Goal: Entertainment & Leisure: Consume media (video, audio)

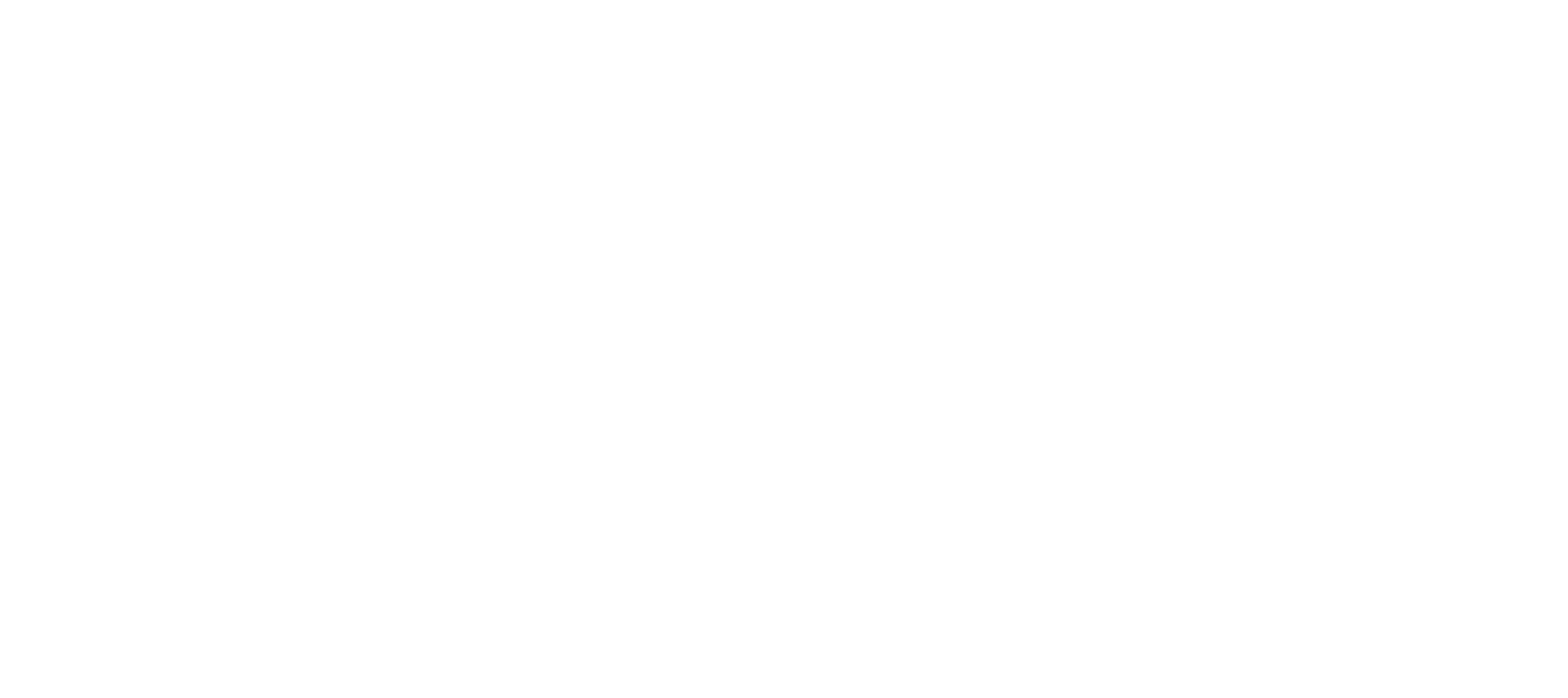
click at [1205, 0] on html at bounding box center [784, 0] width 1568 height 0
click at [1200, 0] on html at bounding box center [784, 0] width 1568 height 0
click at [1204, 0] on html at bounding box center [784, 0] width 1568 height 0
click at [1198, 0] on html at bounding box center [784, 0] width 1568 height 0
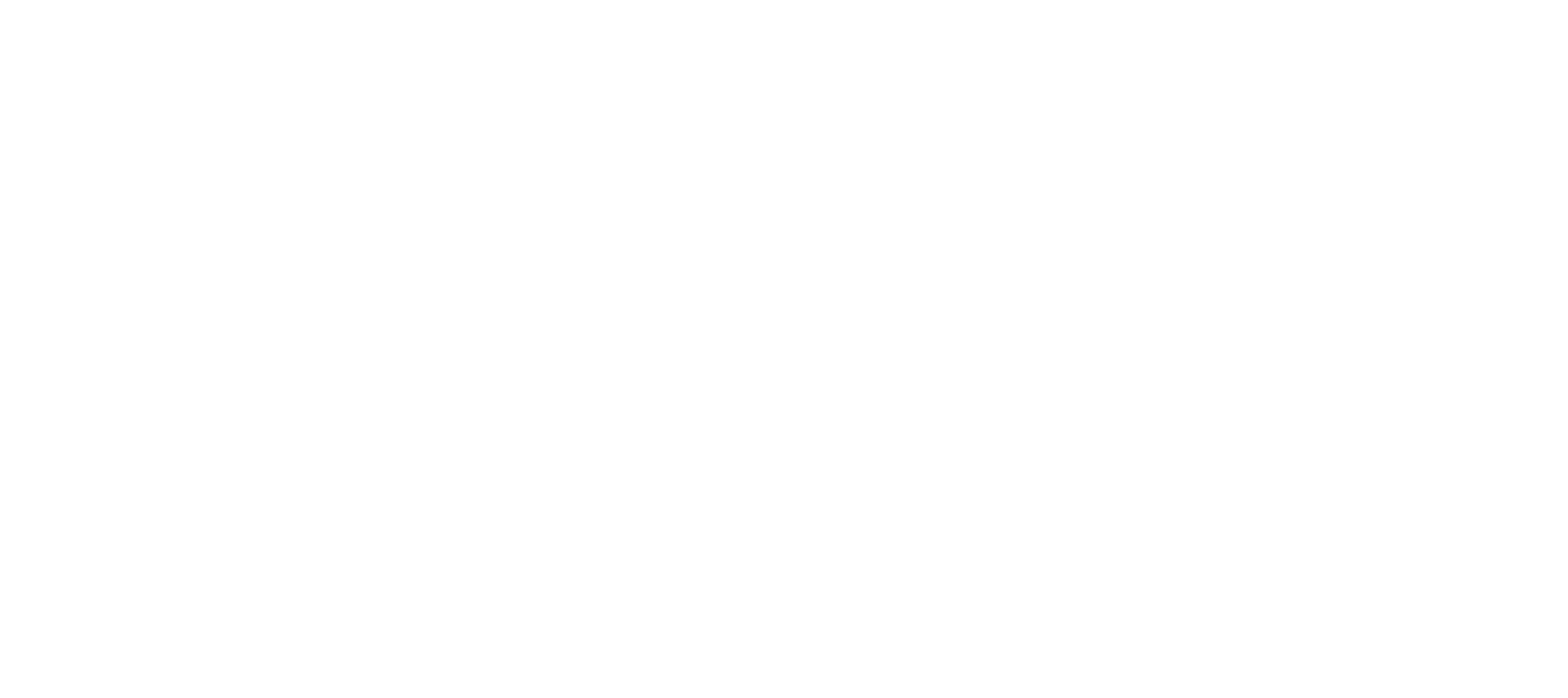
click at [903, 0] on html at bounding box center [784, 0] width 1568 height 0
click at [1201, 0] on html at bounding box center [784, 0] width 1568 height 0
click at [1201, 0] on html at bounding box center [784, 0] width 1568 height 0
click at [1202, 0] on html at bounding box center [784, 0] width 1568 height 0
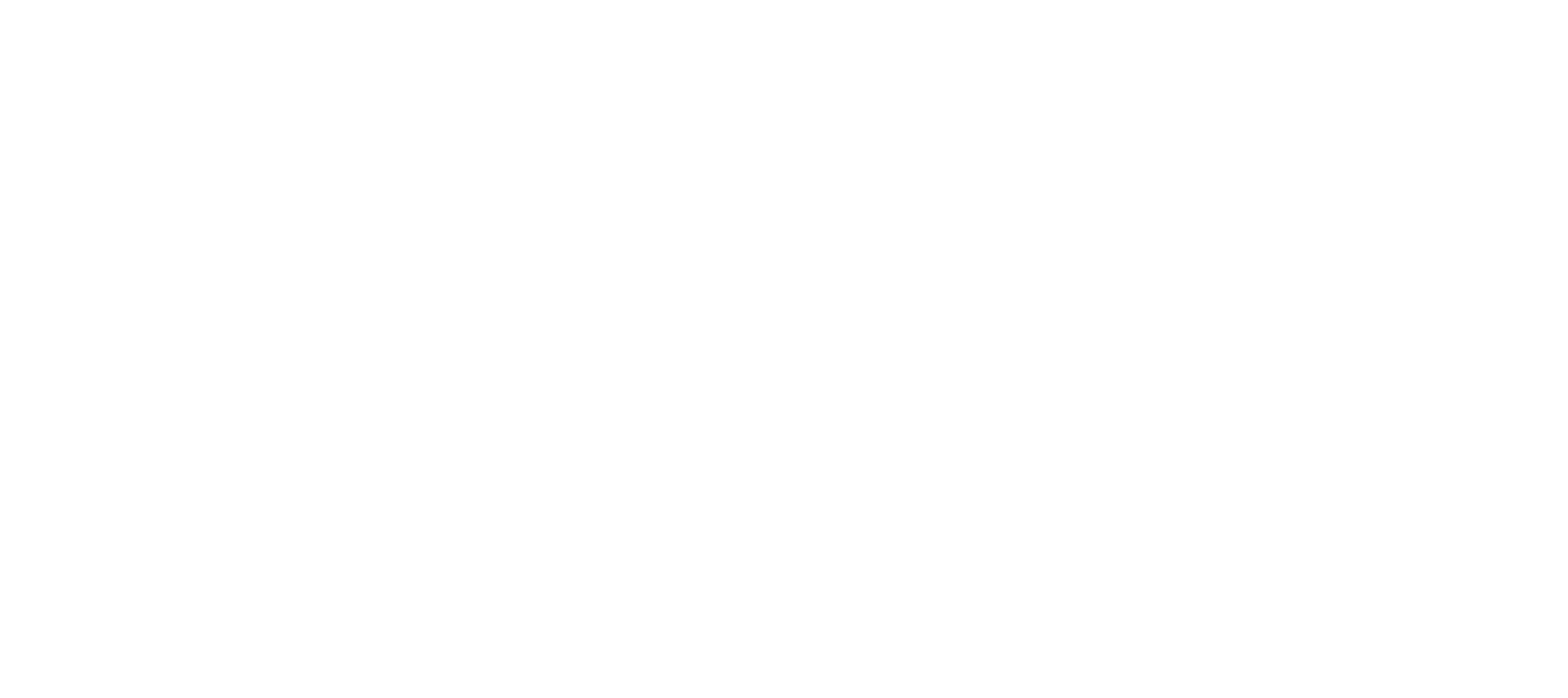
click at [1198, 0] on html at bounding box center [784, 0] width 1568 height 0
click at [1202, 0] on html at bounding box center [784, 0] width 1568 height 0
click at [1090, 0] on html at bounding box center [784, 0] width 1568 height 0
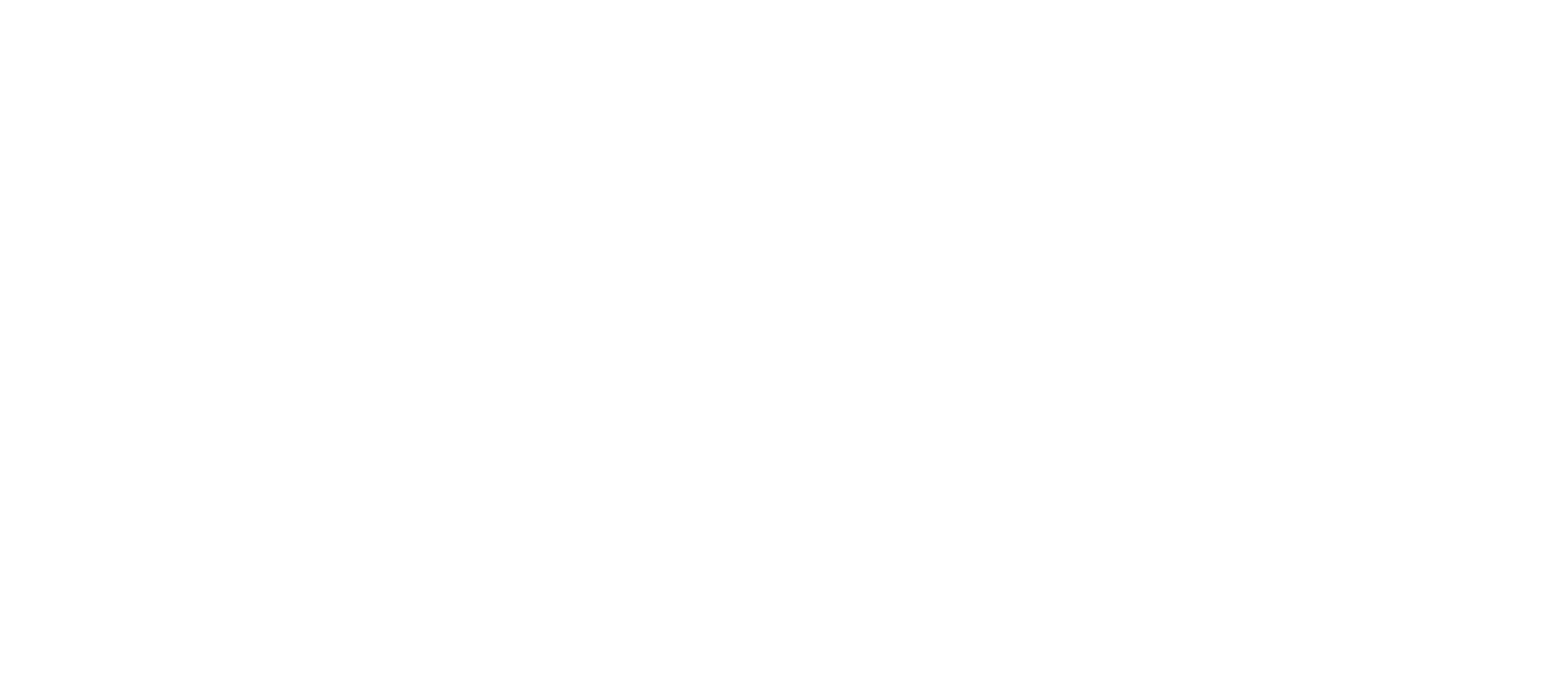
click at [1090, 0] on html at bounding box center [784, 0] width 1568 height 0
click at [1201, 0] on html at bounding box center [784, 0] width 1568 height 0
click at [1205, 0] on html at bounding box center [784, 0] width 1568 height 0
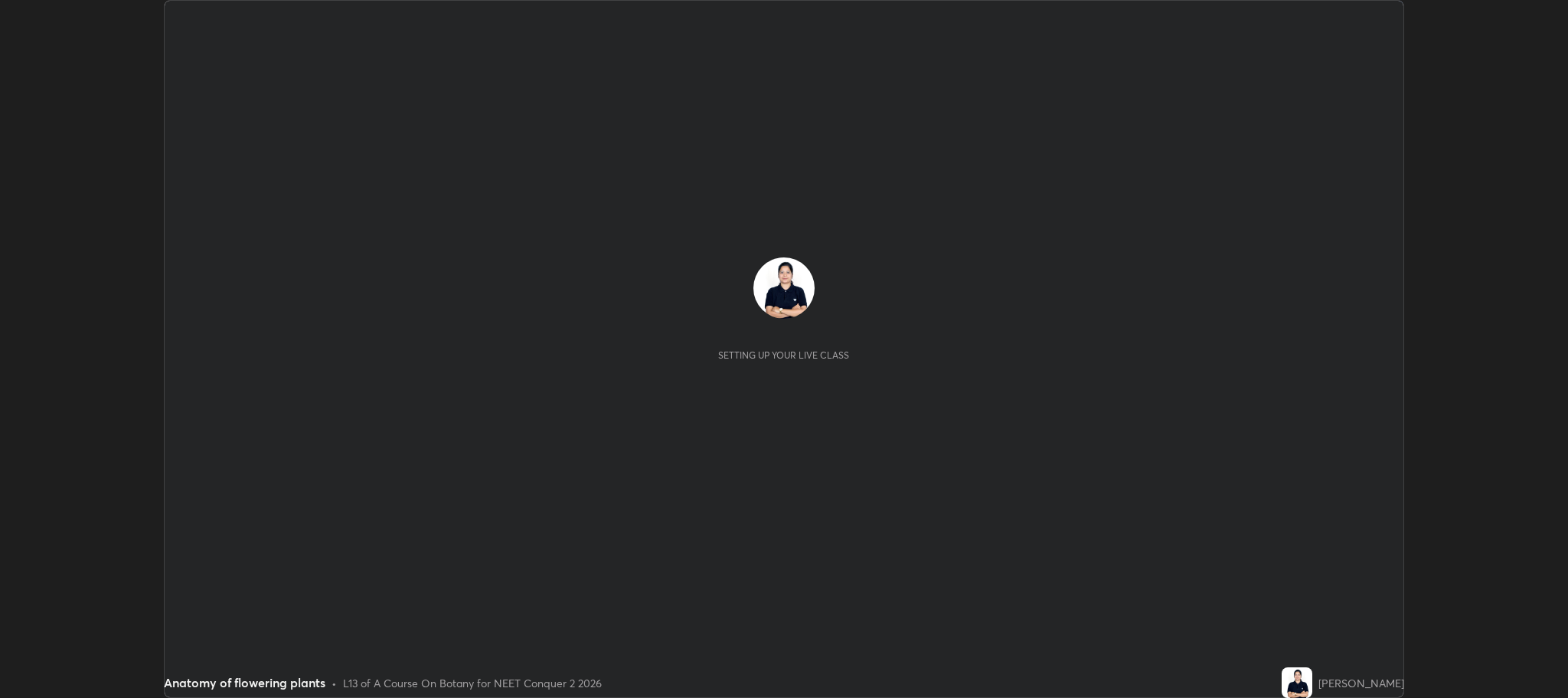
scroll to position [698, 1567]
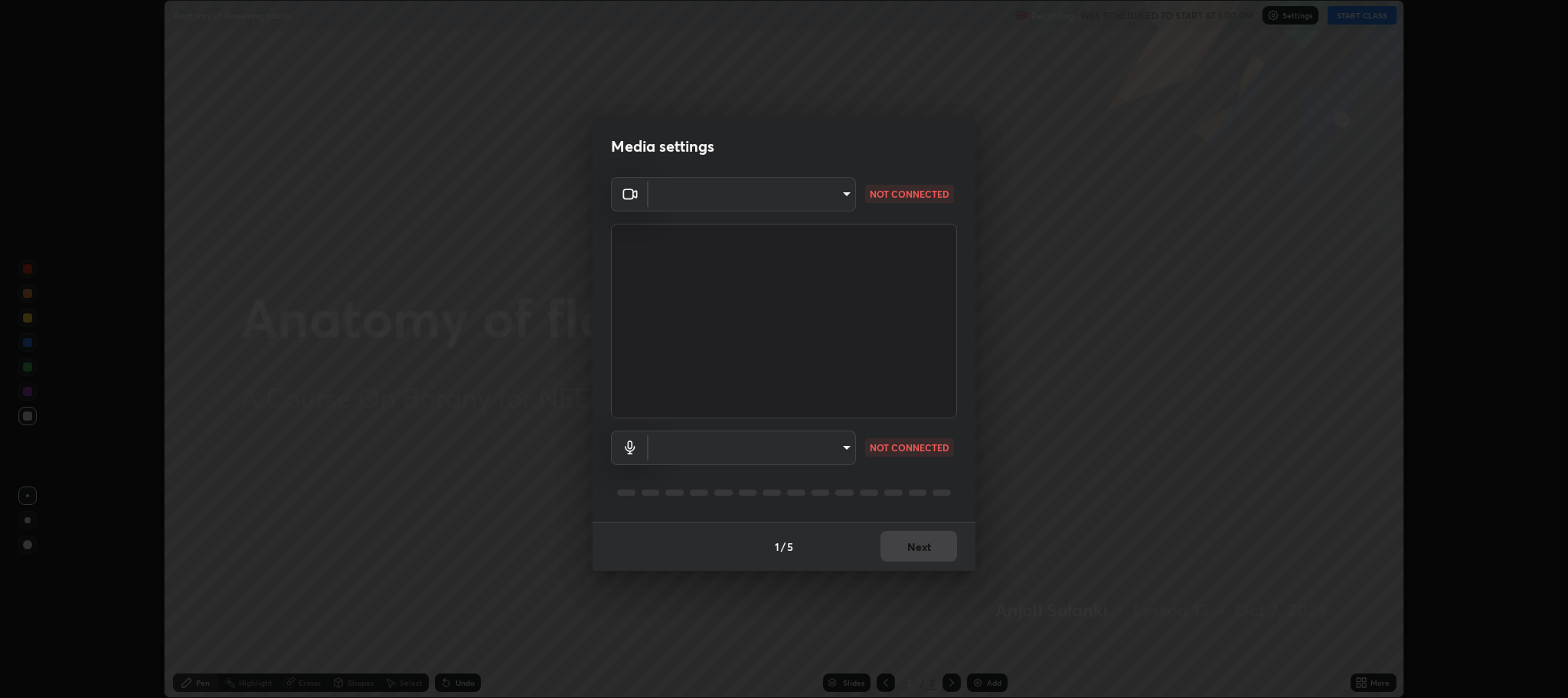
type input "c80d3bf10575ad33f4b5d1fb10ff13a26ee02380376c223a2a69b61b83159973"
type input "5bbe942587f9b9e4ef62c7eaecf7b5b672c844e988d61fc363ec547ffeb1f441"
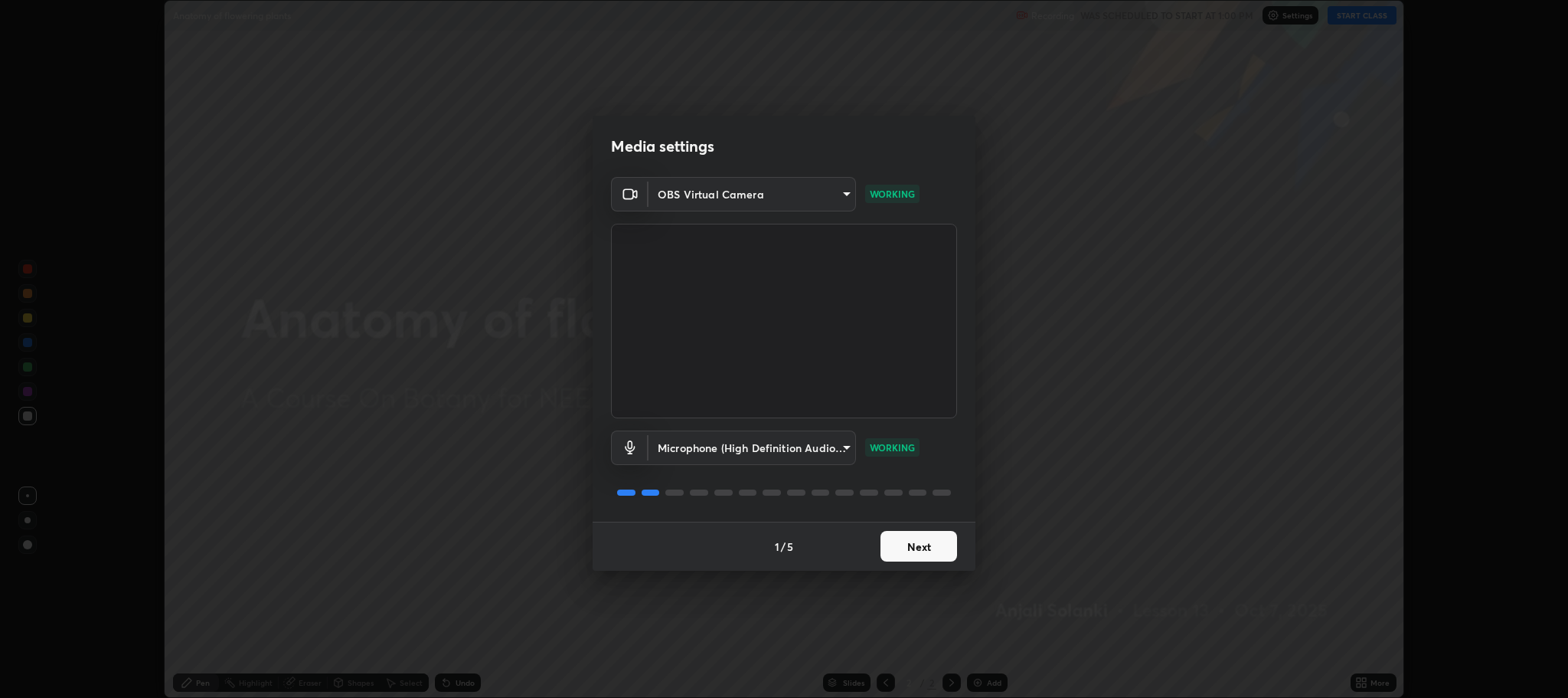
click at [911, 549] on button "Next" at bounding box center [918, 546] width 76 height 31
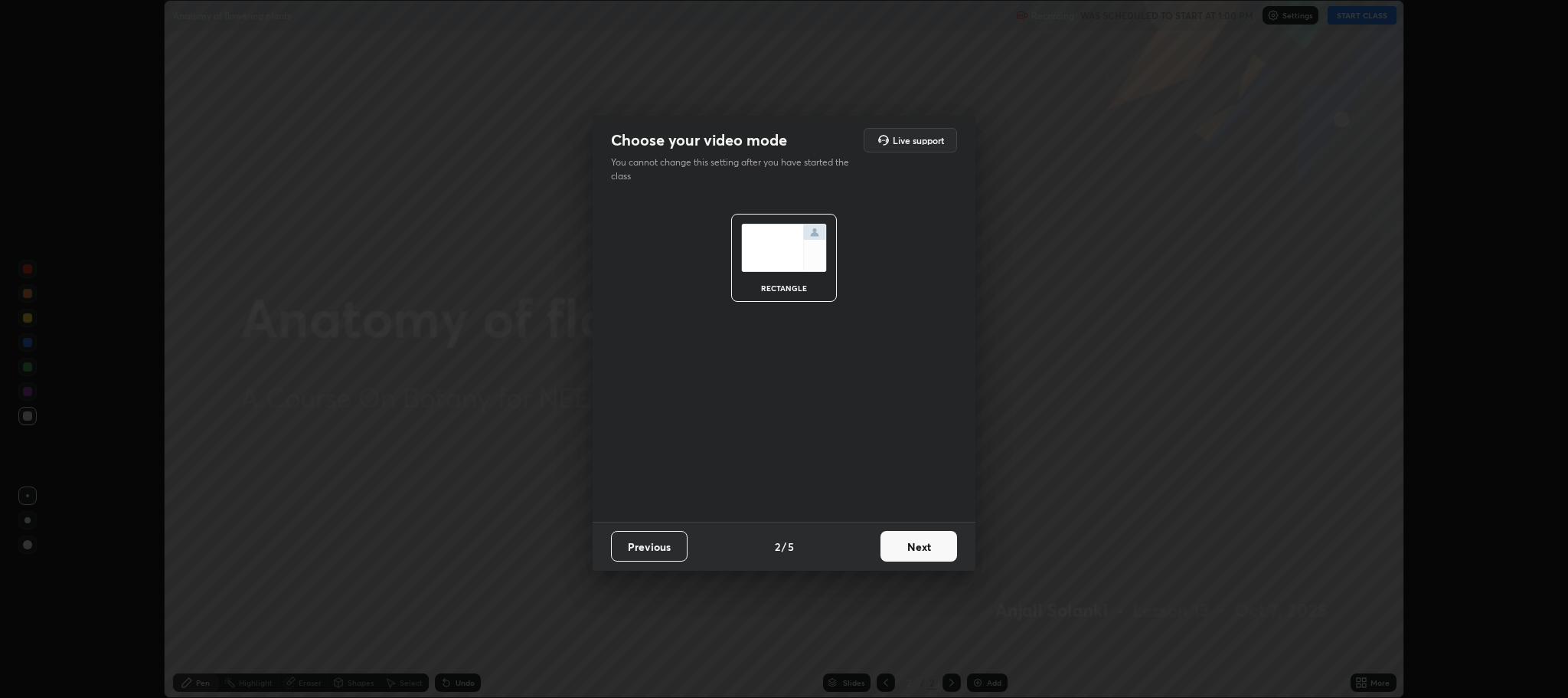
click at [923, 547] on button "Next" at bounding box center [918, 546] width 76 height 31
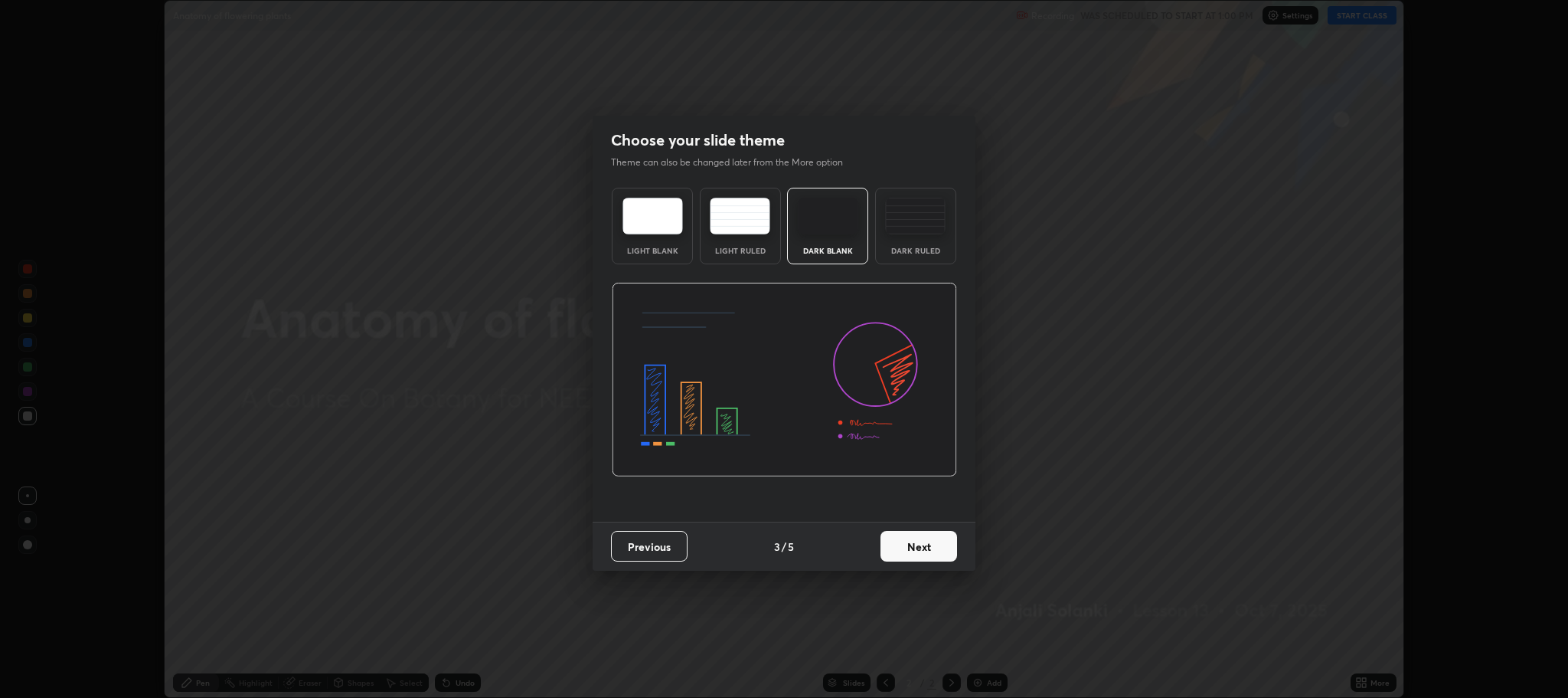
click at [914, 551] on button "Next" at bounding box center [918, 546] width 76 height 31
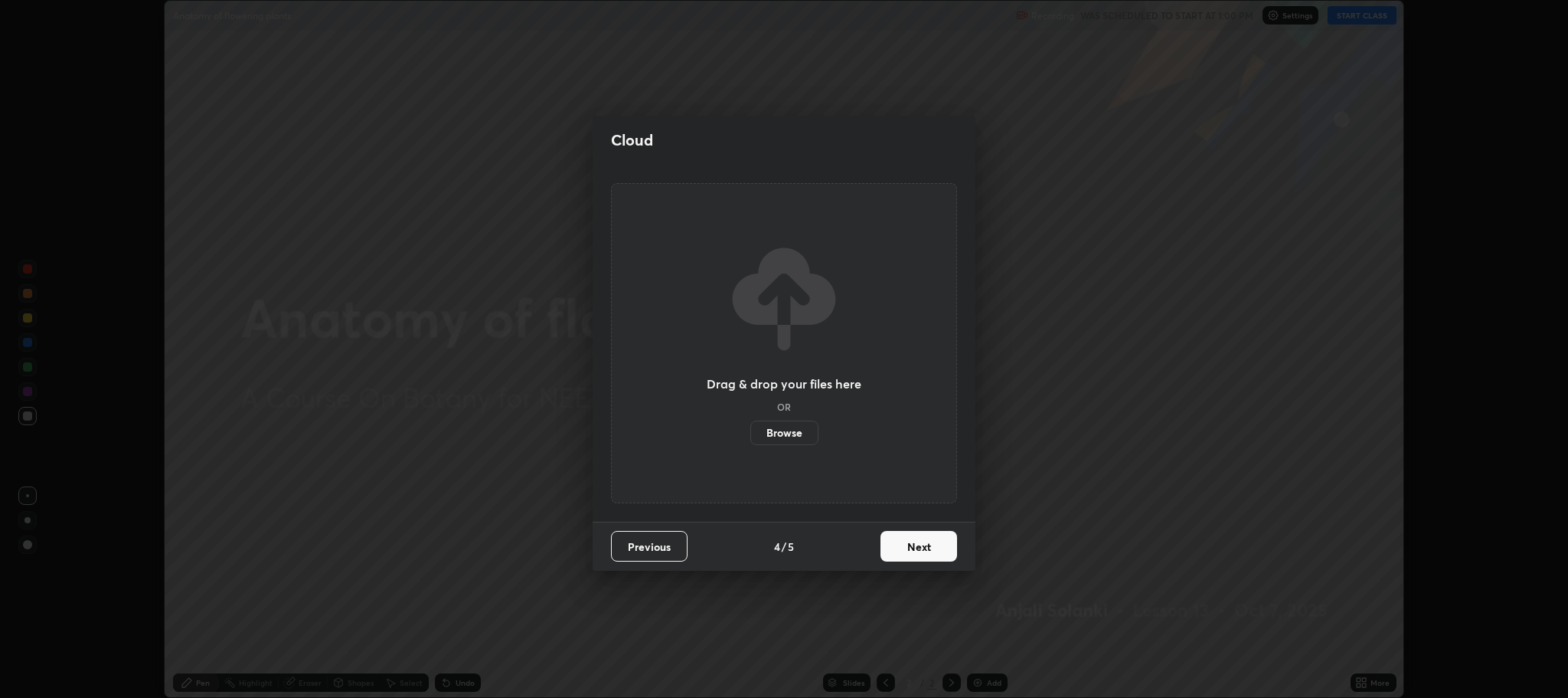
click at [789, 434] on label "Browse" at bounding box center [784, 432] width 68 height 24
click at [750, 434] on input "Browse" at bounding box center [750, 432] width 0 height 24
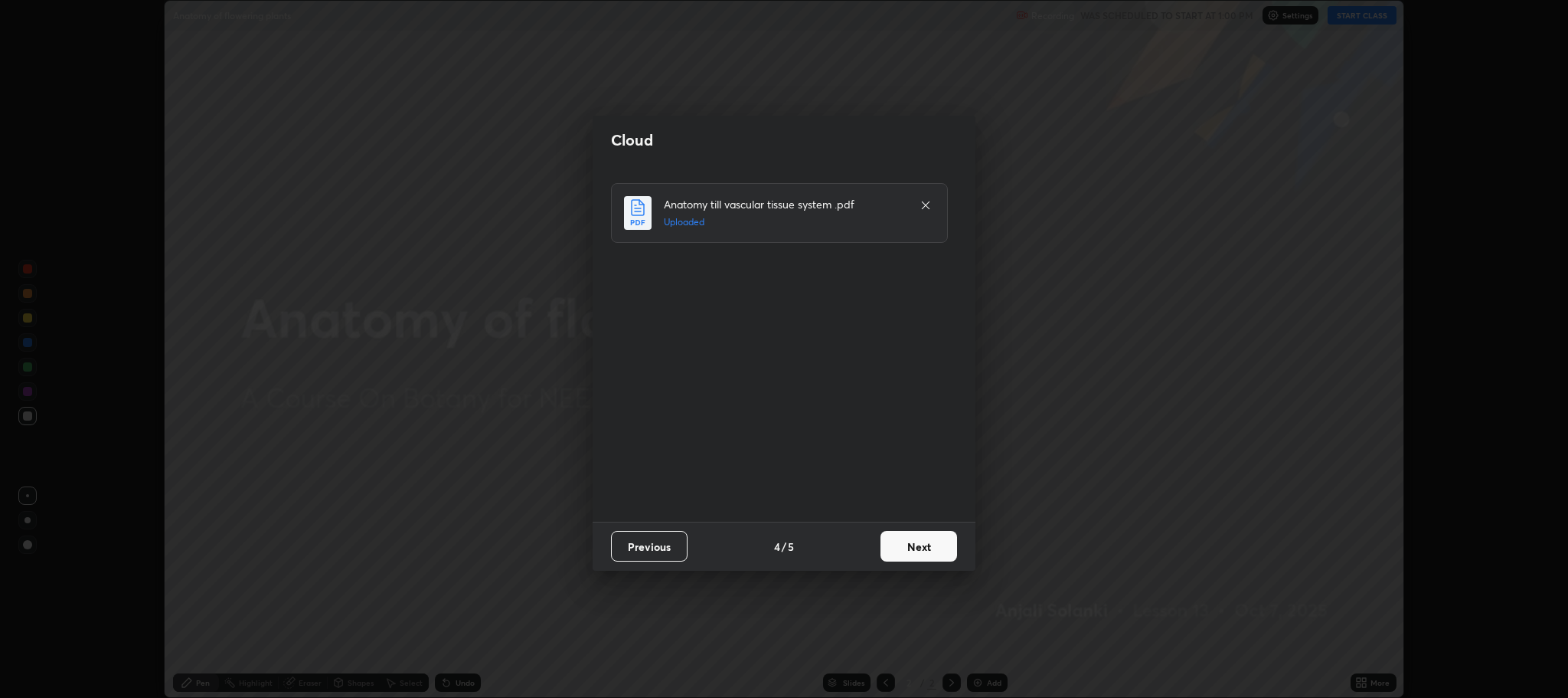
click at [927, 539] on button "Next" at bounding box center [918, 546] width 76 height 31
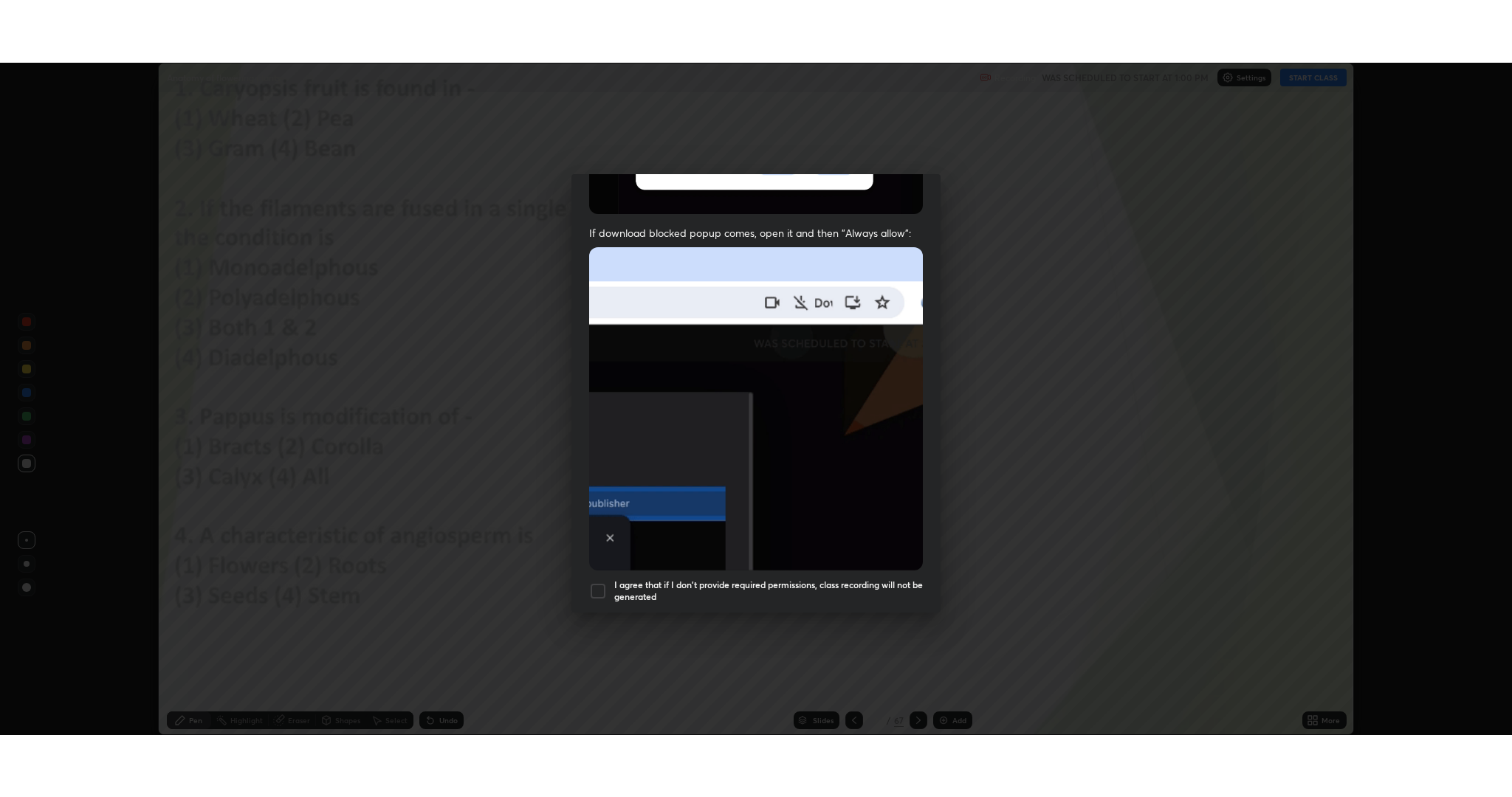
scroll to position [299, 0]
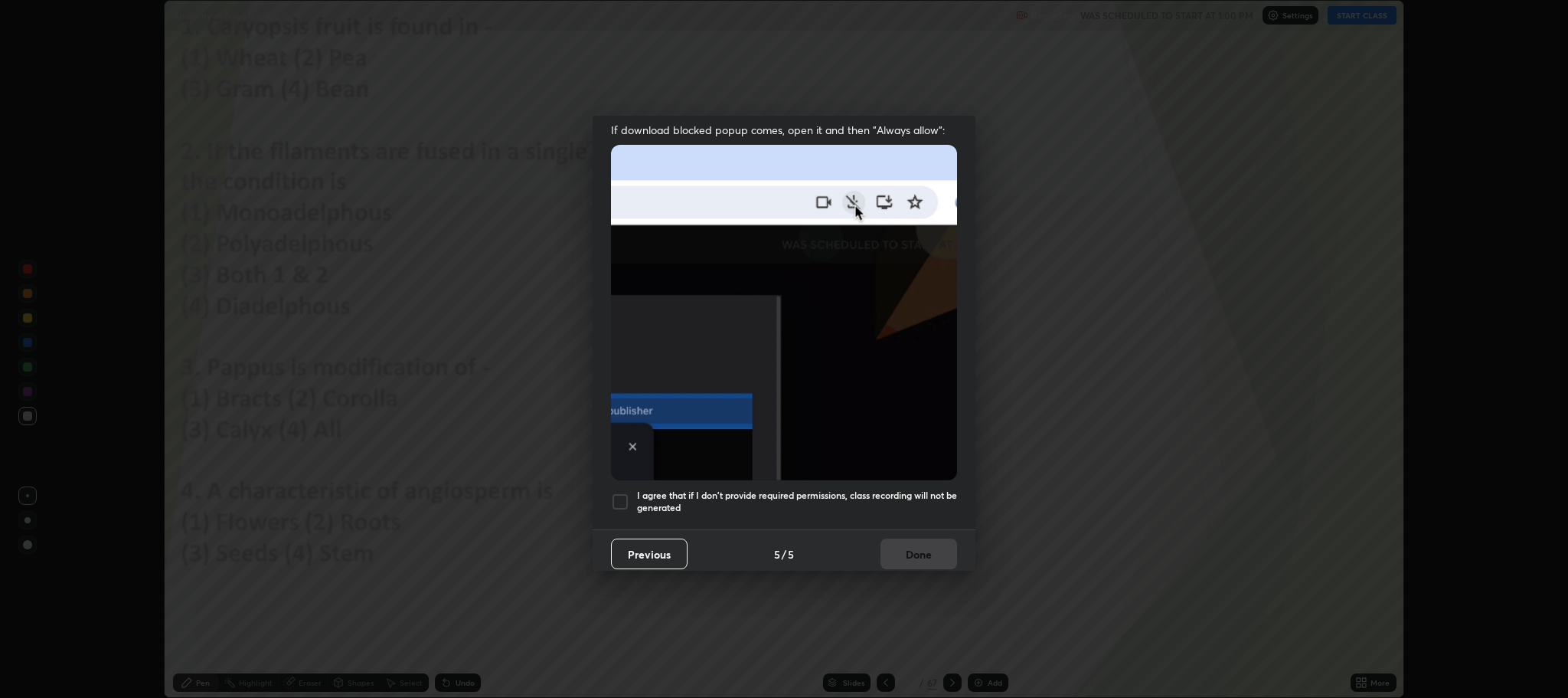
click at [616, 498] on div at bounding box center [620, 501] width 18 height 18
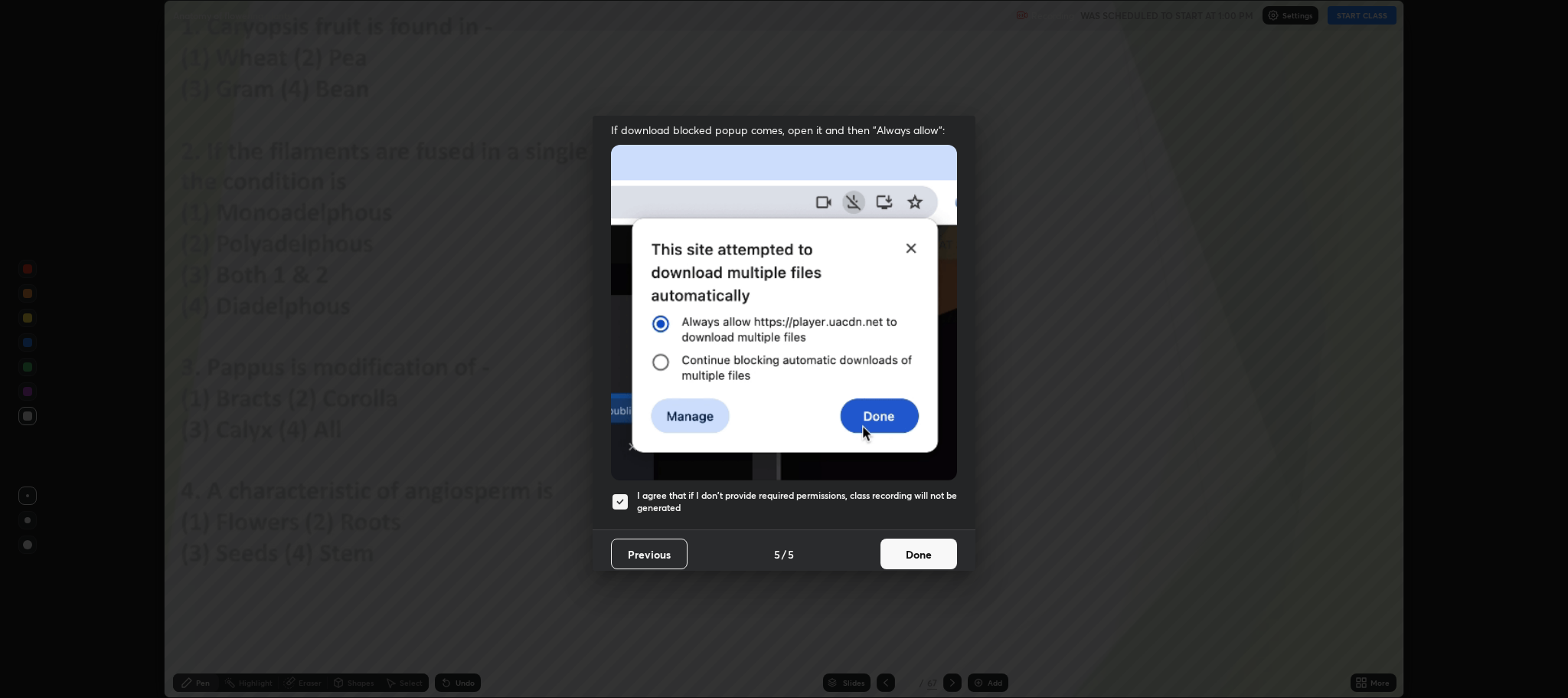
click at [914, 546] on button "Done" at bounding box center [918, 554] width 76 height 31
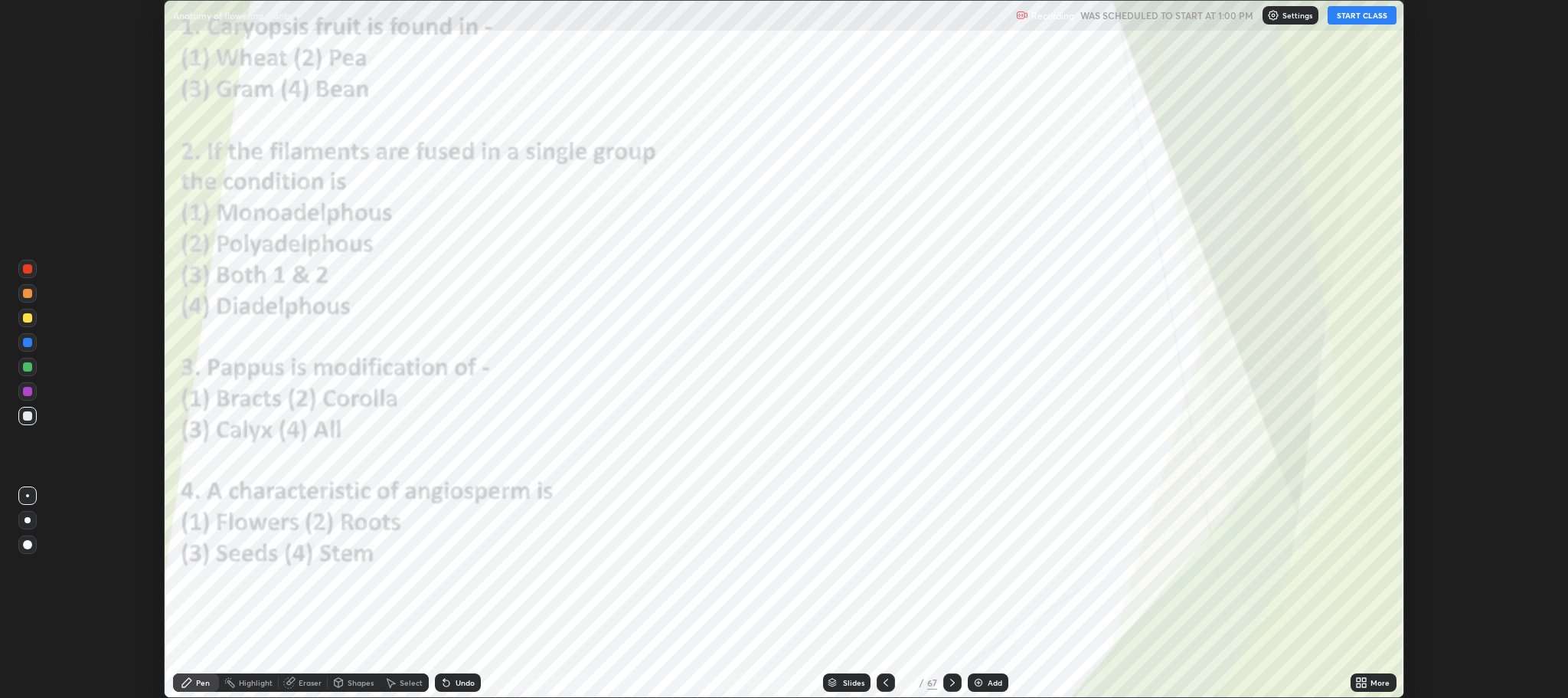
click at [1369, 17] on button "START CLASS" at bounding box center [1361, 15] width 69 height 18
click at [951, 682] on icon at bounding box center [952, 682] width 13 height 13
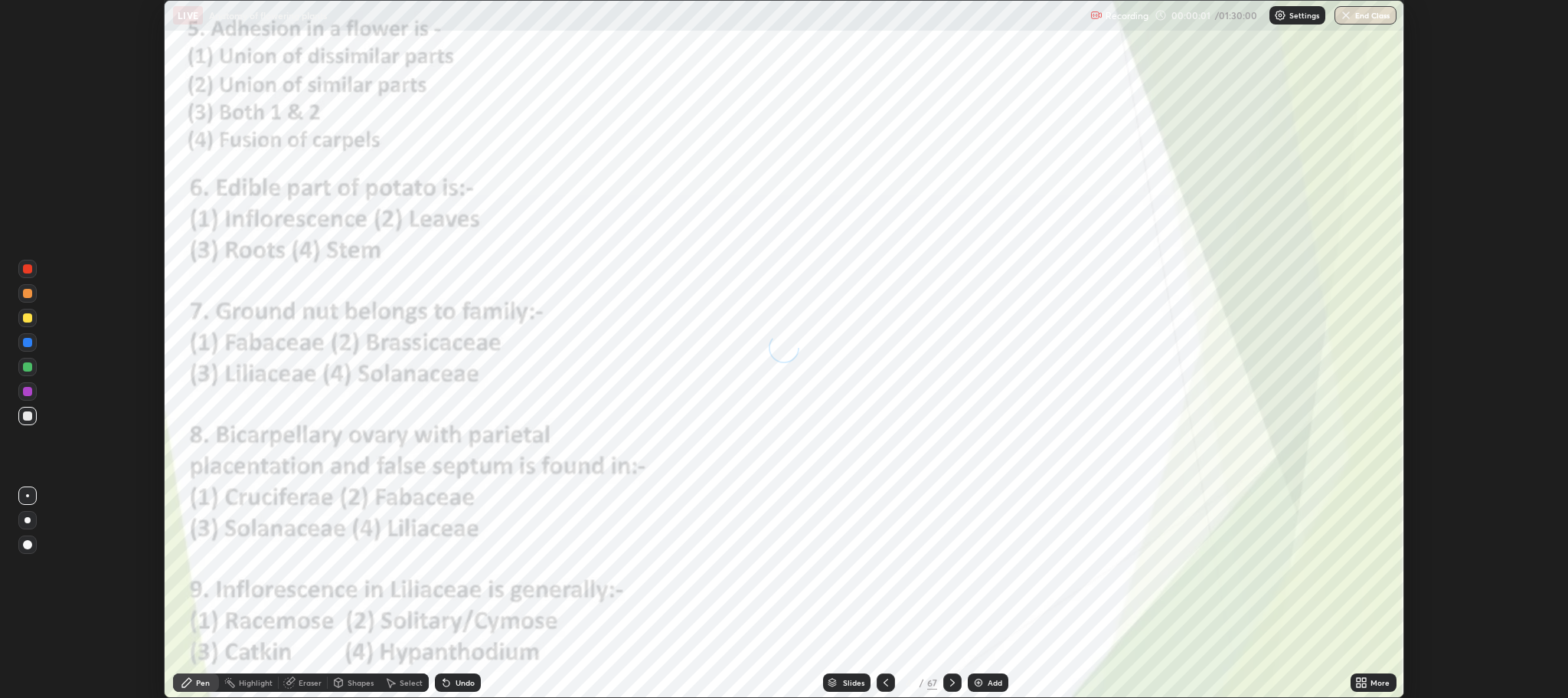
click at [952, 681] on icon at bounding box center [952, 682] width 5 height 8
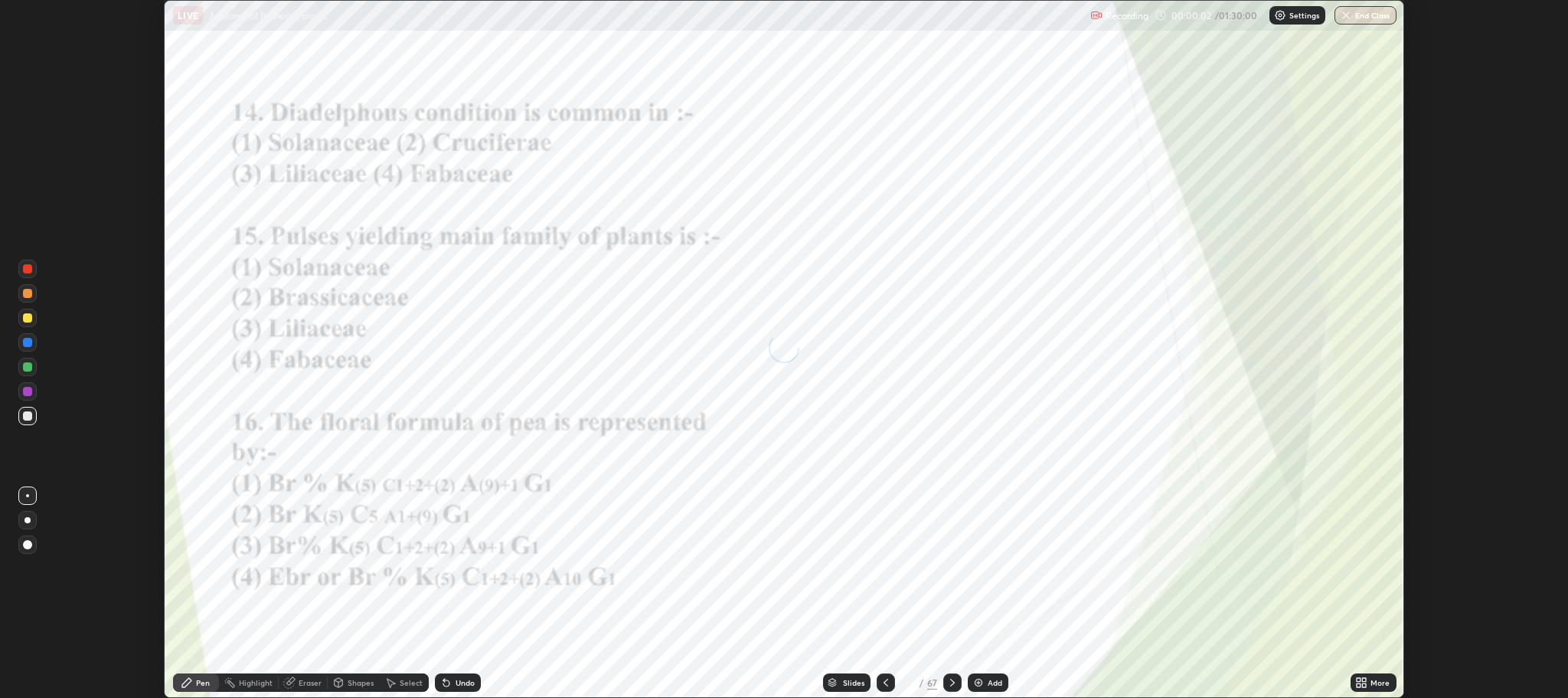
click at [952, 688] on icon at bounding box center [952, 682] width 13 height 13
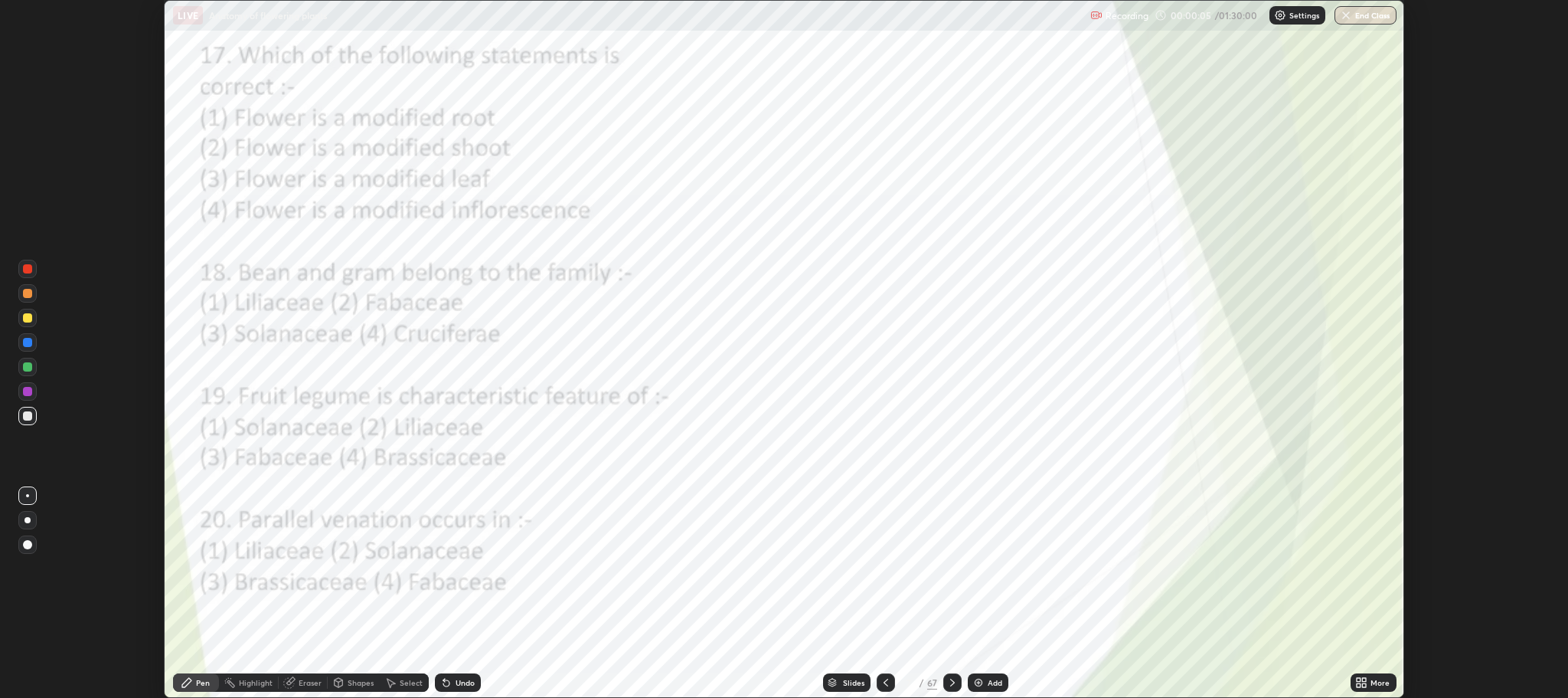
click at [952, 683] on icon at bounding box center [952, 682] width 5 height 8
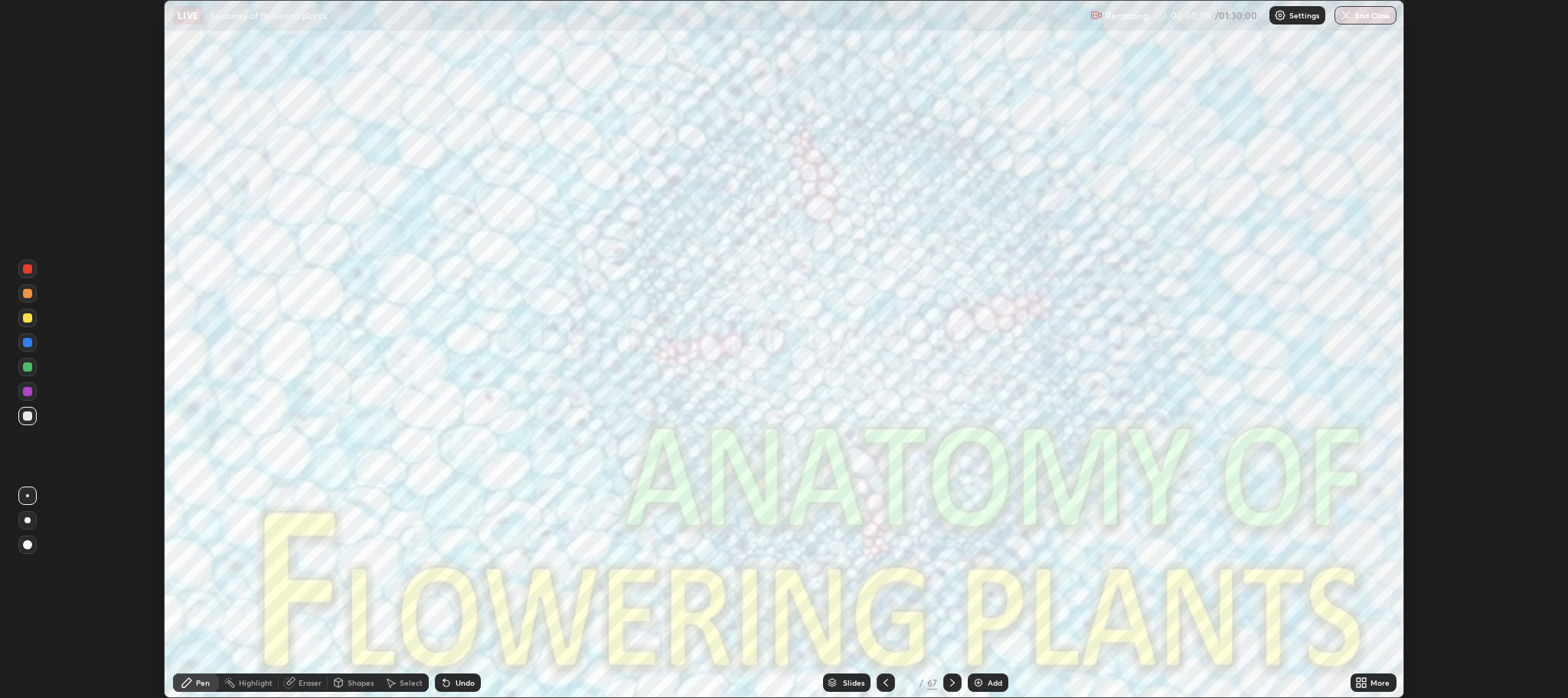
click at [1366, 680] on icon at bounding box center [1364, 679] width 4 height 4
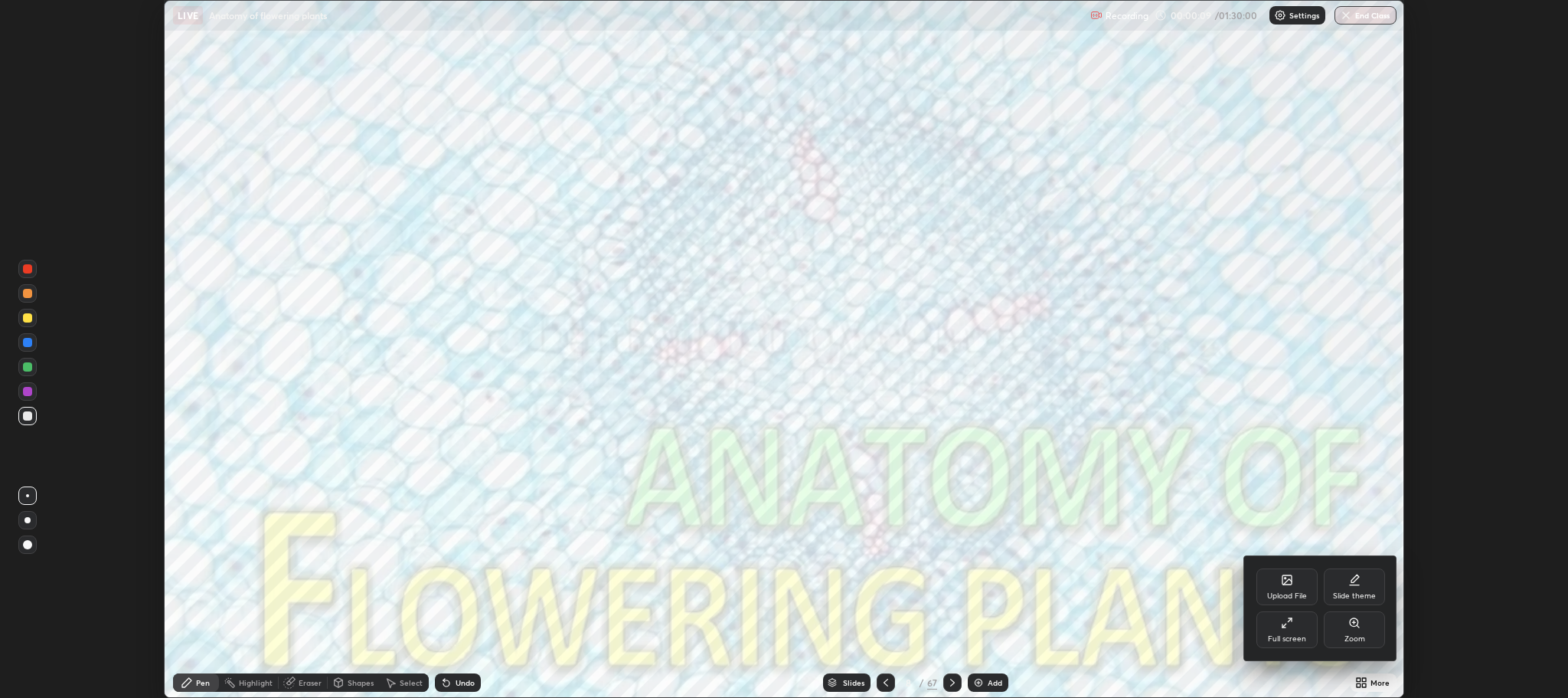
click at [1292, 624] on icon at bounding box center [1287, 623] width 13 height 13
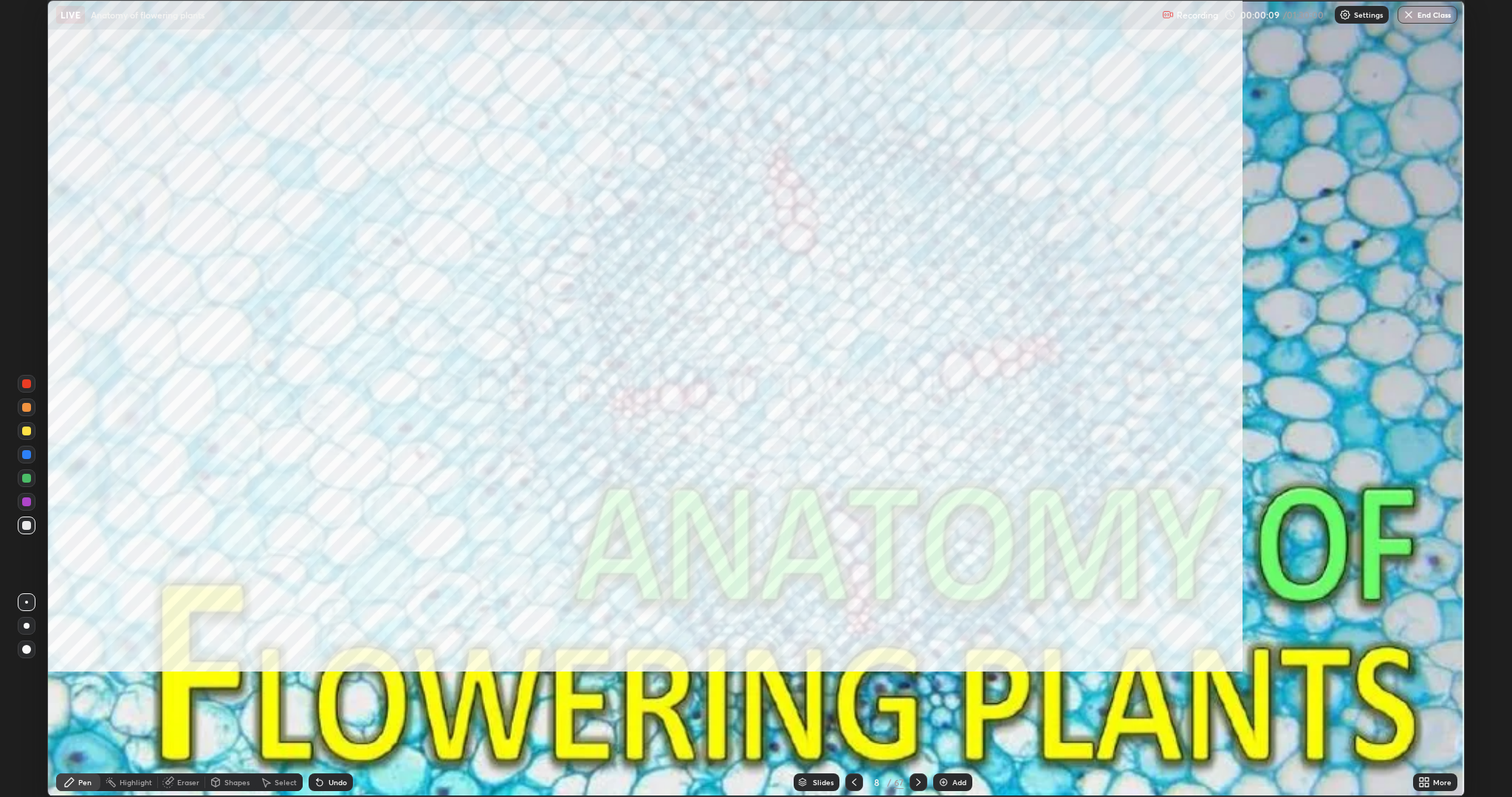
scroll to position [797, 1512]
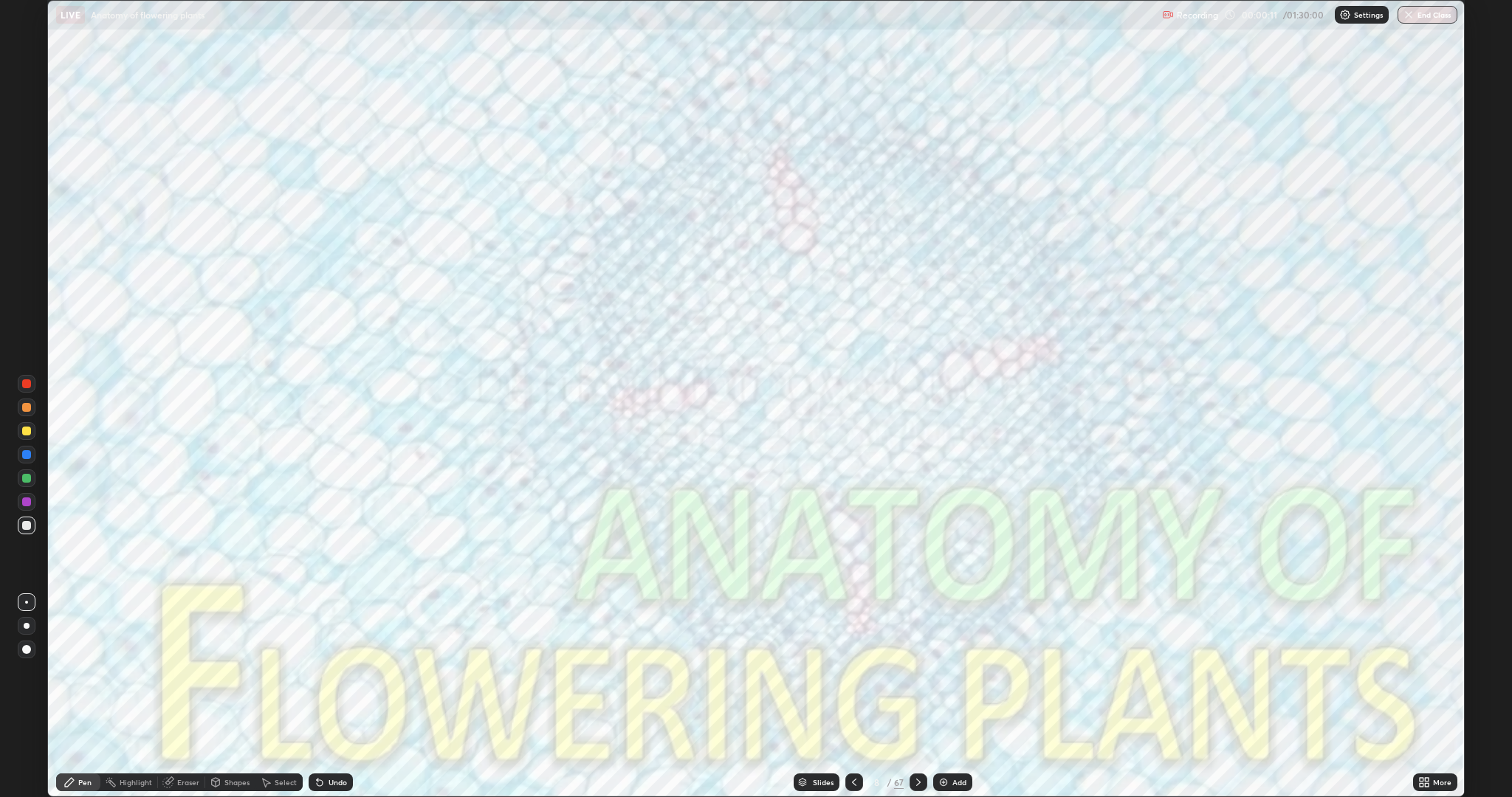
click at [917, 672] on icon at bounding box center [918, 782] width 12 height 12
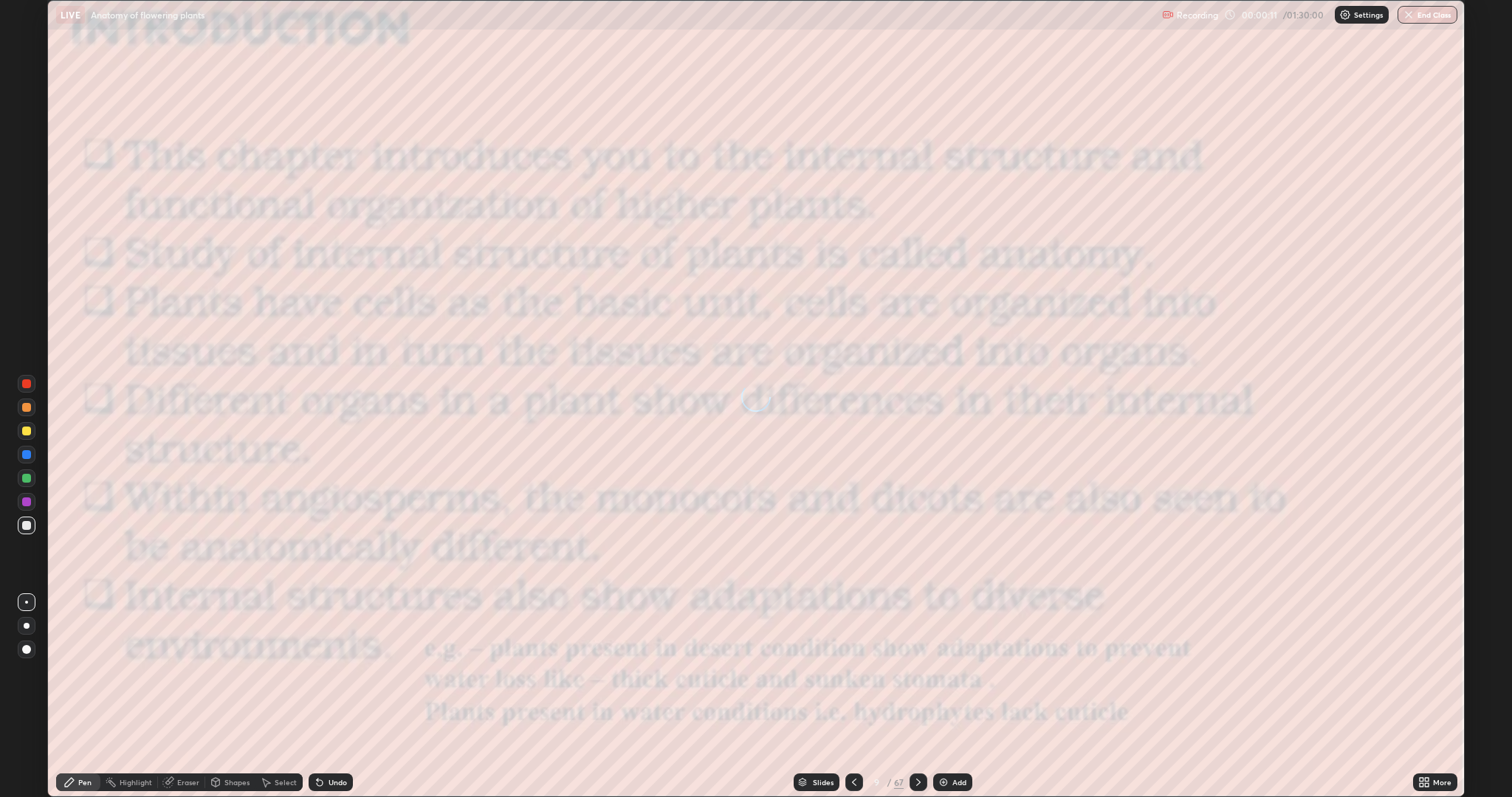
click at [917, 672] on icon at bounding box center [918, 782] width 12 height 12
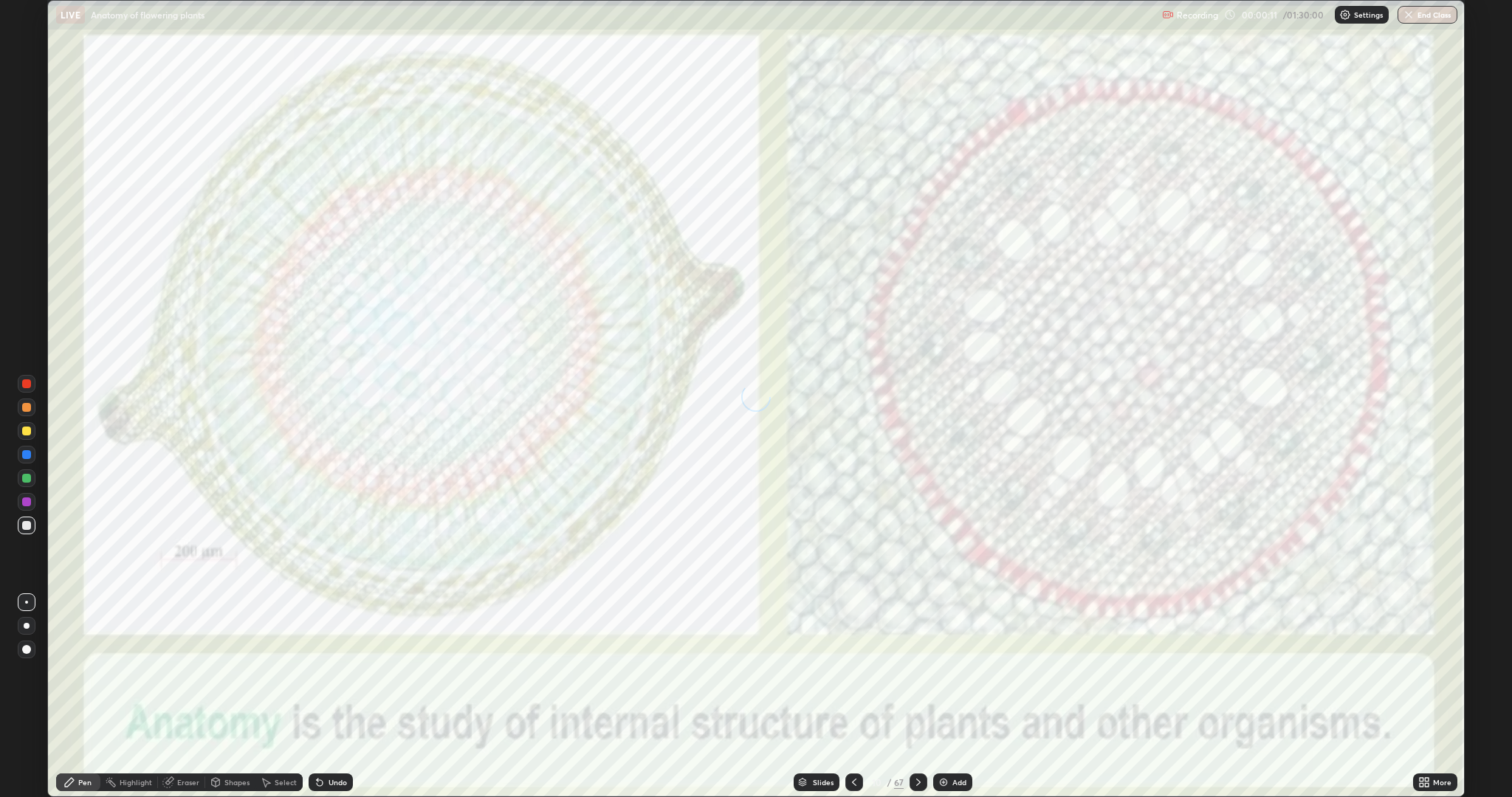
click at [920, 672] on icon at bounding box center [918, 782] width 12 height 12
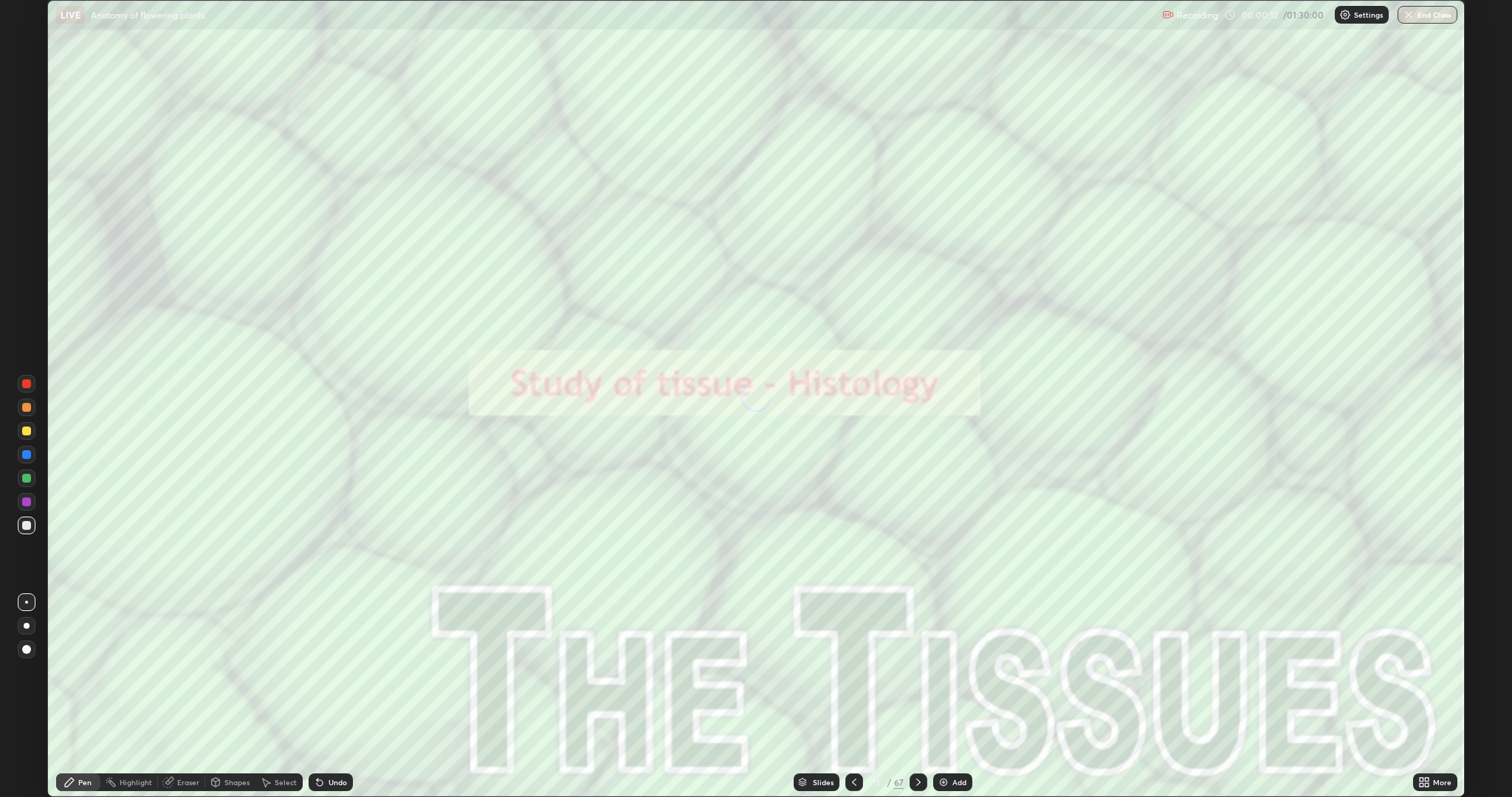
click at [920, 672] on icon at bounding box center [918, 782] width 12 height 12
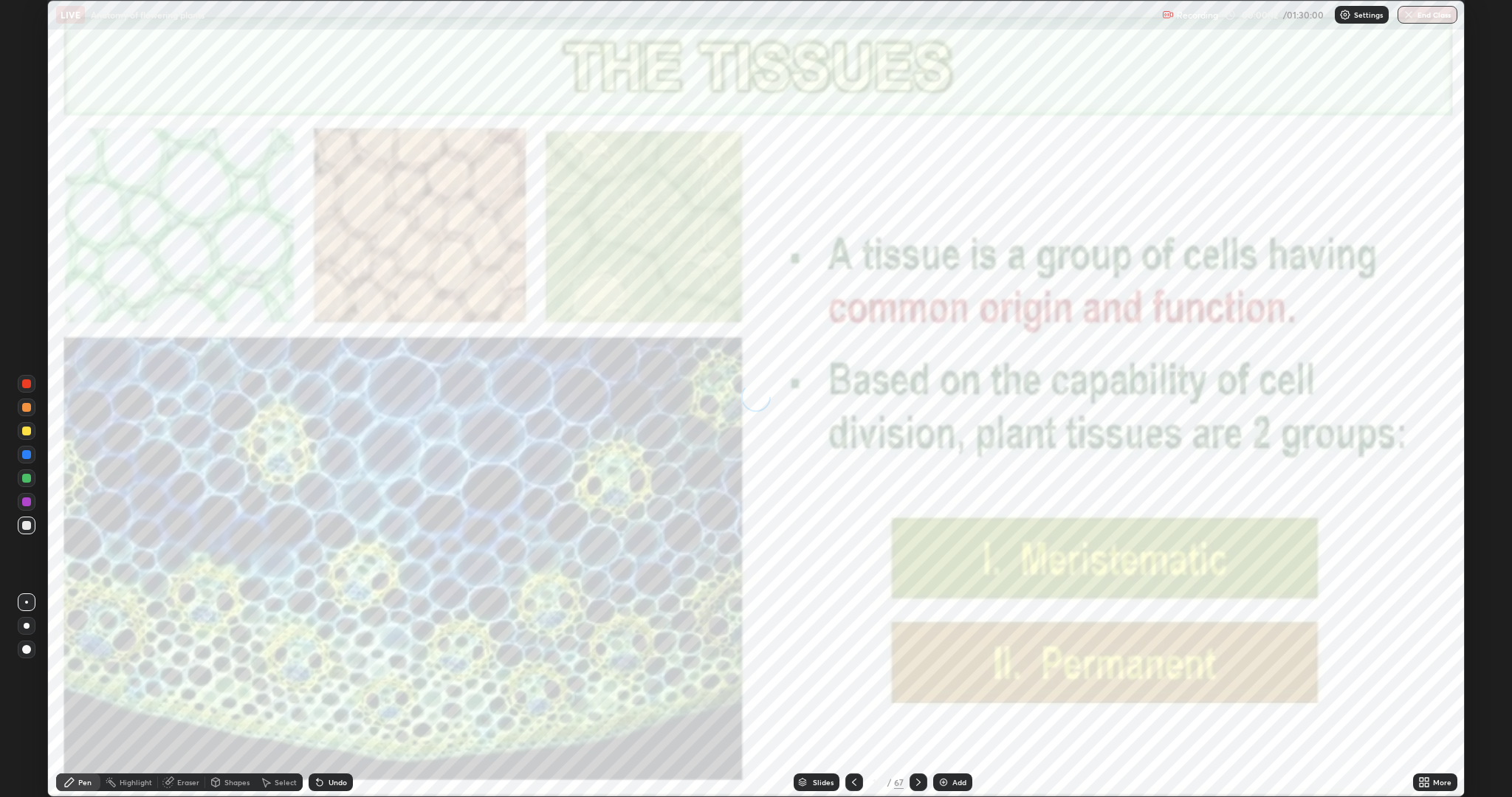
click at [918, 672] on icon at bounding box center [918, 782] width 5 height 8
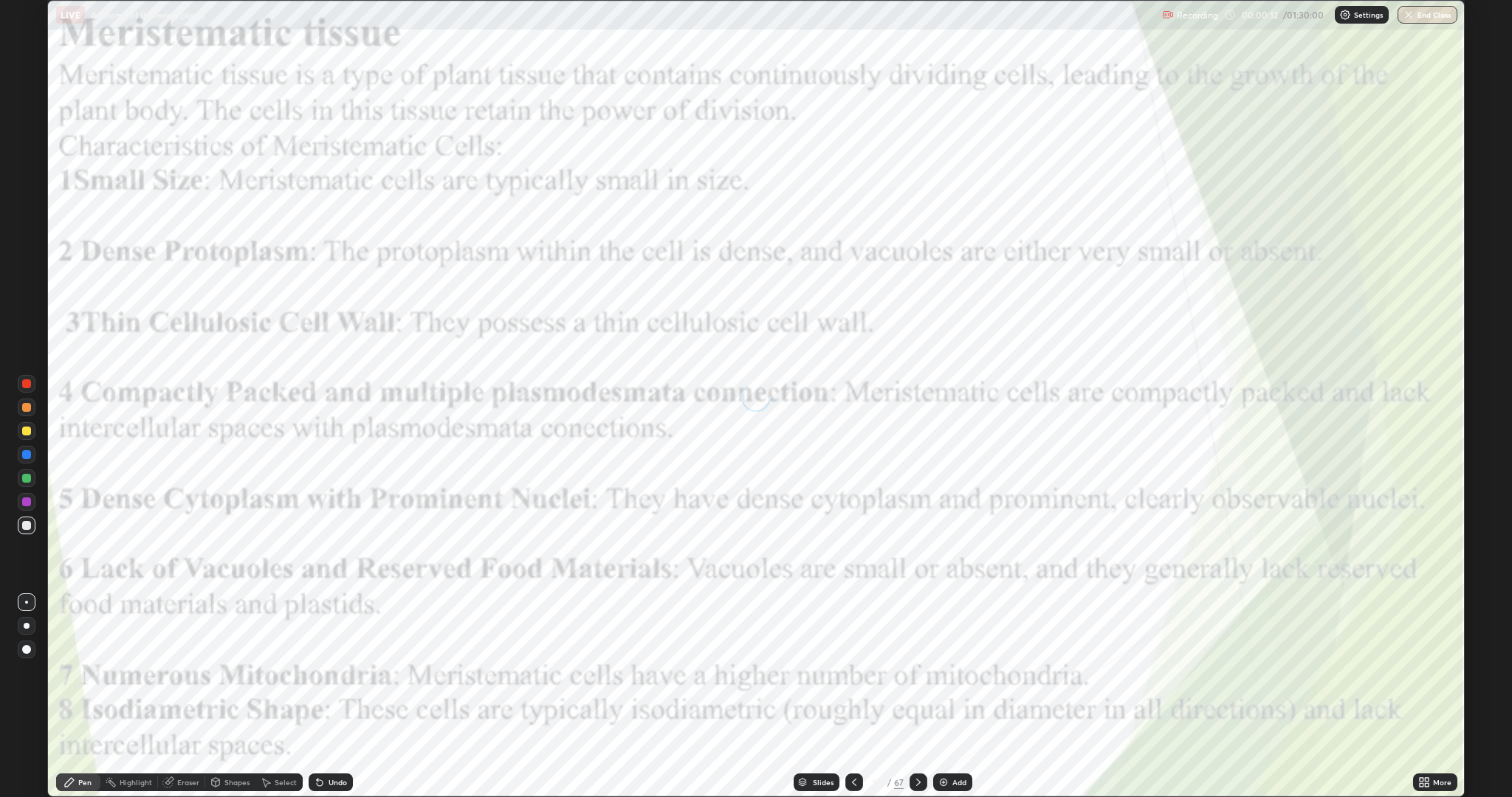
click at [920, 672] on icon at bounding box center [918, 782] width 12 height 12
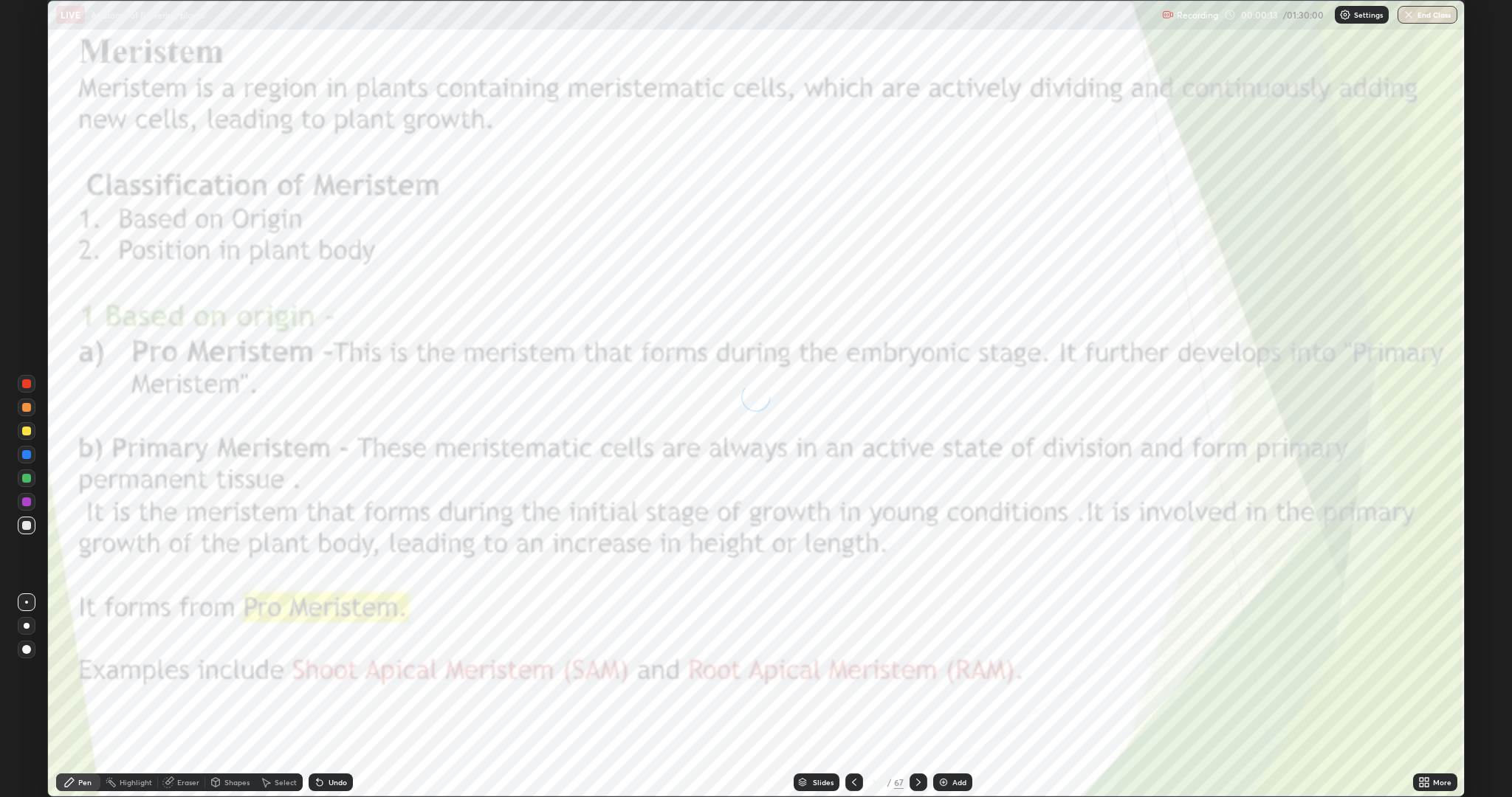
click at [918, 672] on icon at bounding box center [918, 782] width 12 height 12
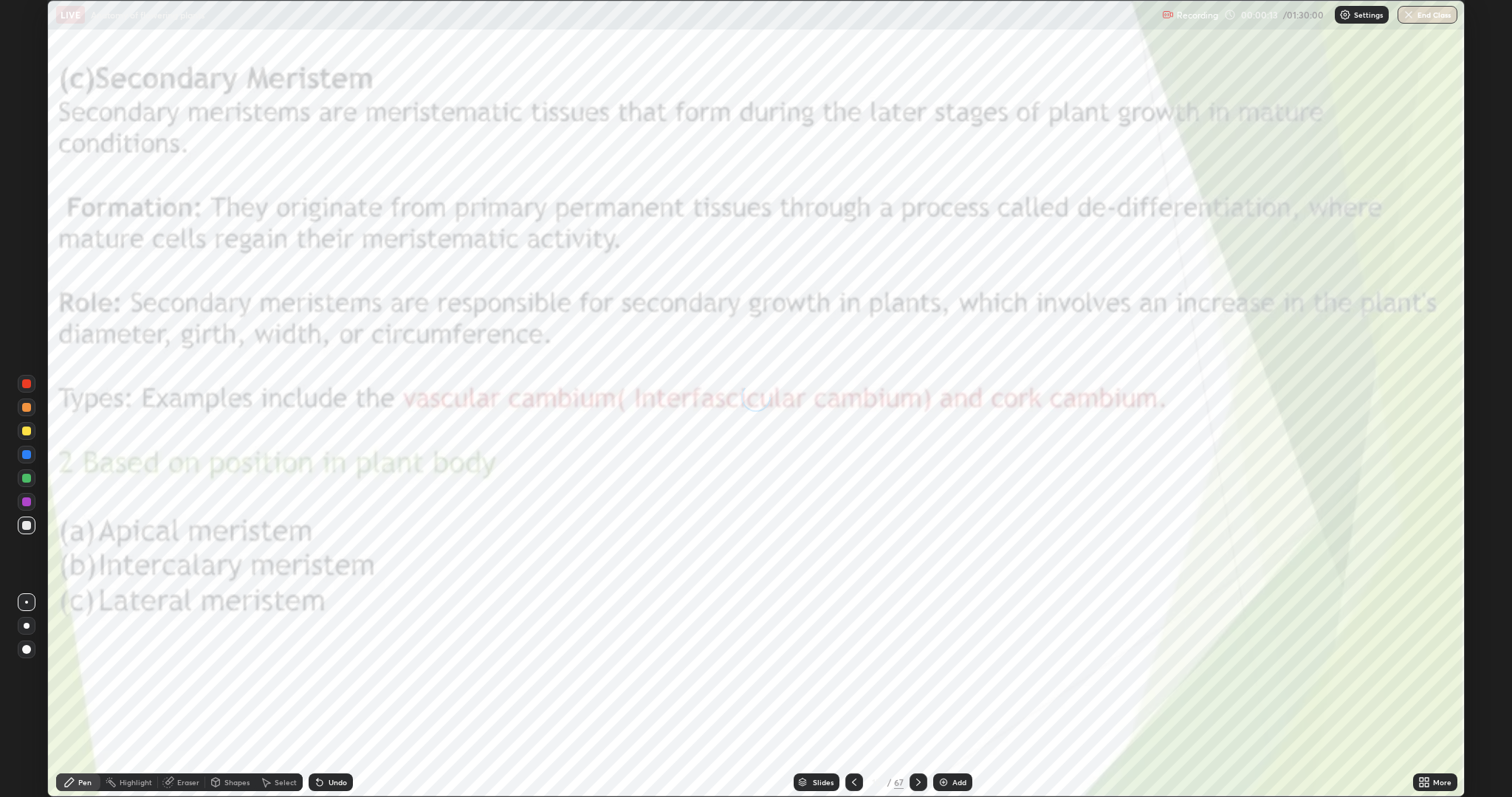
click at [920, 672] on icon at bounding box center [918, 782] width 12 height 12
click at [916, 672] on icon at bounding box center [918, 782] width 5 height 8
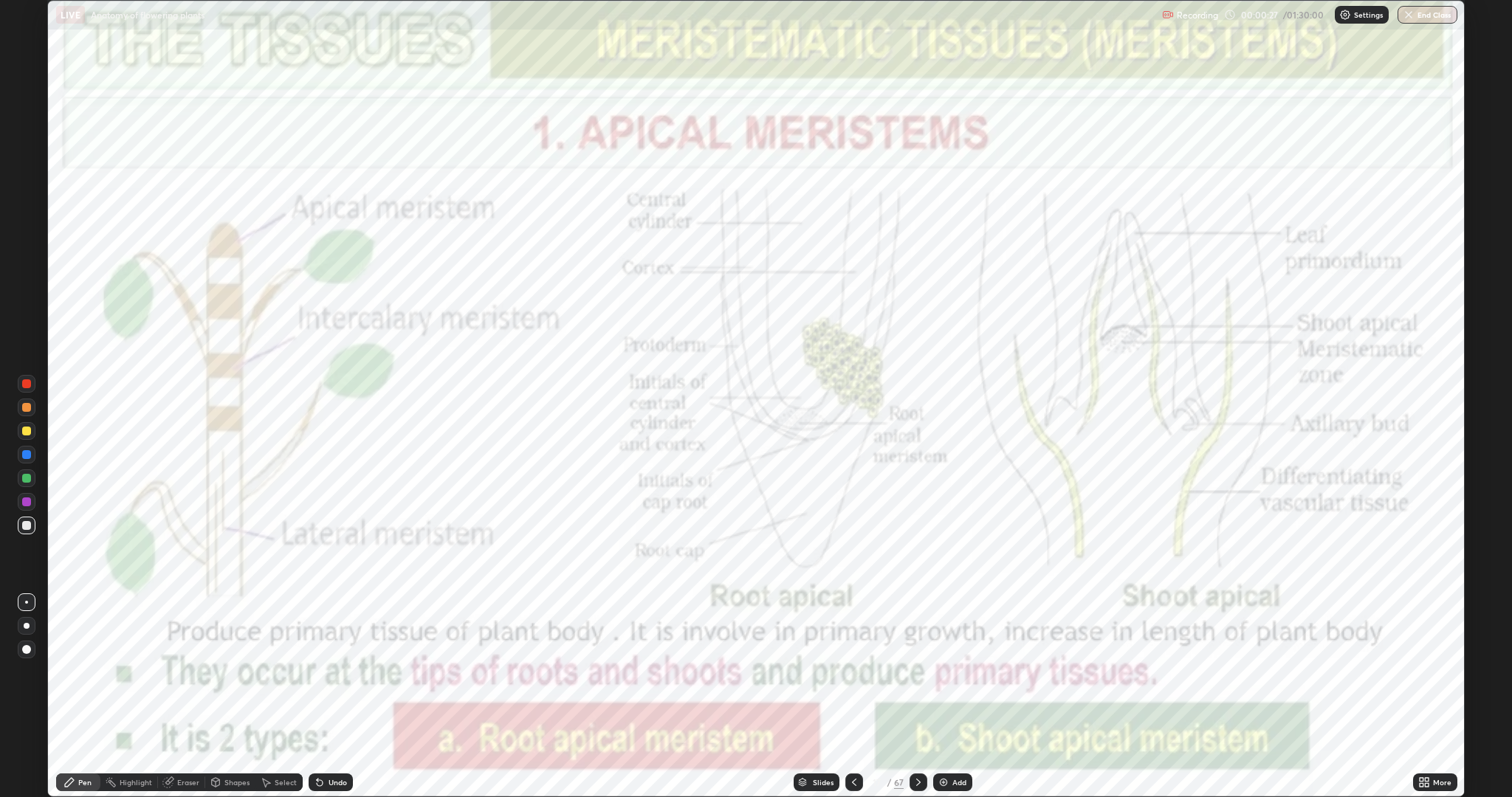
click at [921, 672] on icon at bounding box center [918, 782] width 12 height 12
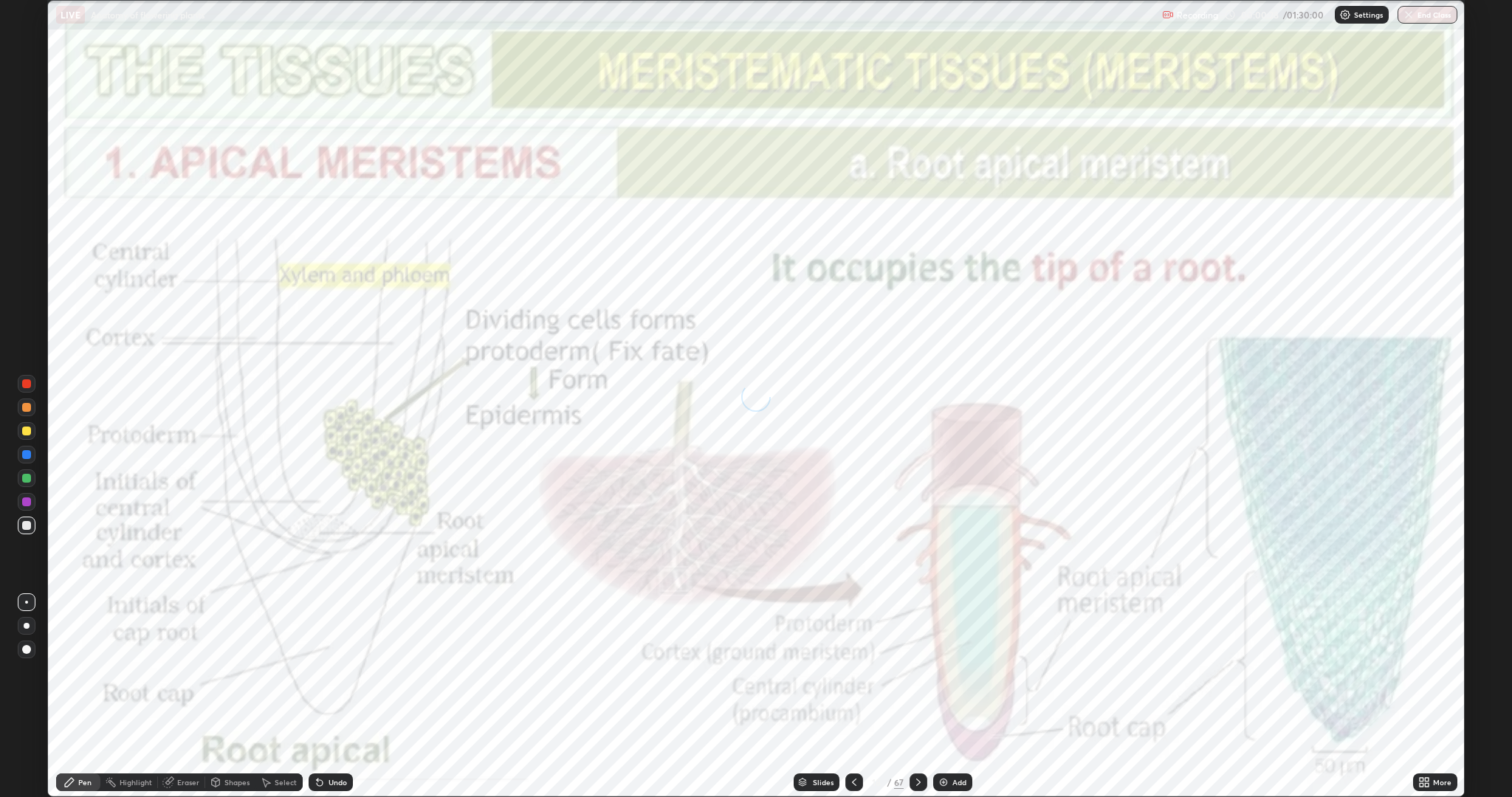
click at [917, 672] on icon at bounding box center [918, 782] width 12 height 12
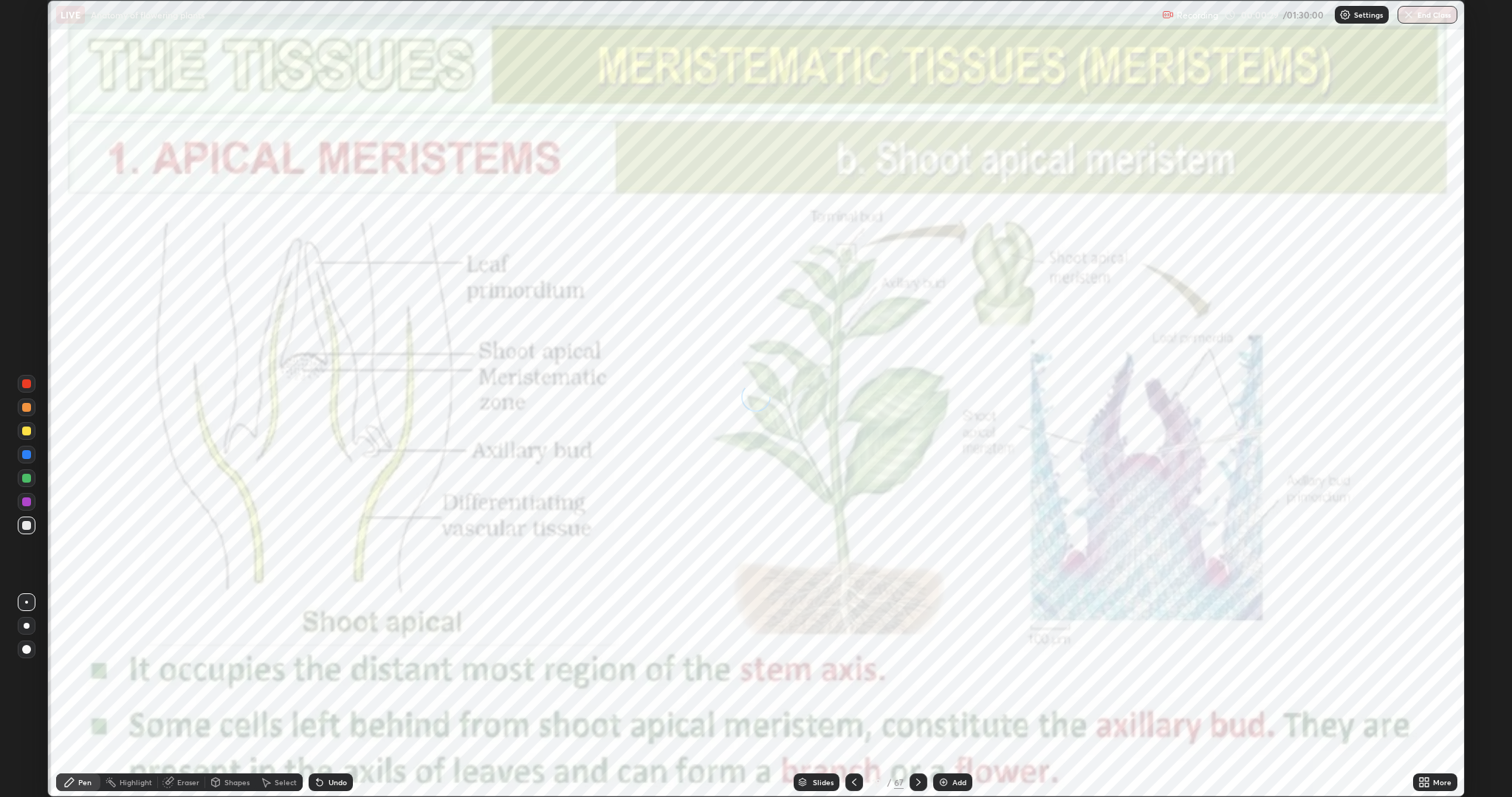
click at [922, 672] on icon at bounding box center [918, 782] width 12 height 12
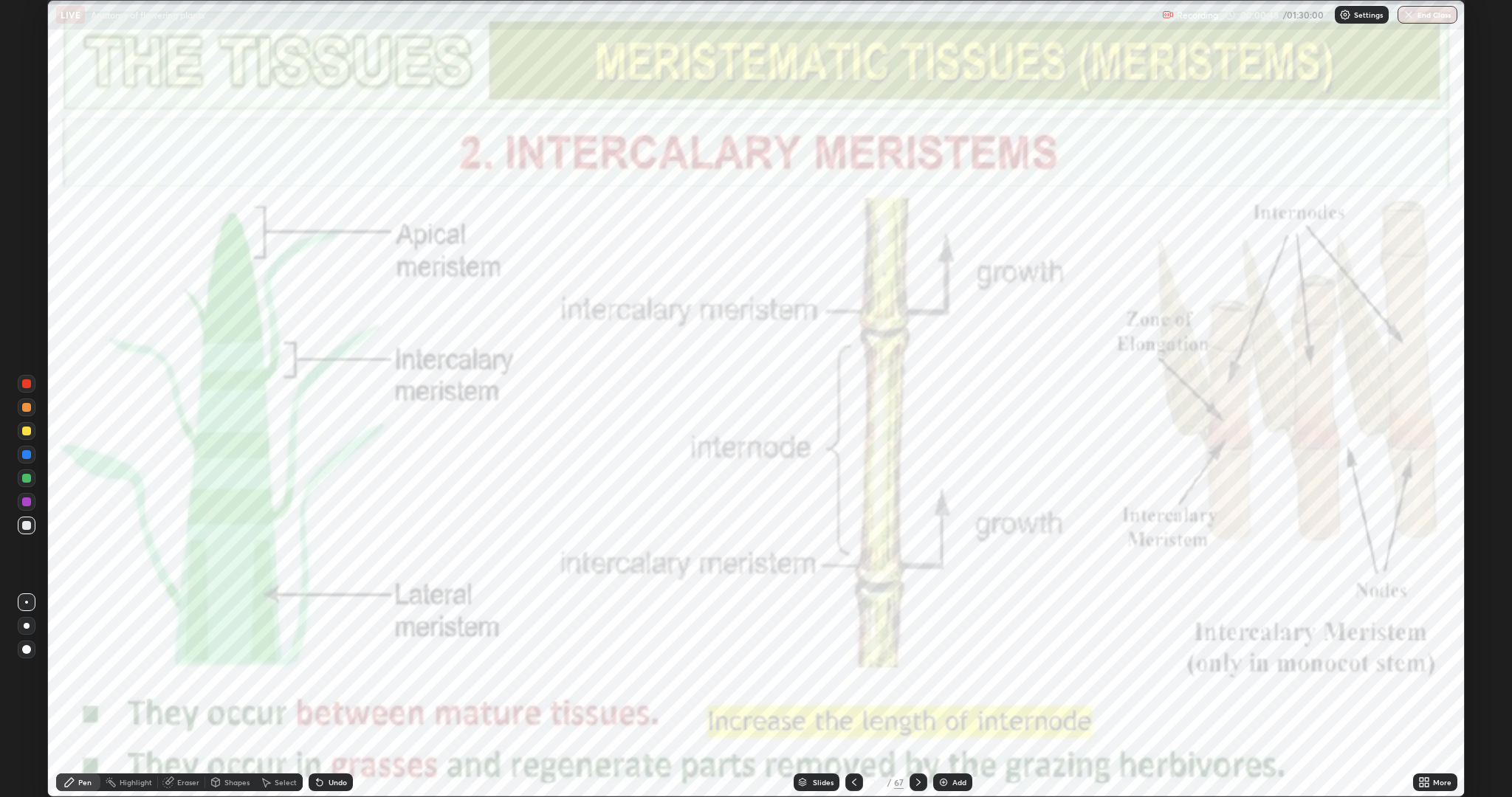
click at [923, 672] on icon at bounding box center [918, 782] width 12 height 12
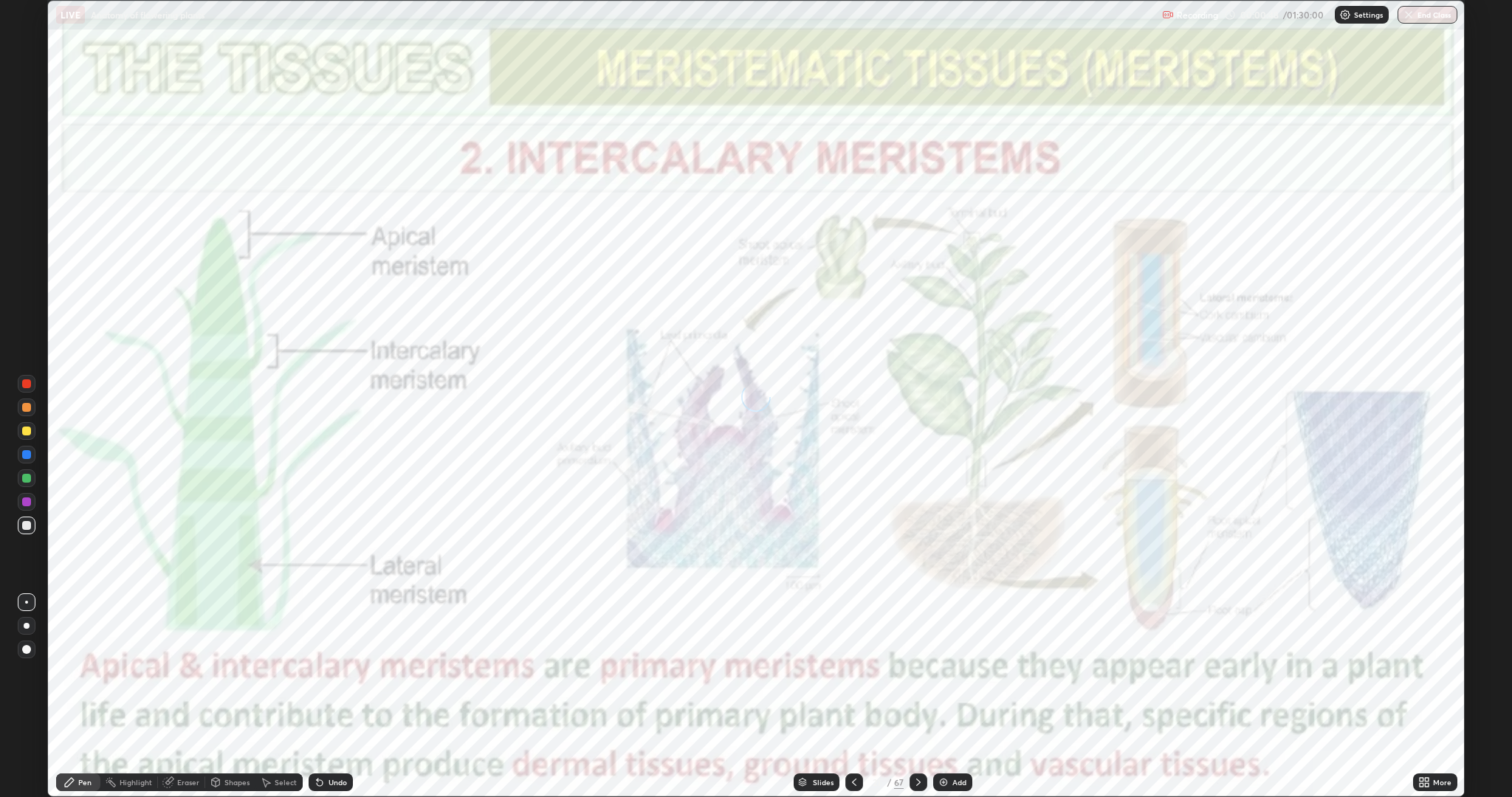
click at [921, 672] on icon at bounding box center [918, 782] width 12 height 12
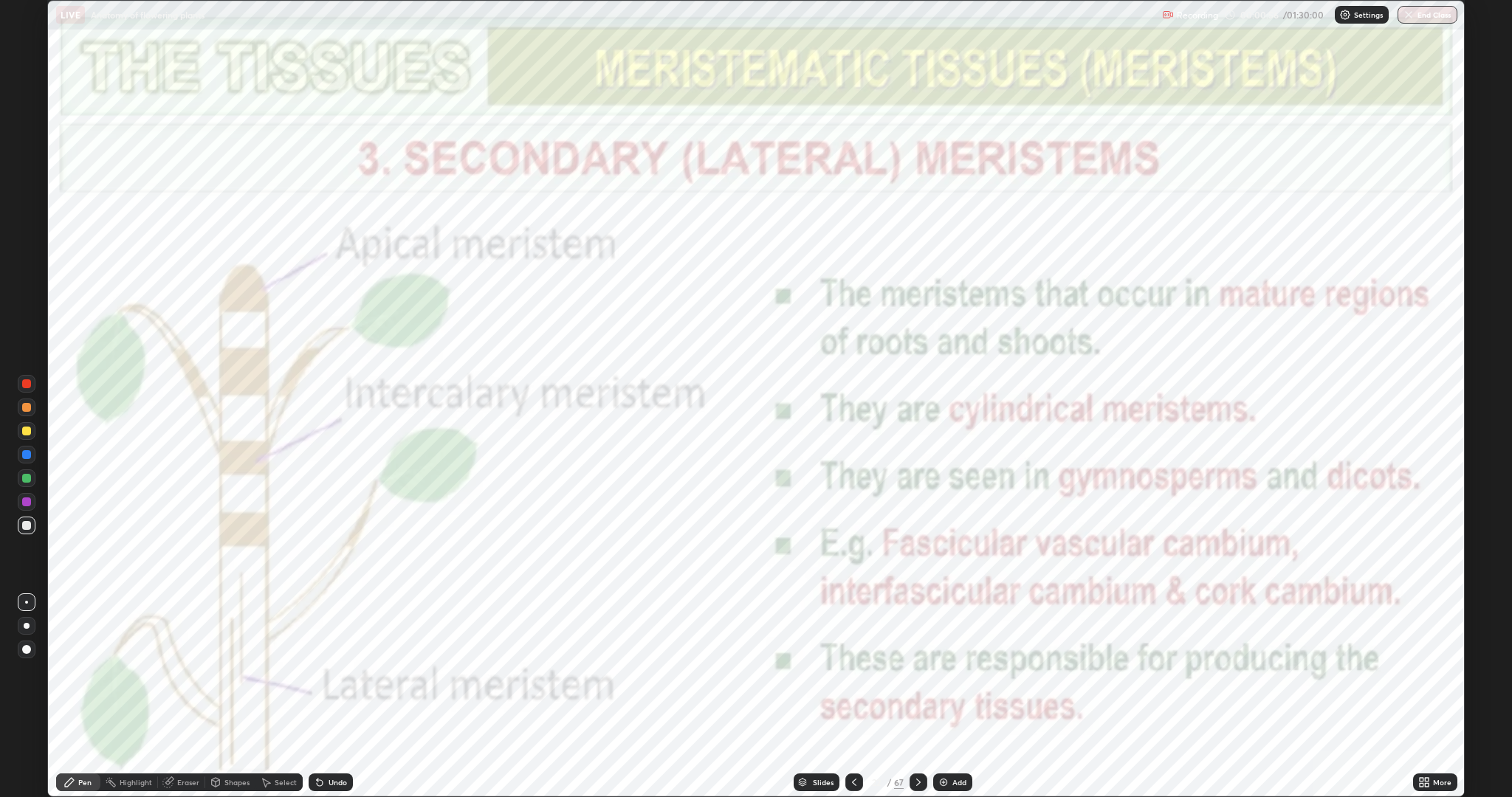
click at [921, 672] on icon at bounding box center [918, 782] width 12 height 12
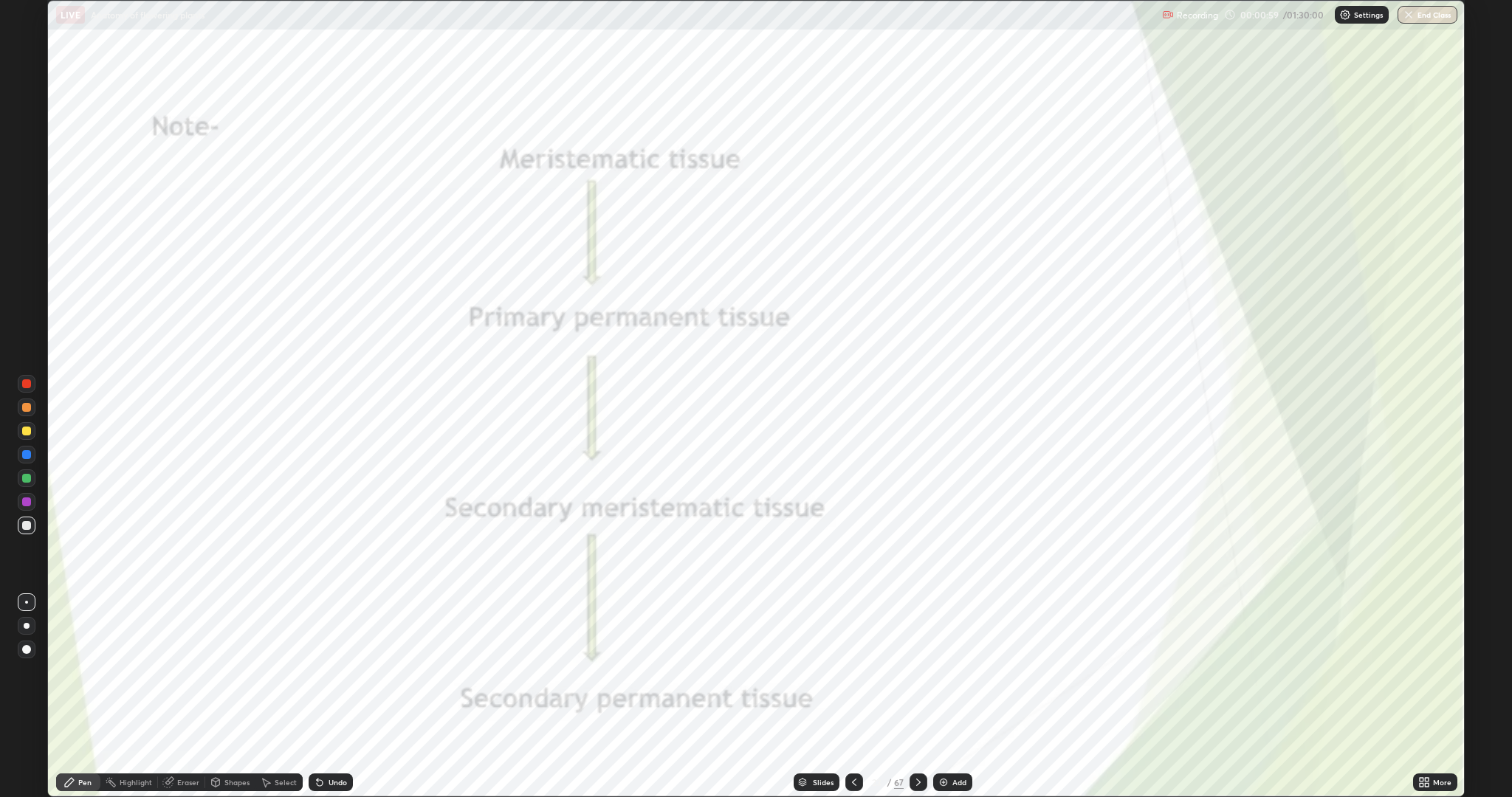
click at [922, 672] on icon at bounding box center [918, 782] width 12 height 12
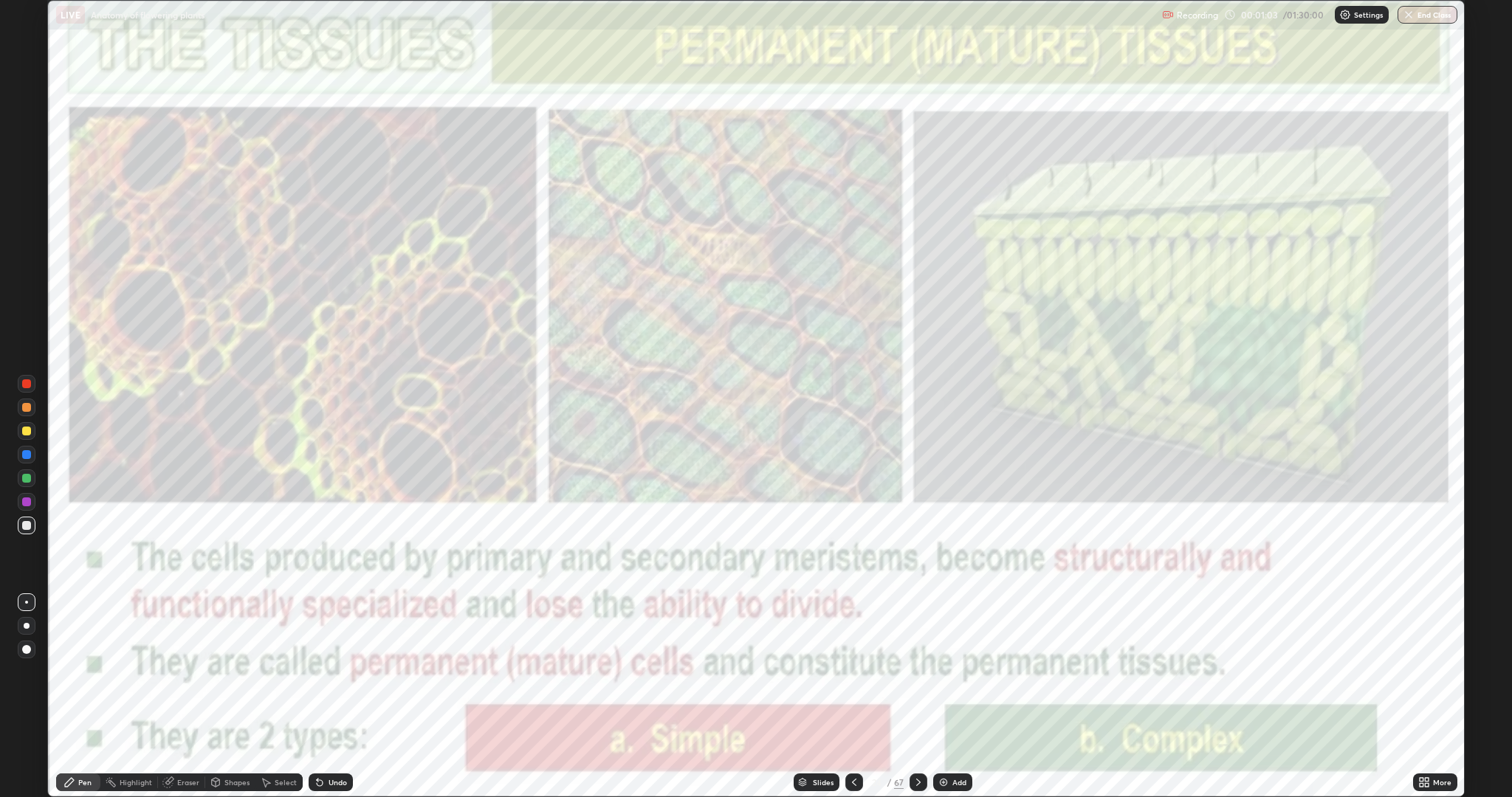
click at [917, 672] on icon at bounding box center [918, 782] width 12 height 12
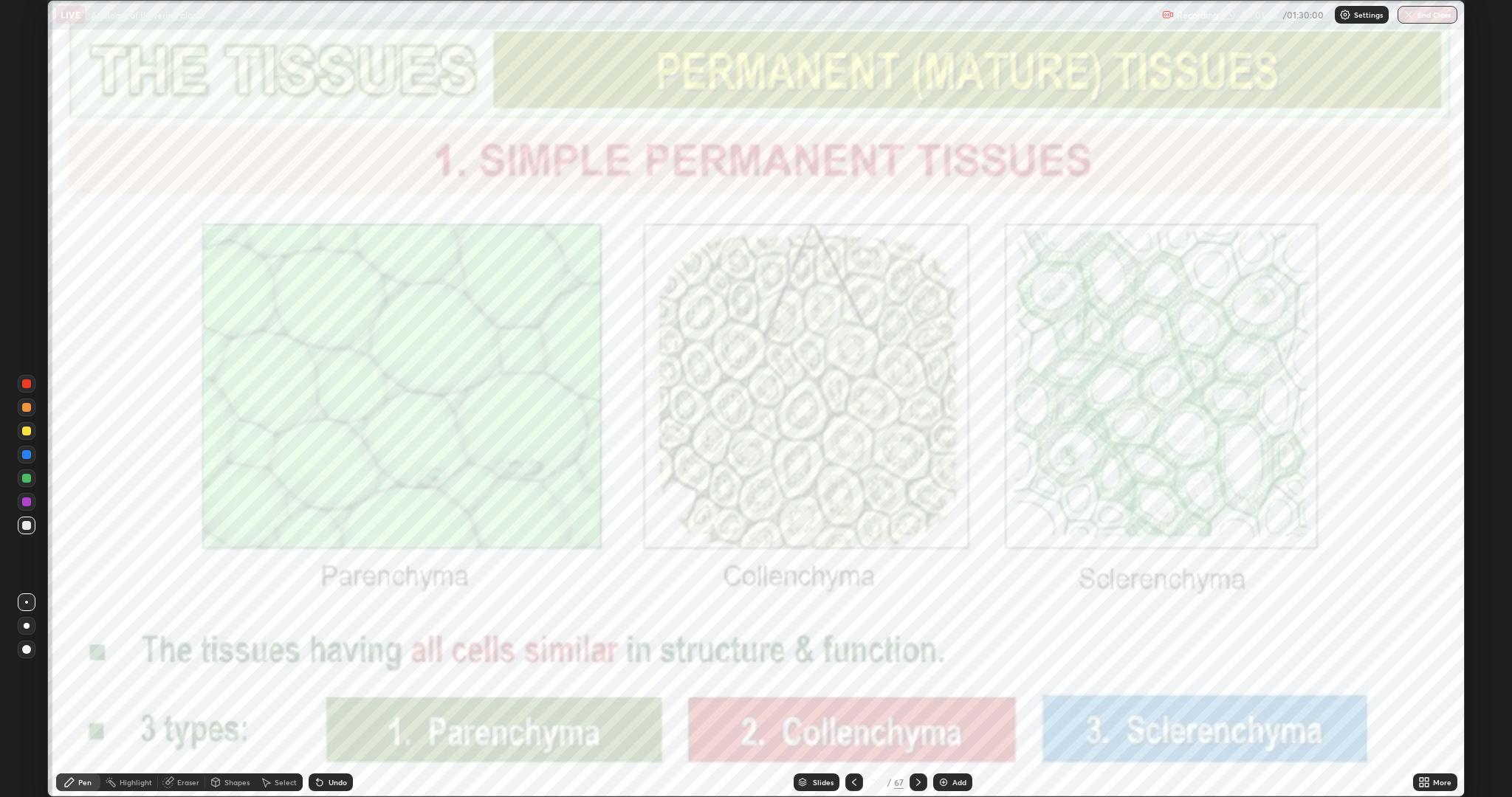
click at [922, 672] on icon at bounding box center [918, 782] width 12 height 12
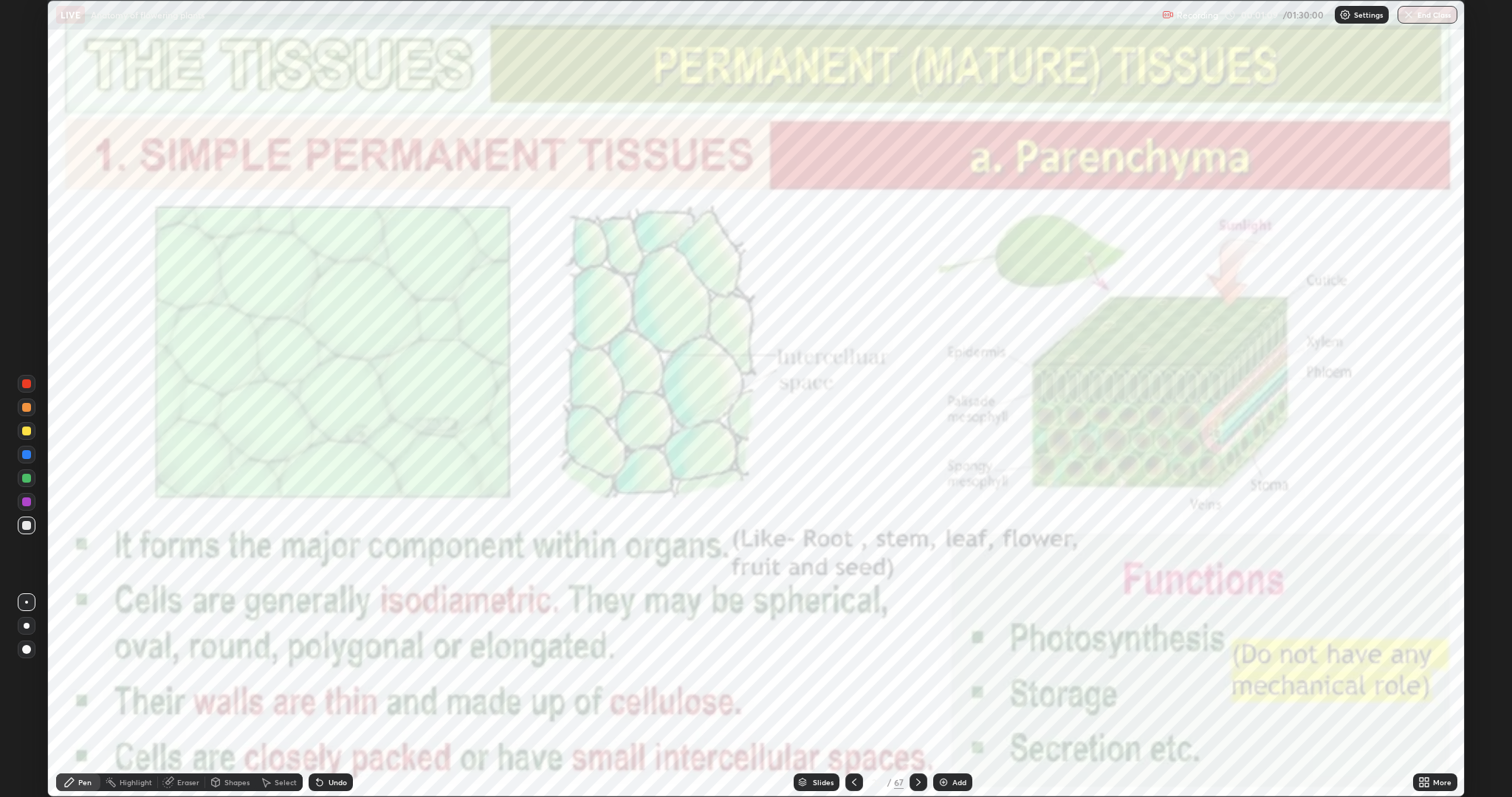
click at [917, 672] on icon at bounding box center [918, 782] width 12 height 12
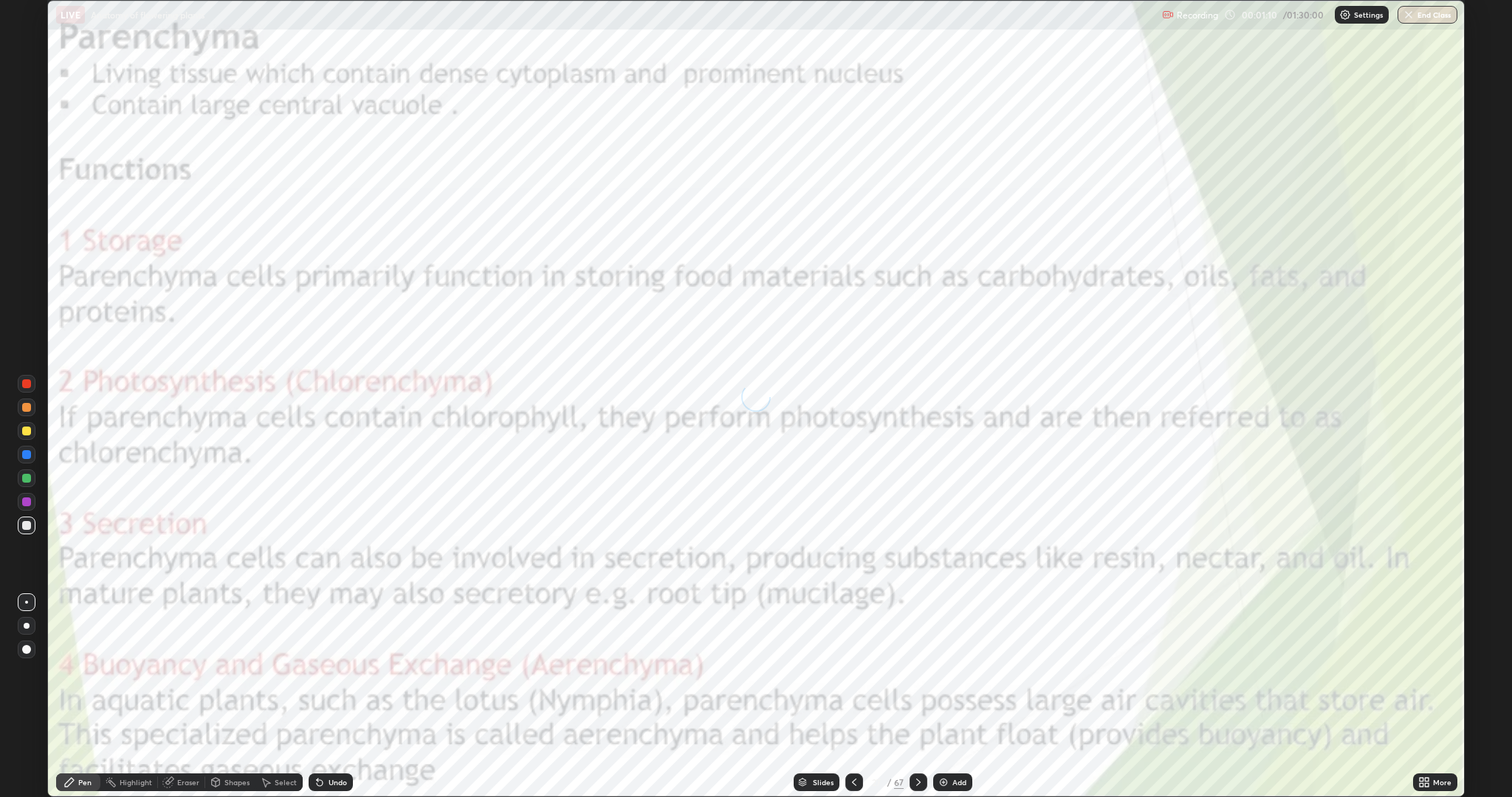
click at [921, 672] on icon at bounding box center [918, 782] width 12 height 12
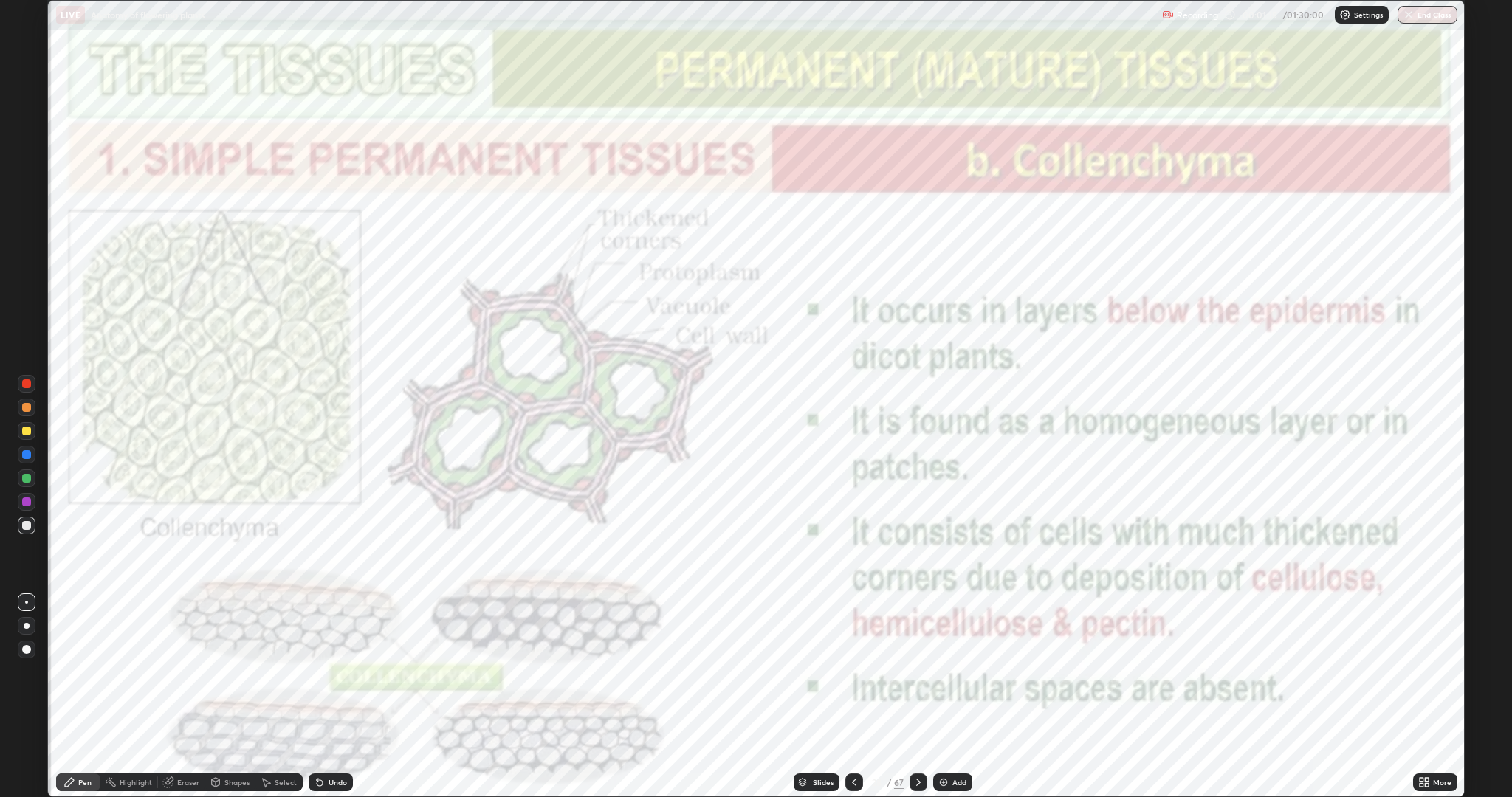
click at [921, 672] on icon at bounding box center [918, 782] width 12 height 12
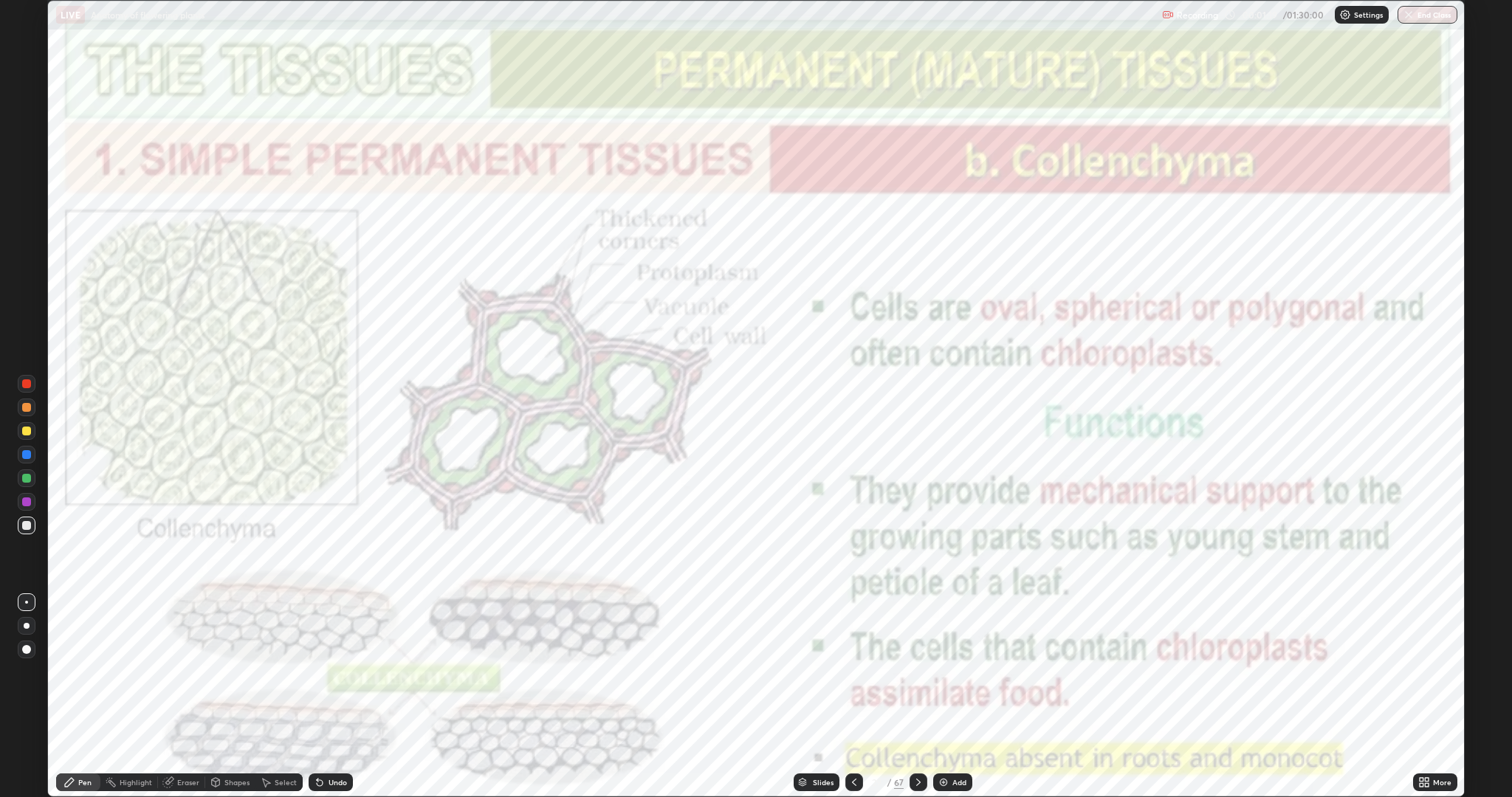
click at [917, 672] on icon at bounding box center [918, 782] width 12 height 12
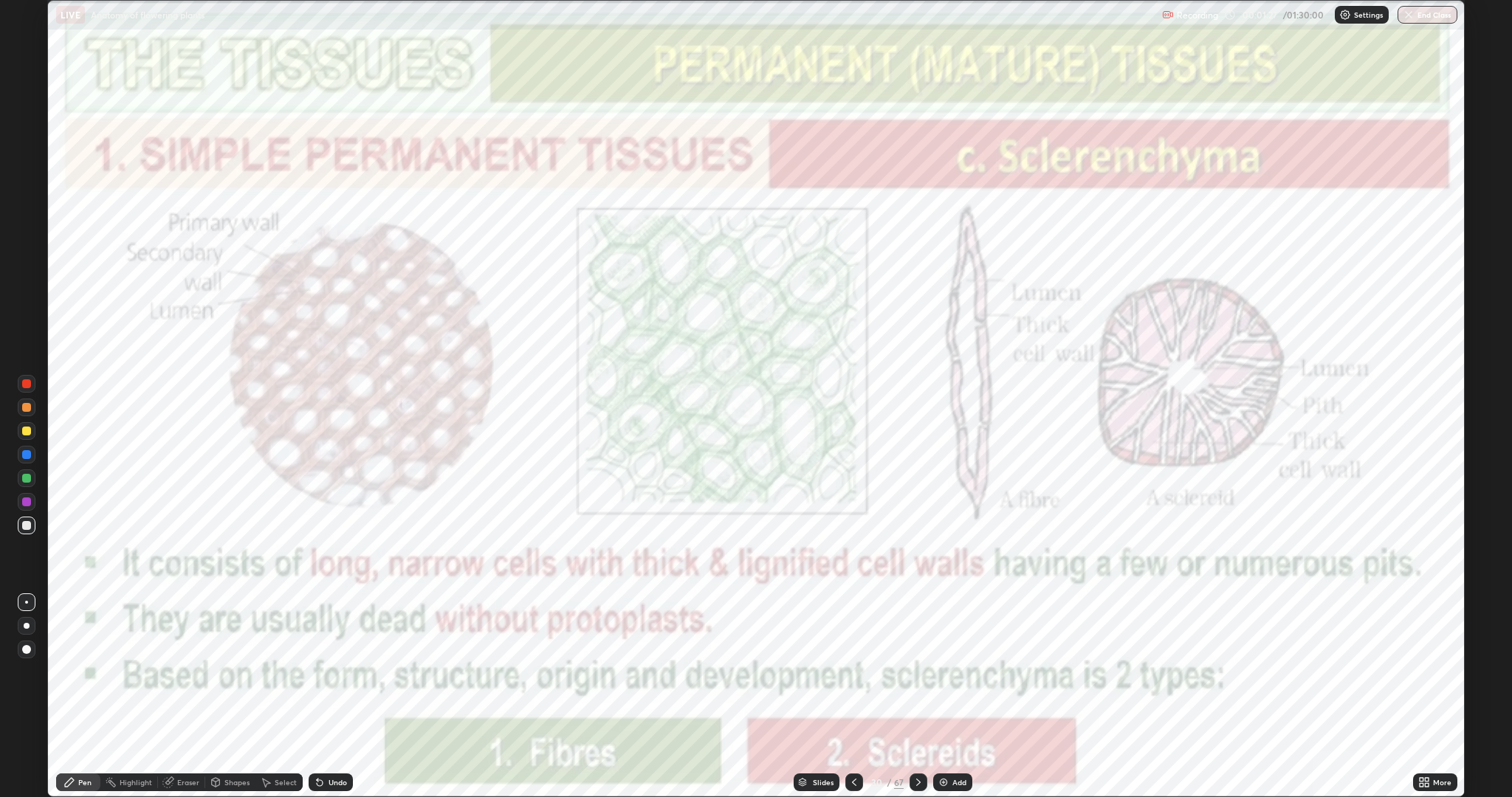
click at [922, 672] on icon at bounding box center [918, 782] width 12 height 12
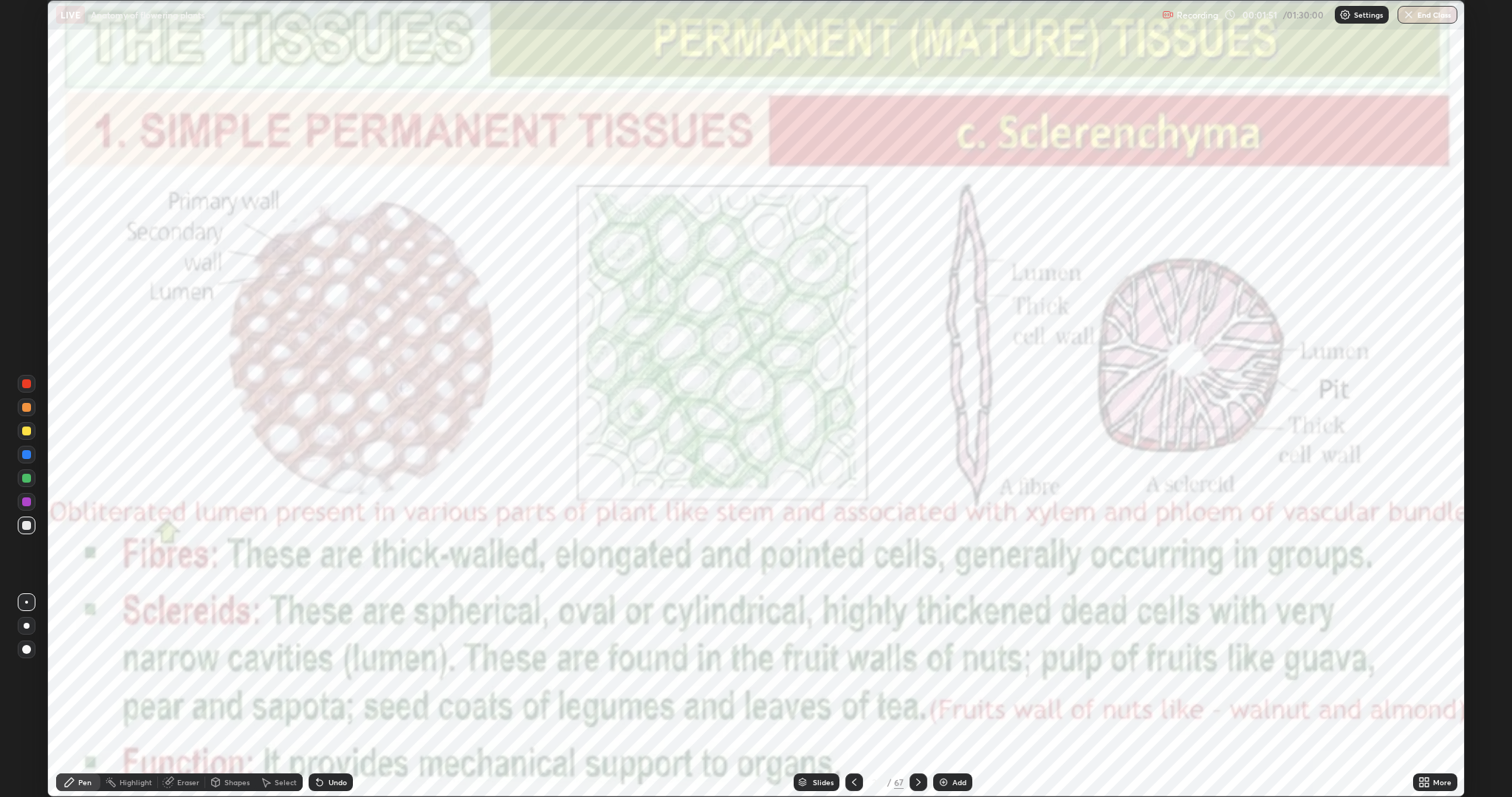
click at [923, 672] on icon at bounding box center [918, 782] width 12 height 12
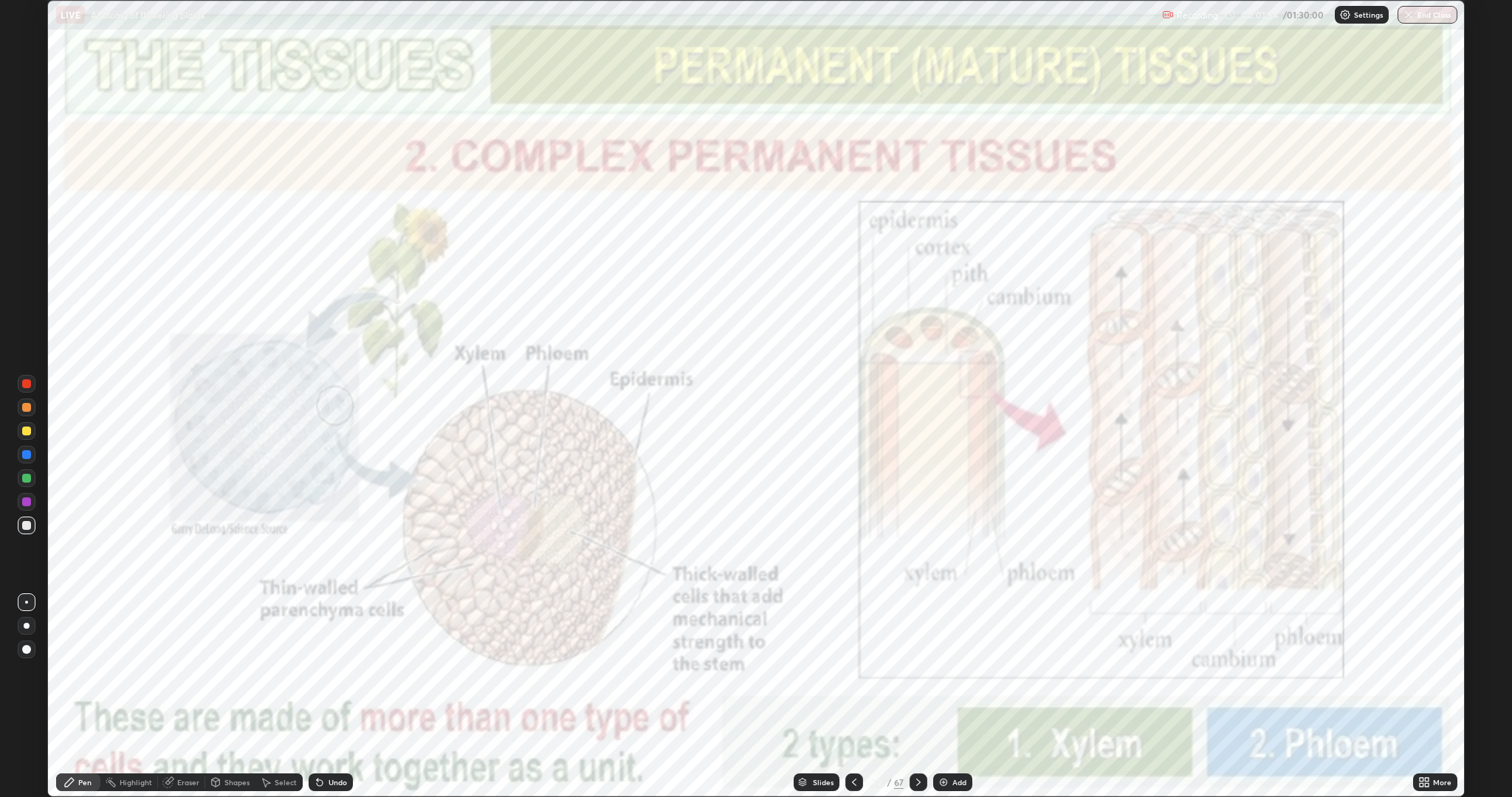
click at [920, 672] on icon at bounding box center [918, 782] width 12 height 12
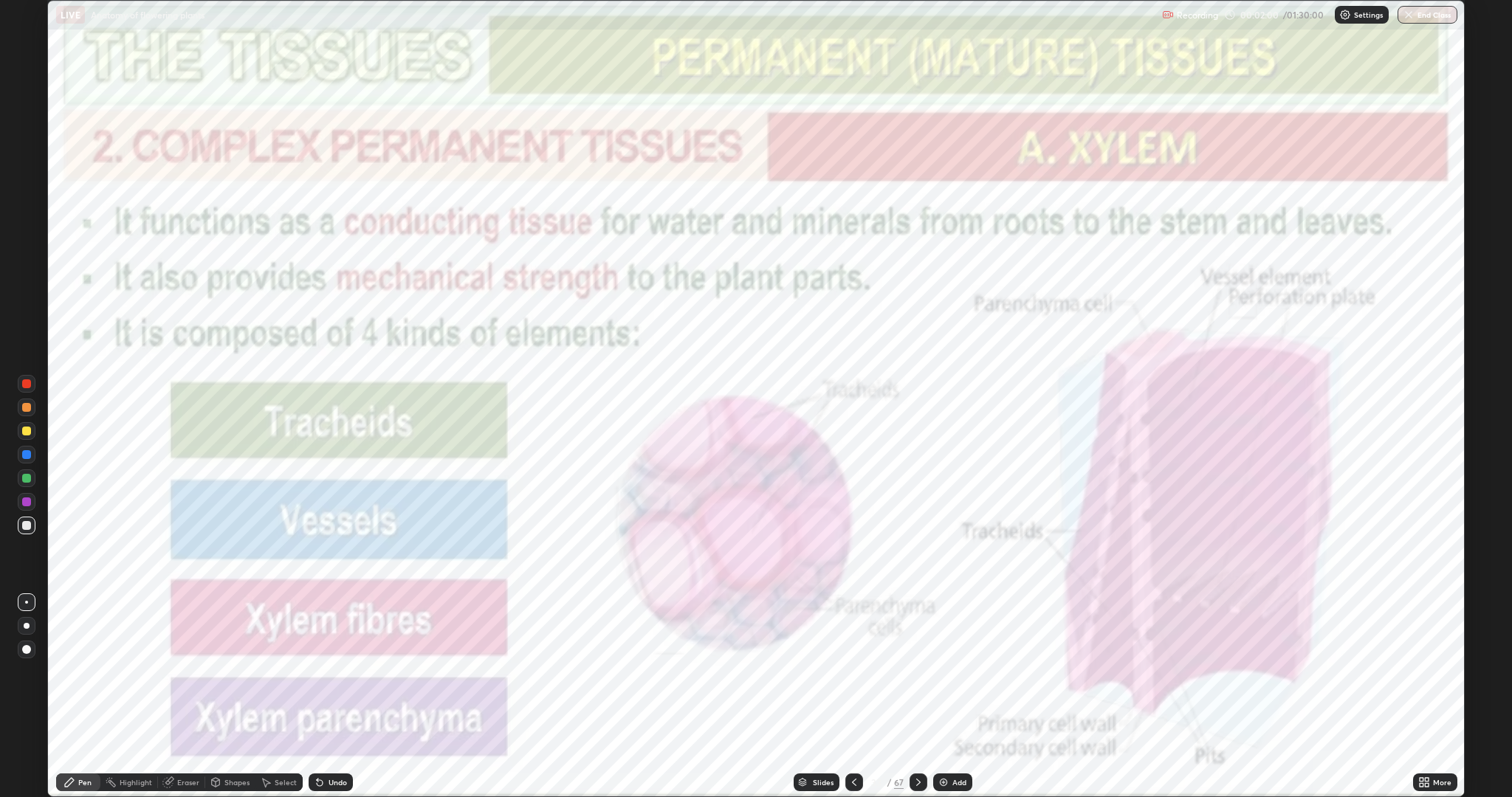
click at [917, 672] on icon at bounding box center [918, 782] width 12 height 12
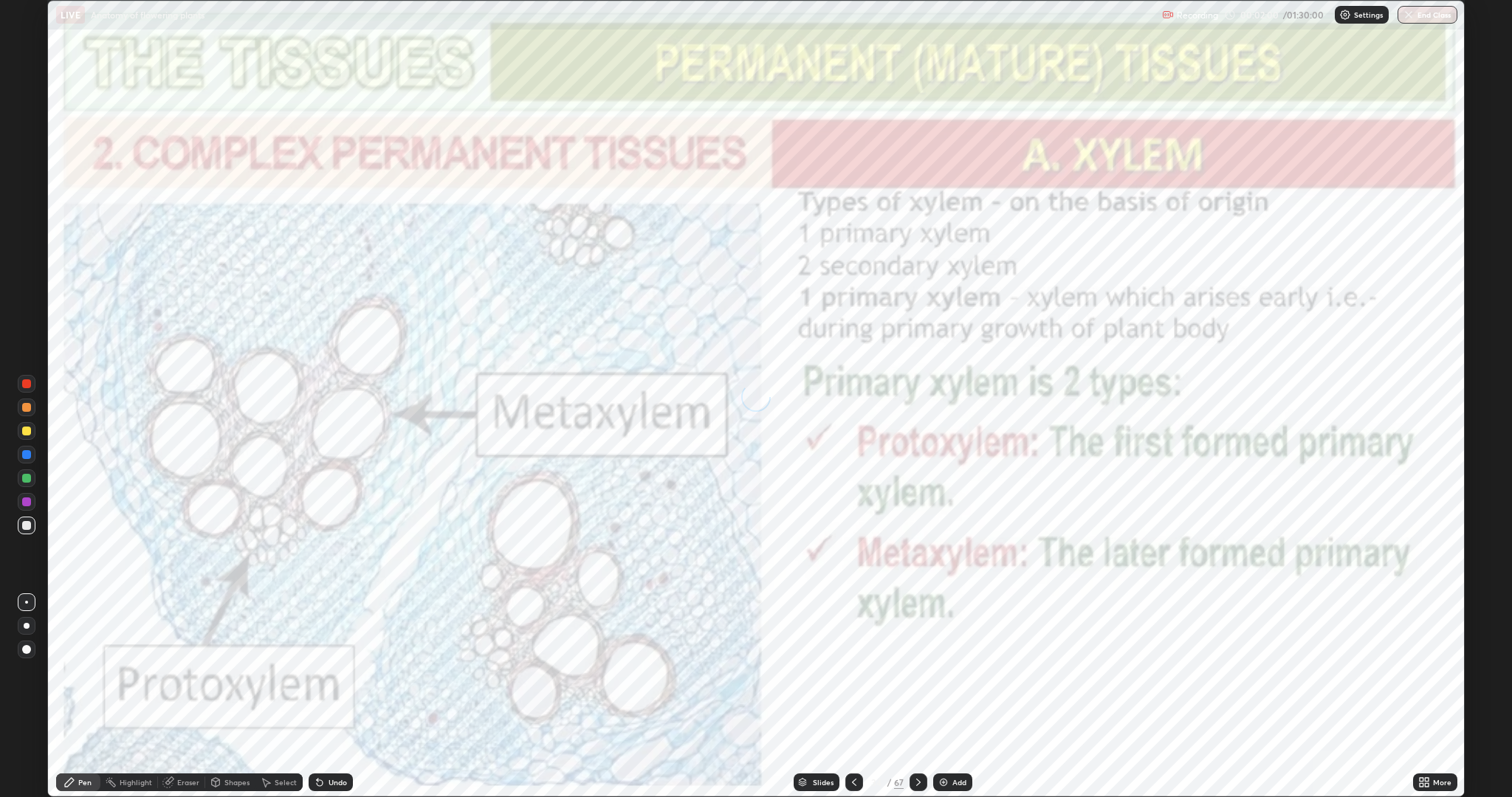
click at [921, 672] on icon at bounding box center [918, 782] width 12 height 12
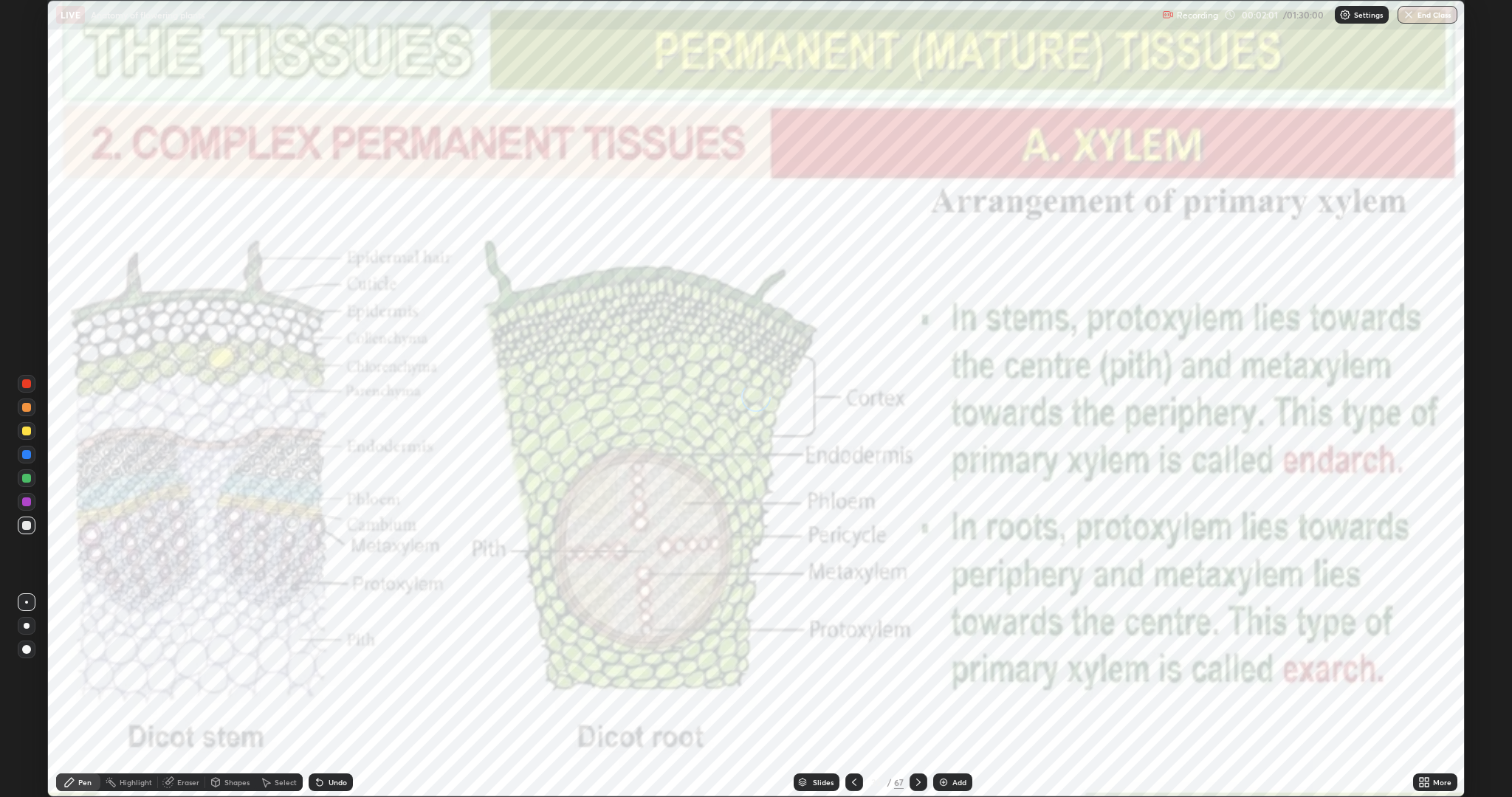
click at [920, 672] on icon at bounding box center [918, 782] width 12 height 12
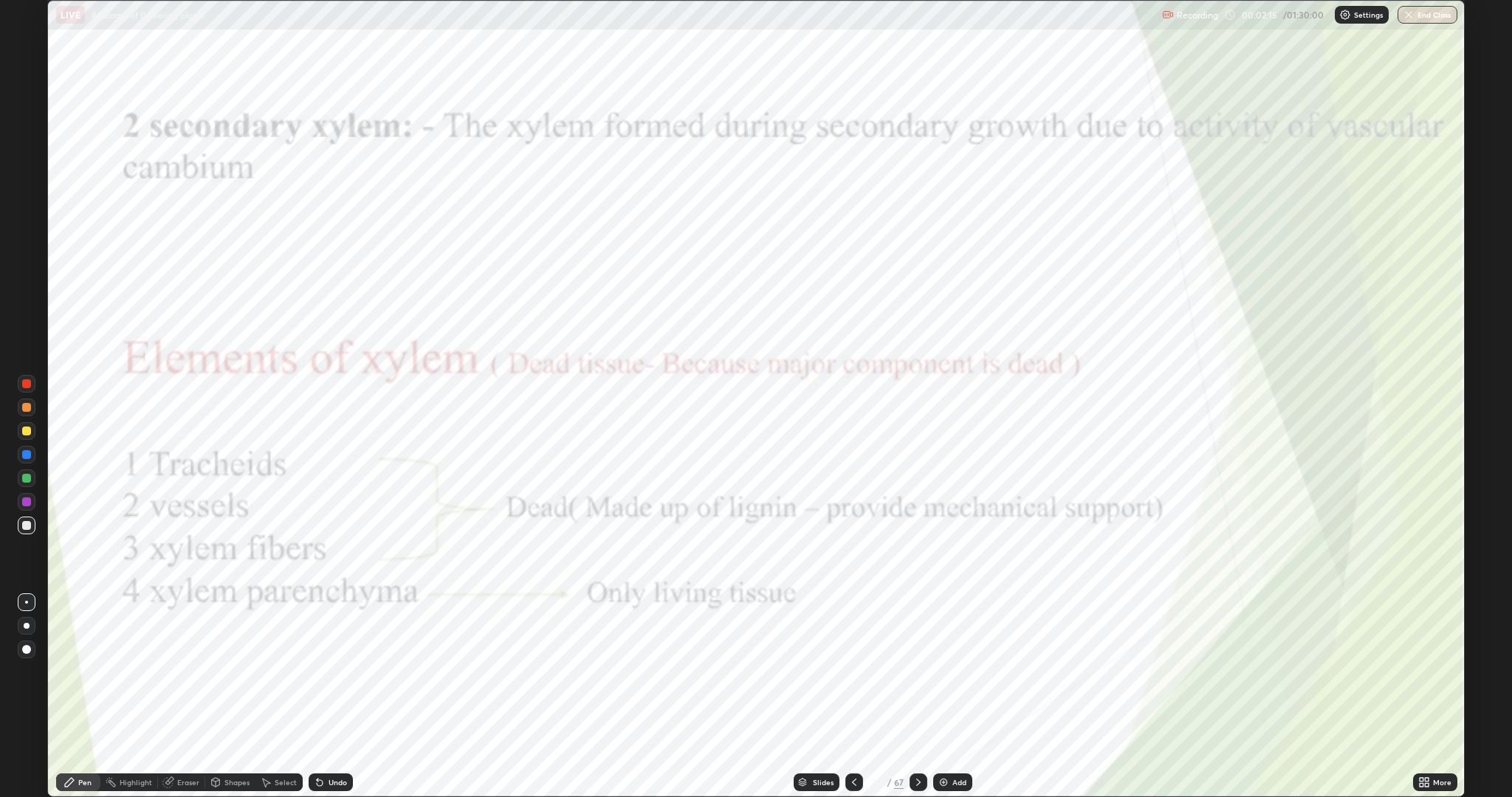
click at [917, 672] on icon at bounding box center [918, 782] width 12 height 12
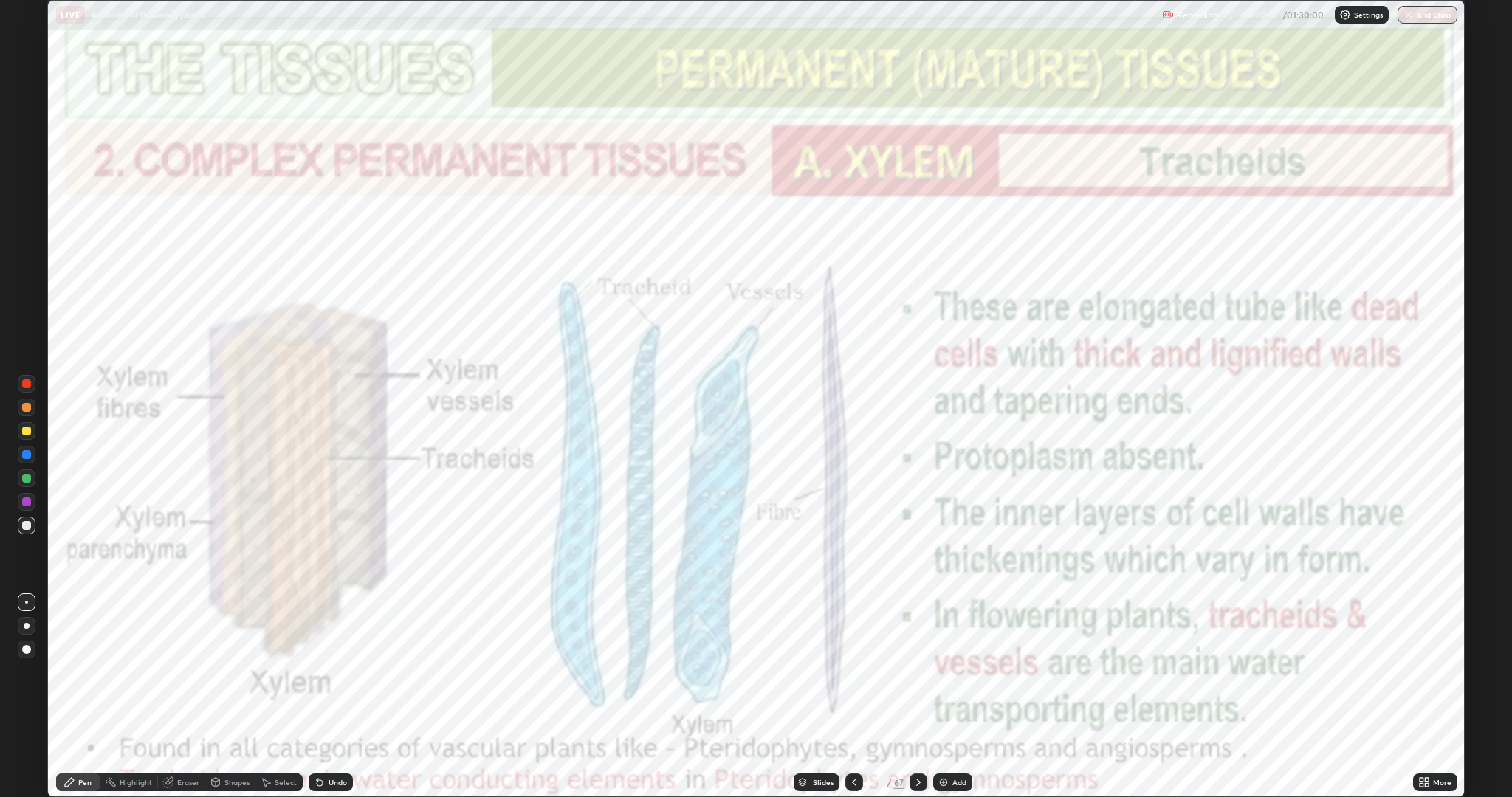
click at [940, 672] on img at bounding box center [943, 782] width 12 height 12
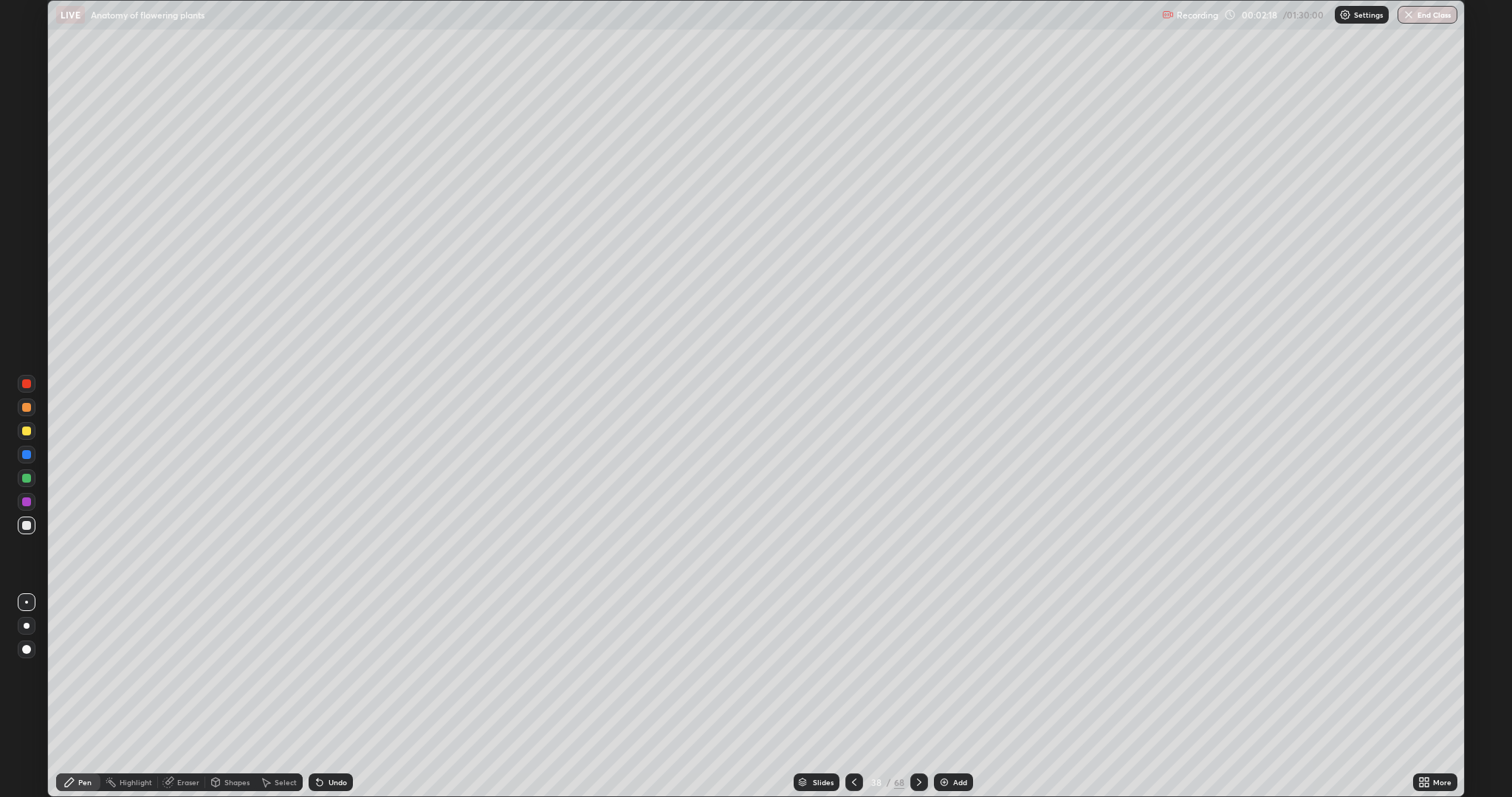
click at [853, 672] on icon at bounding box center [854, 782] width 12 height 12
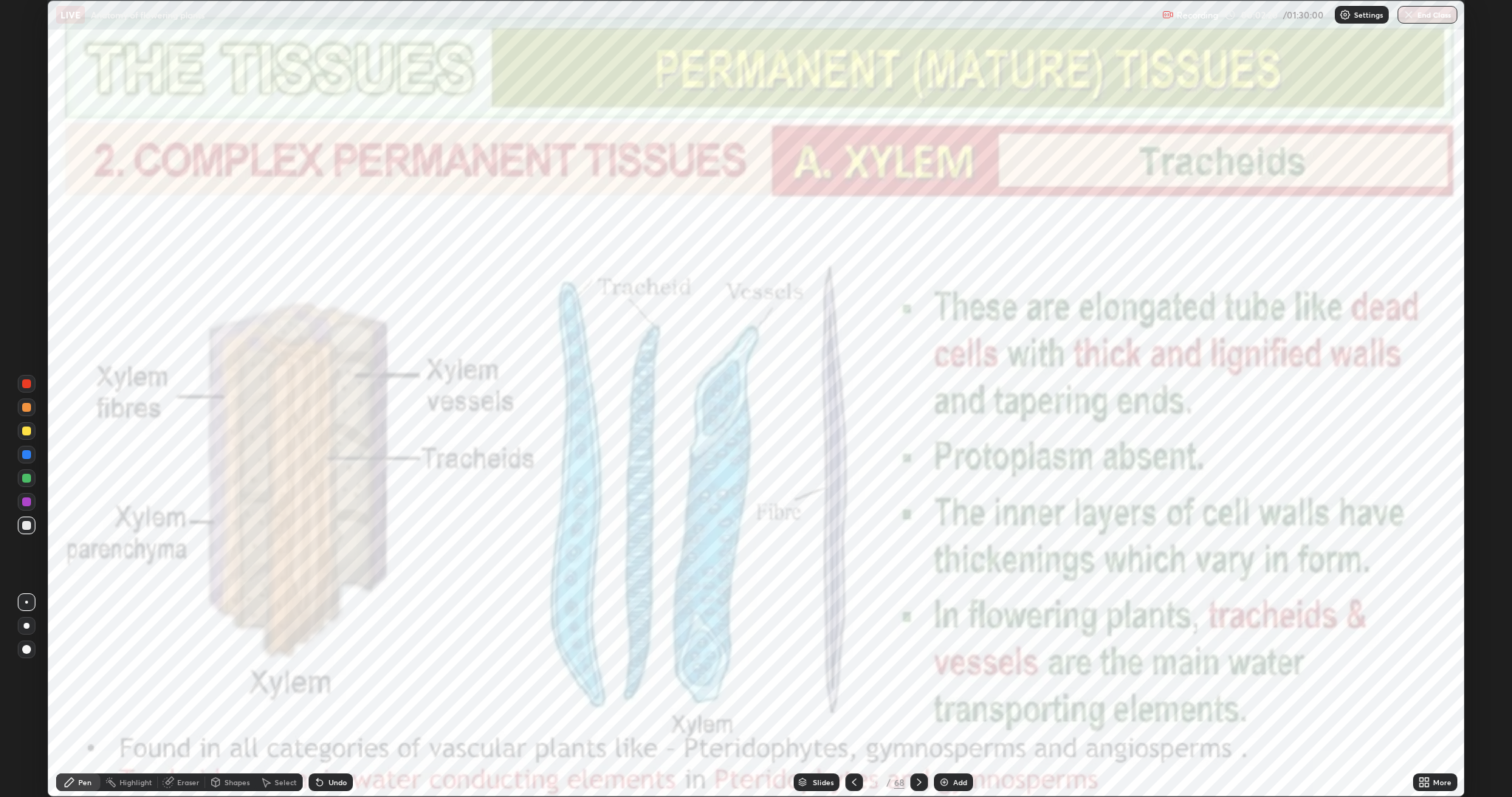
click at [857, 672] on icon at bounding box center [854, 782] width 12 height 12
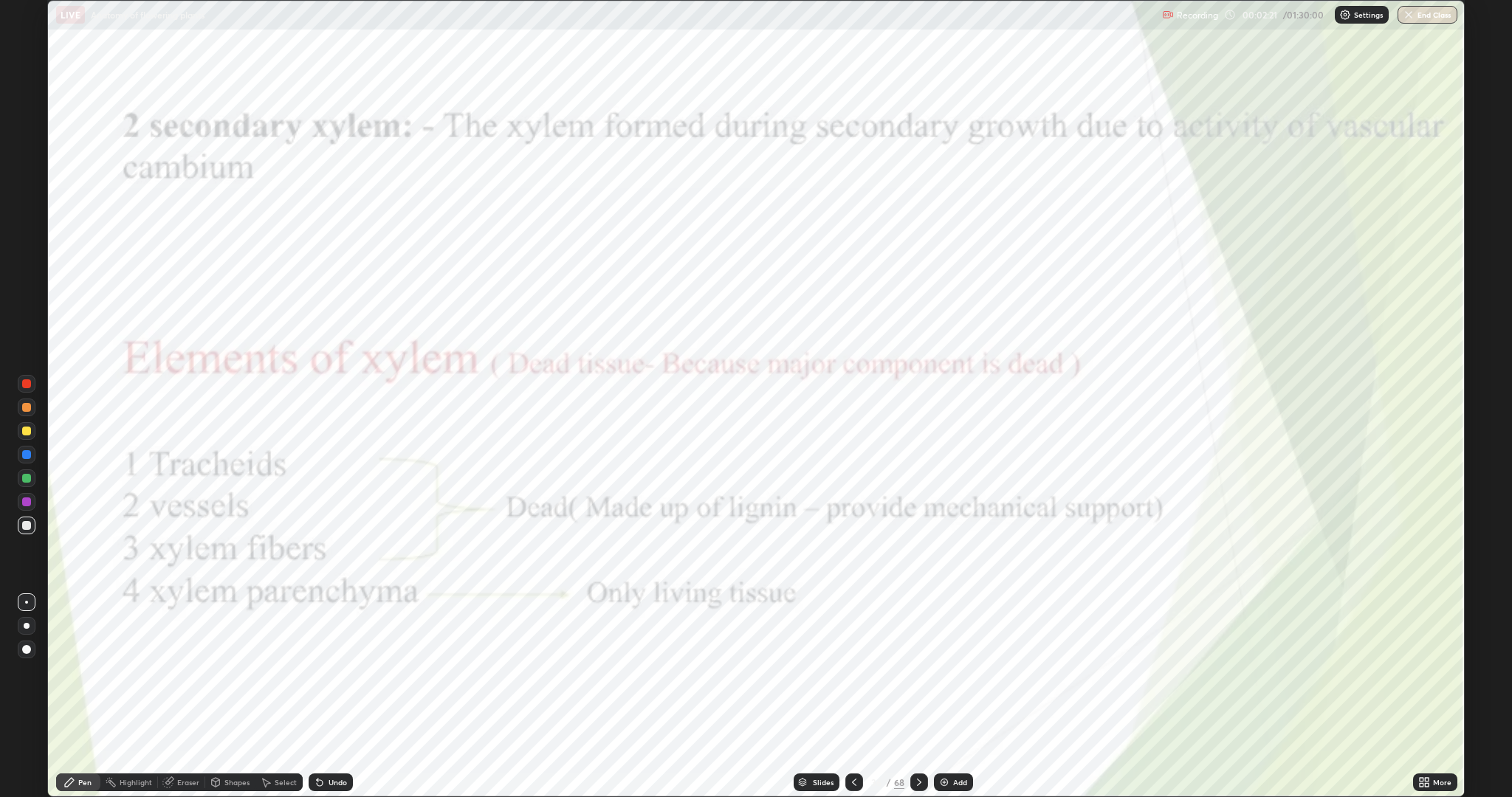
click at [853, 672] on icon at bounding box center [854, 782] width 5 height 8
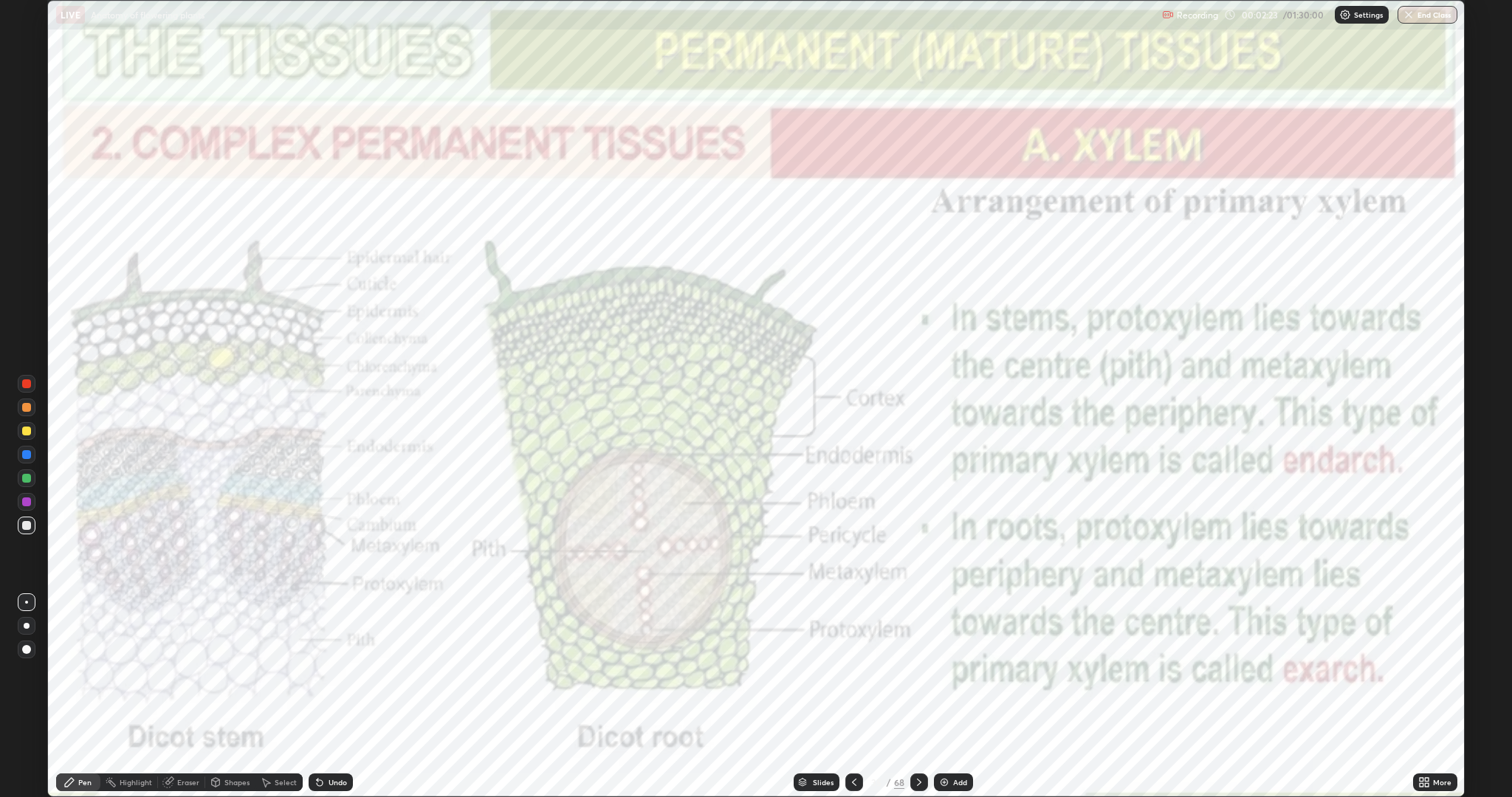
click at [918, 672] on icon at bounding box center [919, 782] width 12 height 12
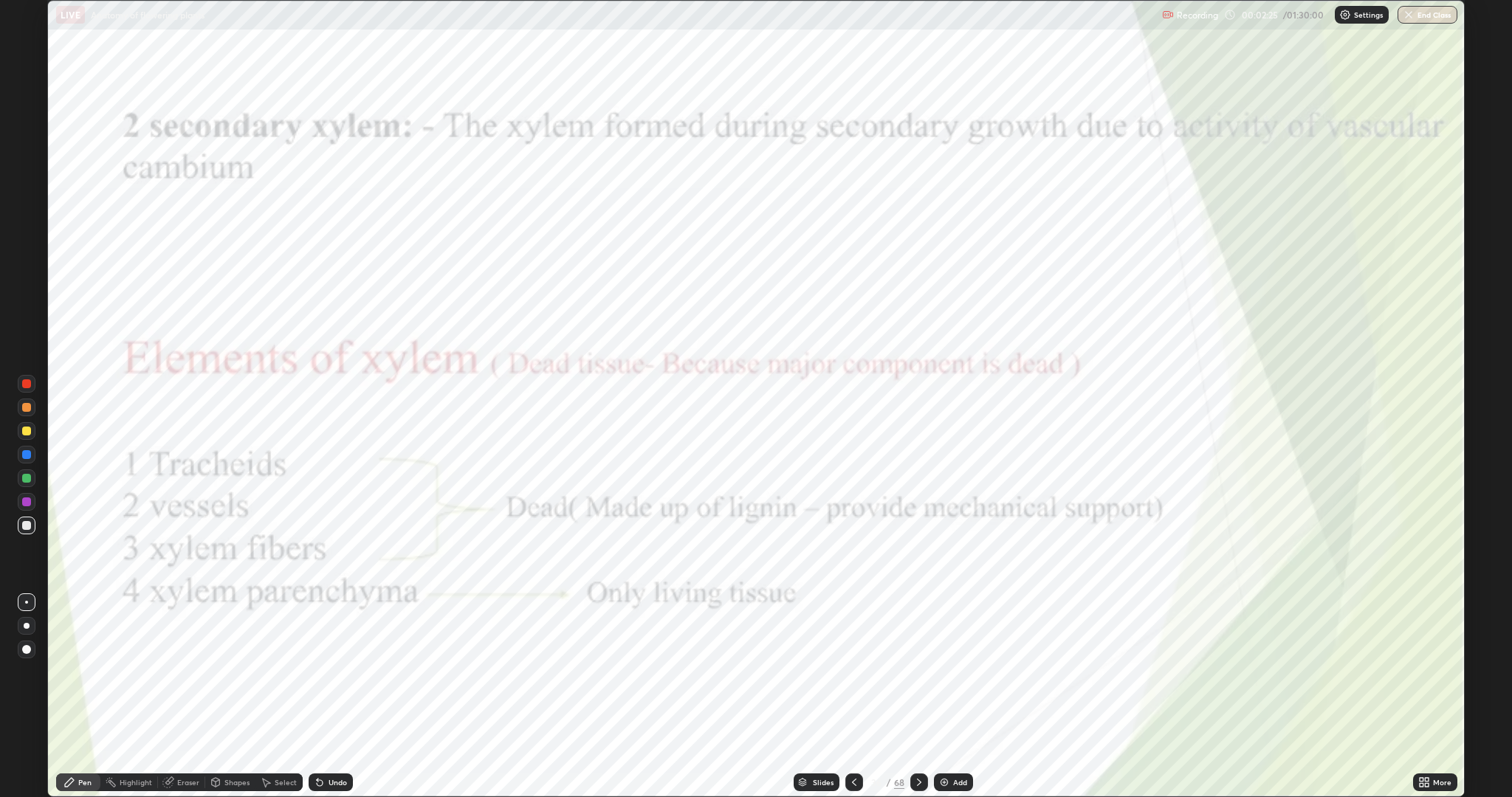
click at [921, 672] on icon at bounding box center [919, 782] width 12 height 12
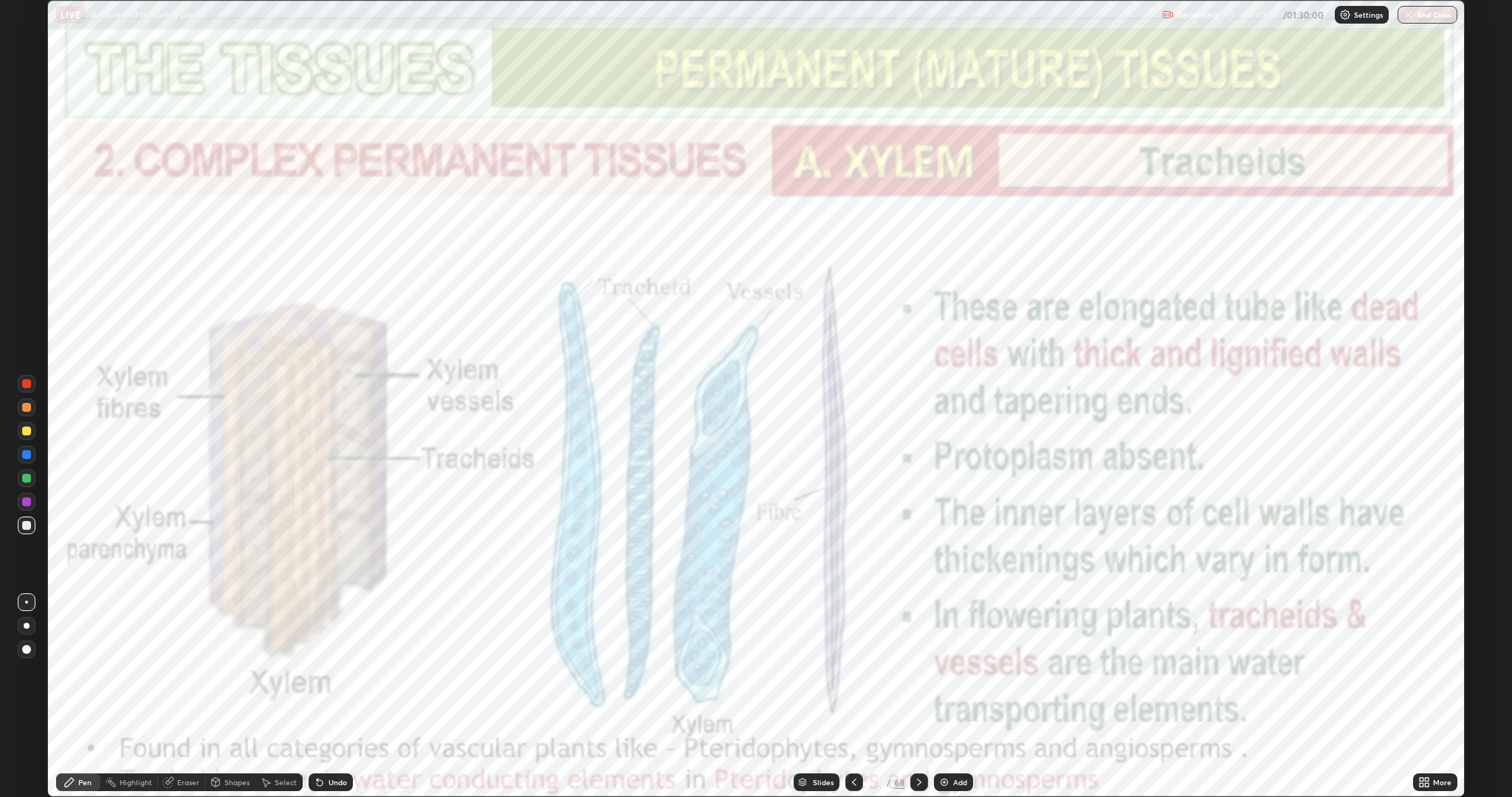
click at [921, 672] on icon at bounding box center [919, 782] width 12 height 12
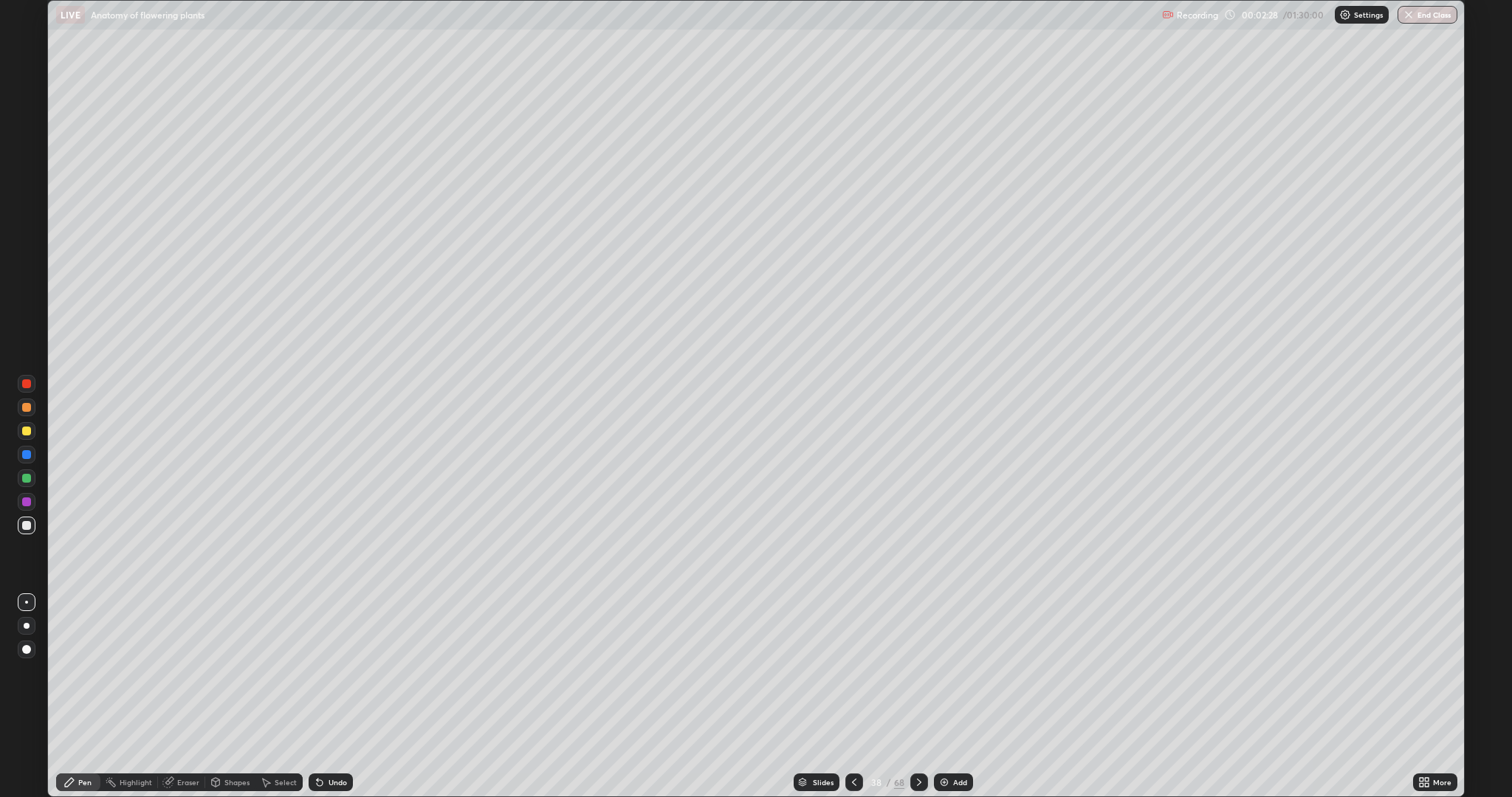
click at [921, 672] on icon at bounding box center [919, 782] width 12 height 12
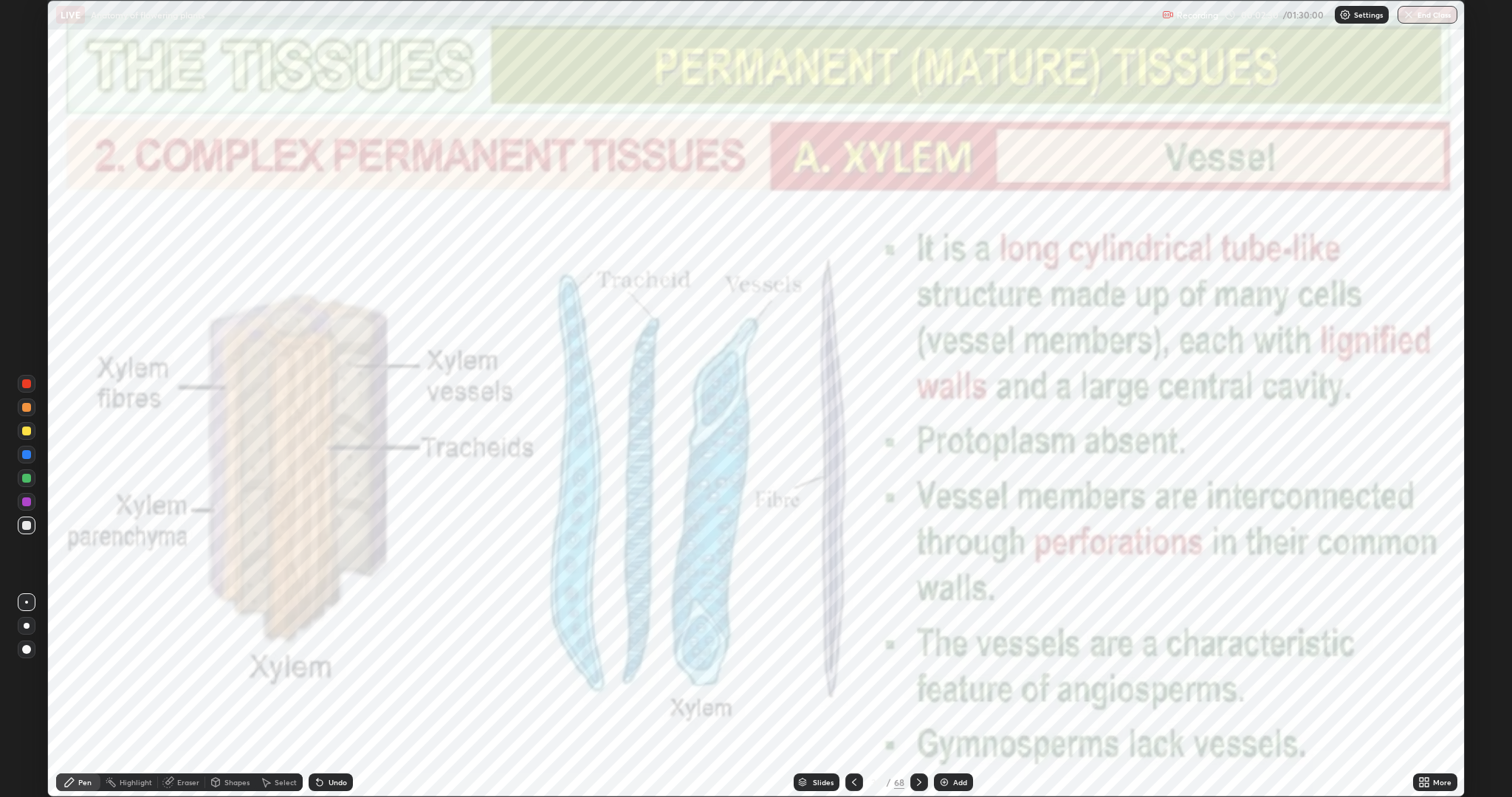
click at [918, 672] on icon at bounding box center [919, 782] width 12 height 12
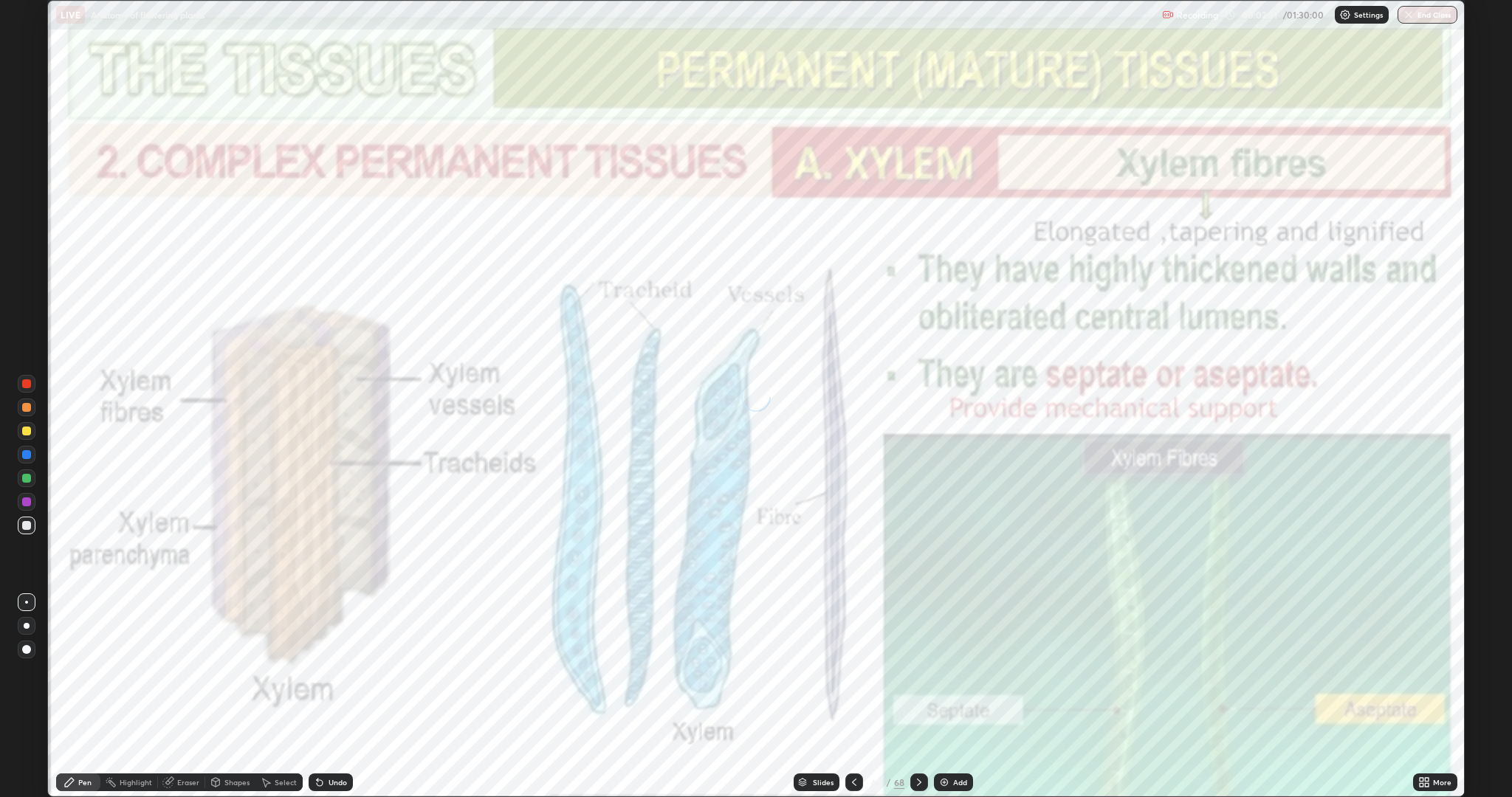
click at [918, 672] on icon at bounding box center [919, 782] width 12 height 12
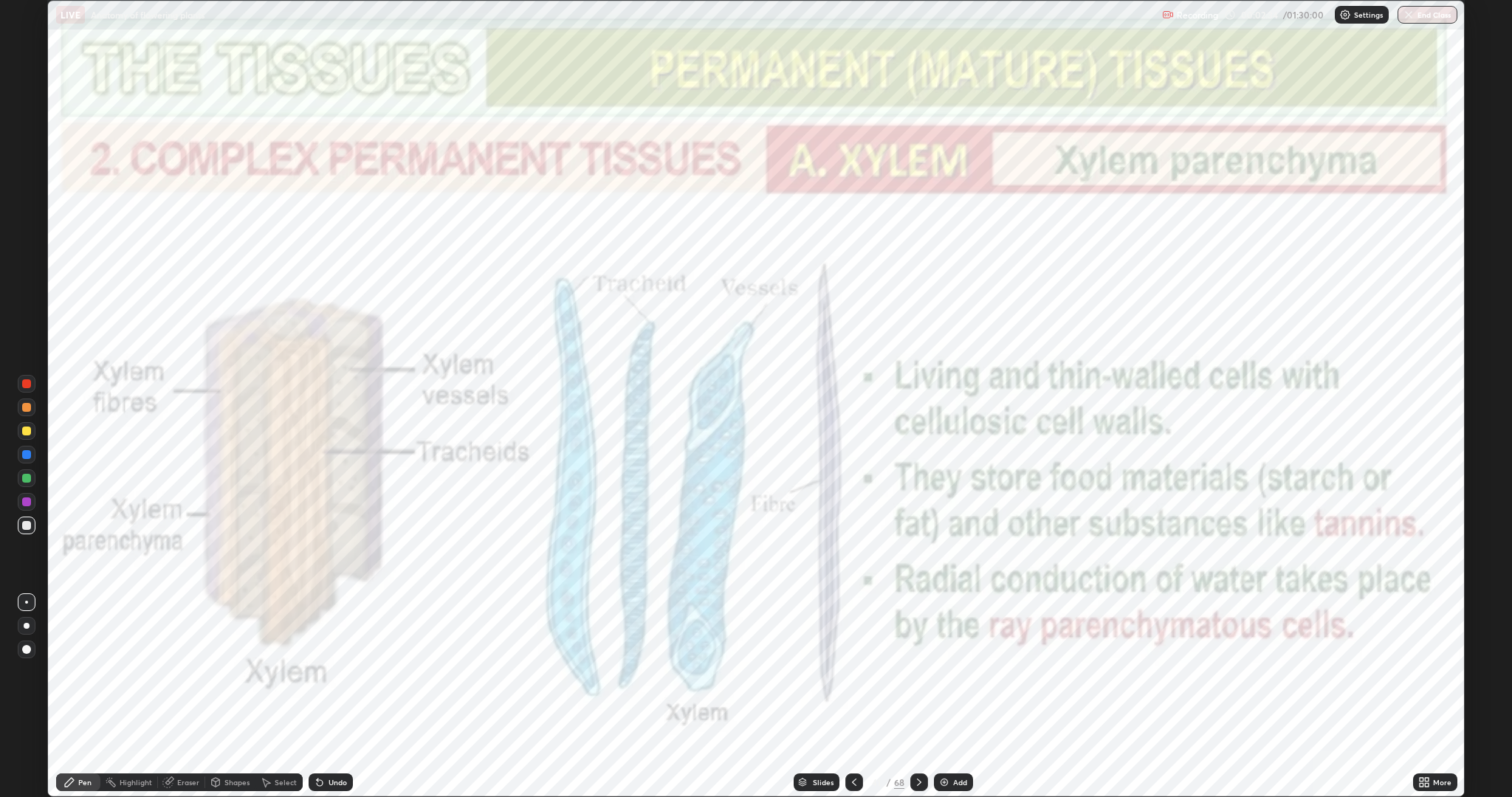
click at [921, 672] on icon at bounding box center [919, 782] width 12 height 12
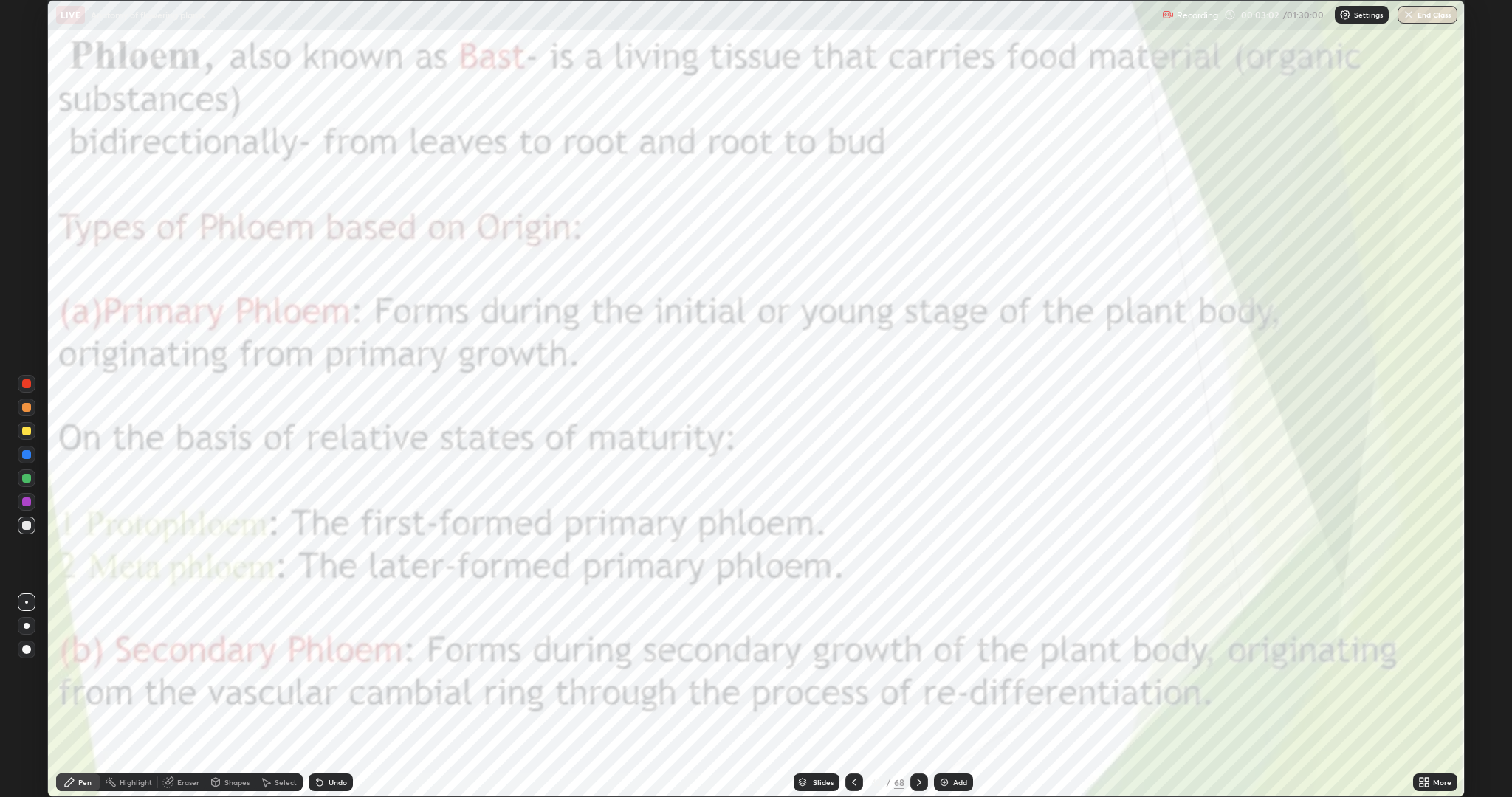
click at [918, 672] on icon at bounding box center [919, 782] width 5 height 8
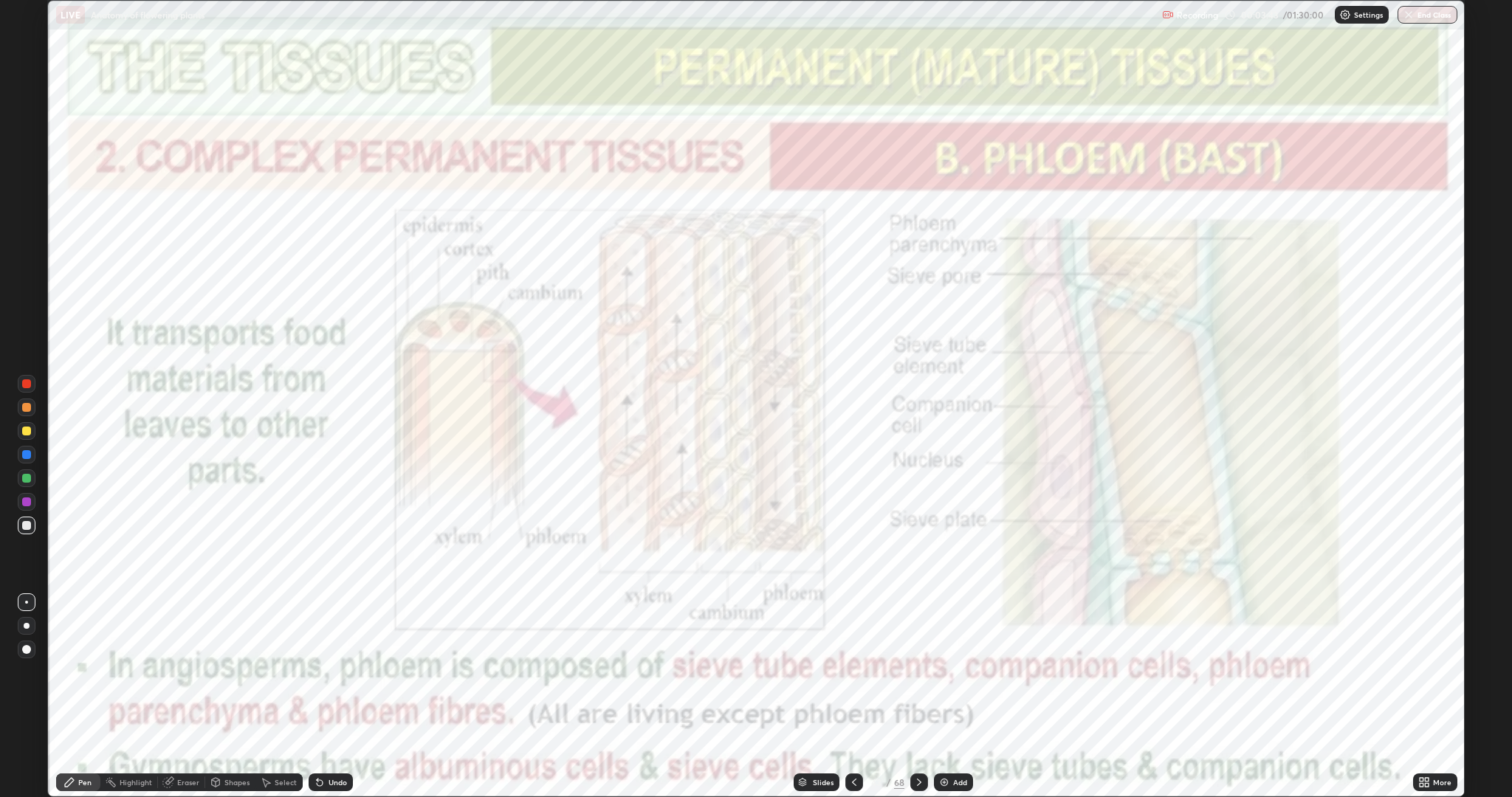
click at [857, 672] on icon at bounding box center [854, 782] width 12 height 12
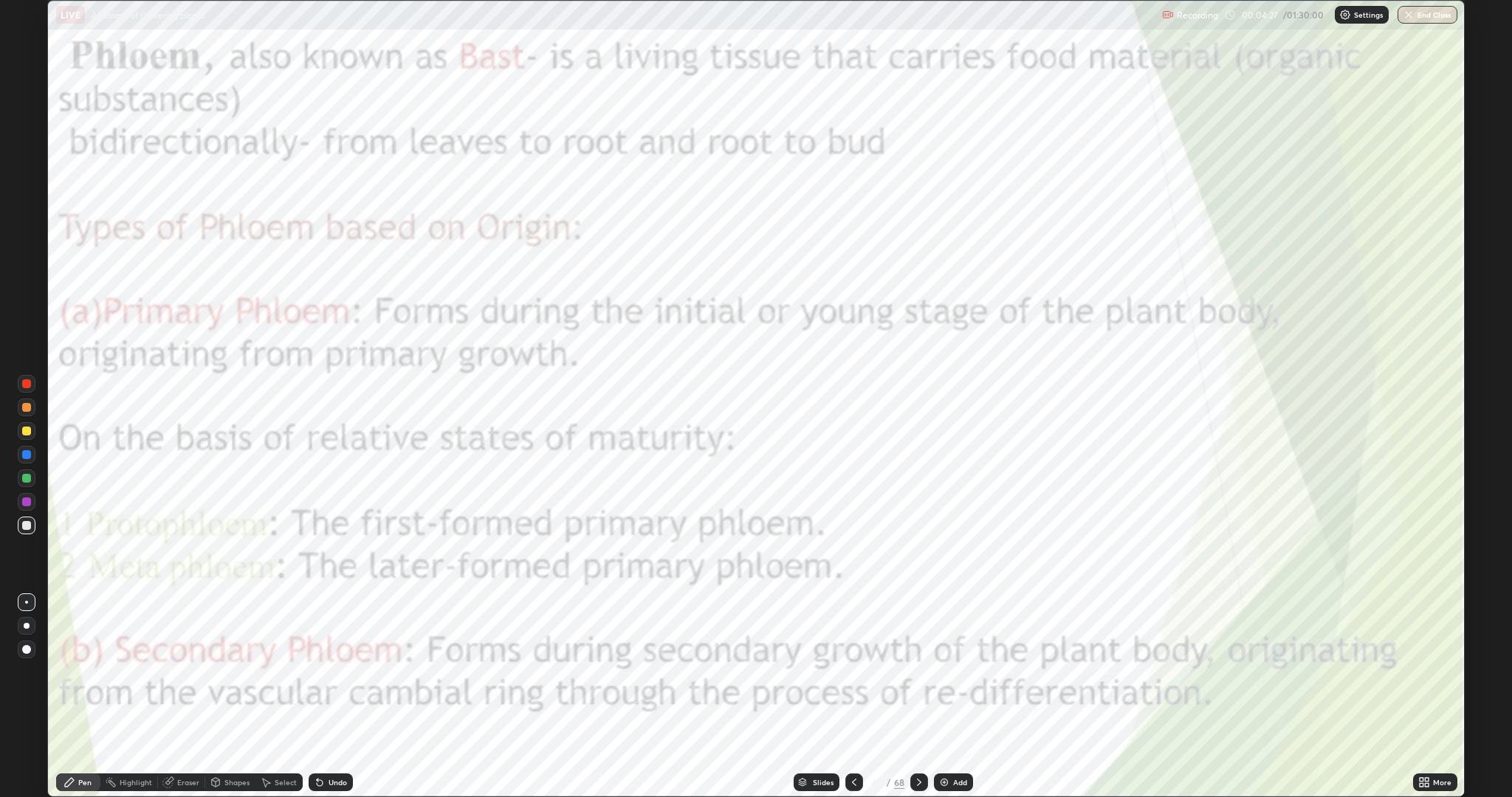
click at [921, 672] on icon at bounding box center [919, 782] width 12 height 12
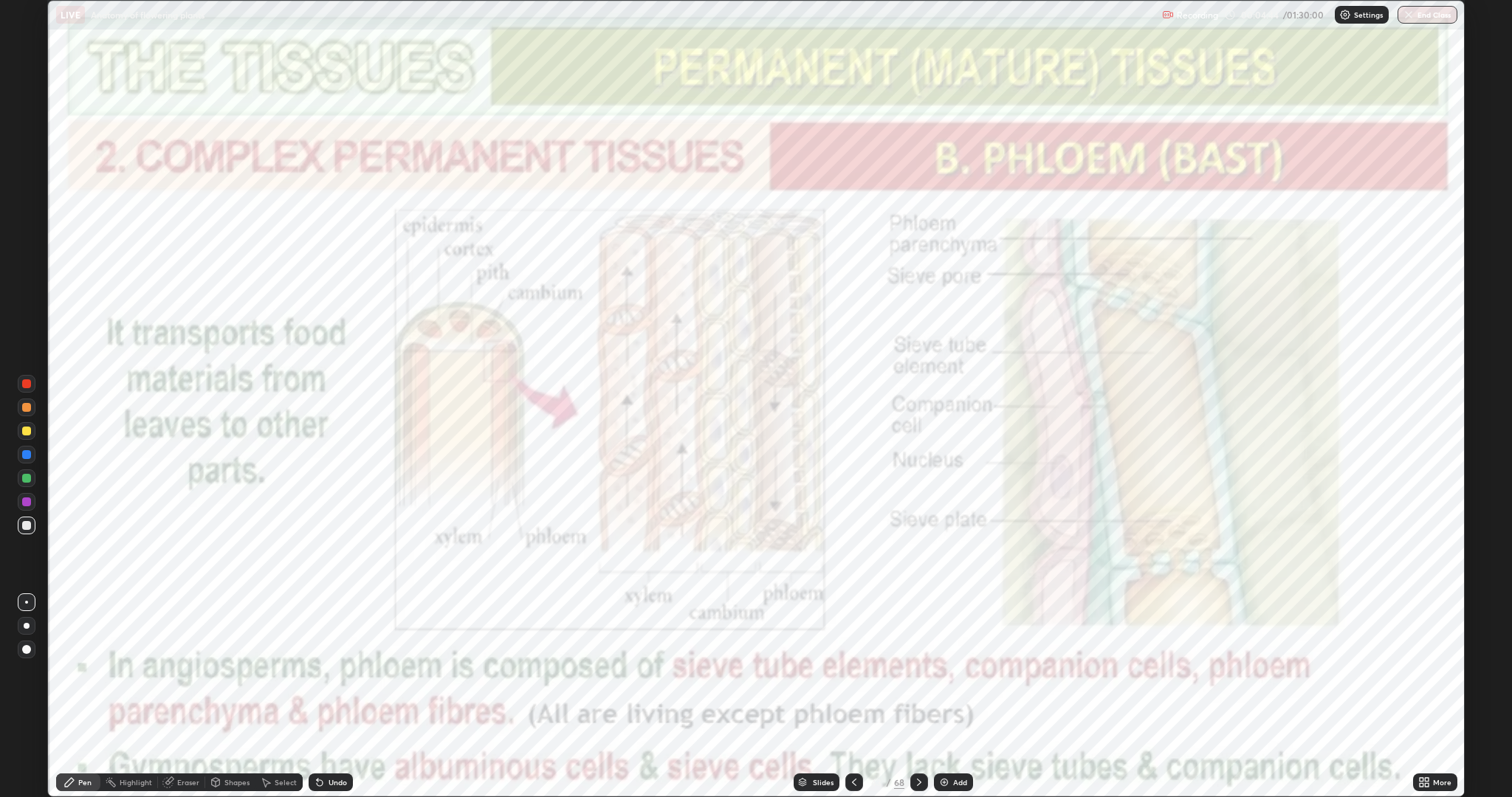
click at [918, 672] on icon at bounding box center [919, 782] width 12 height 12
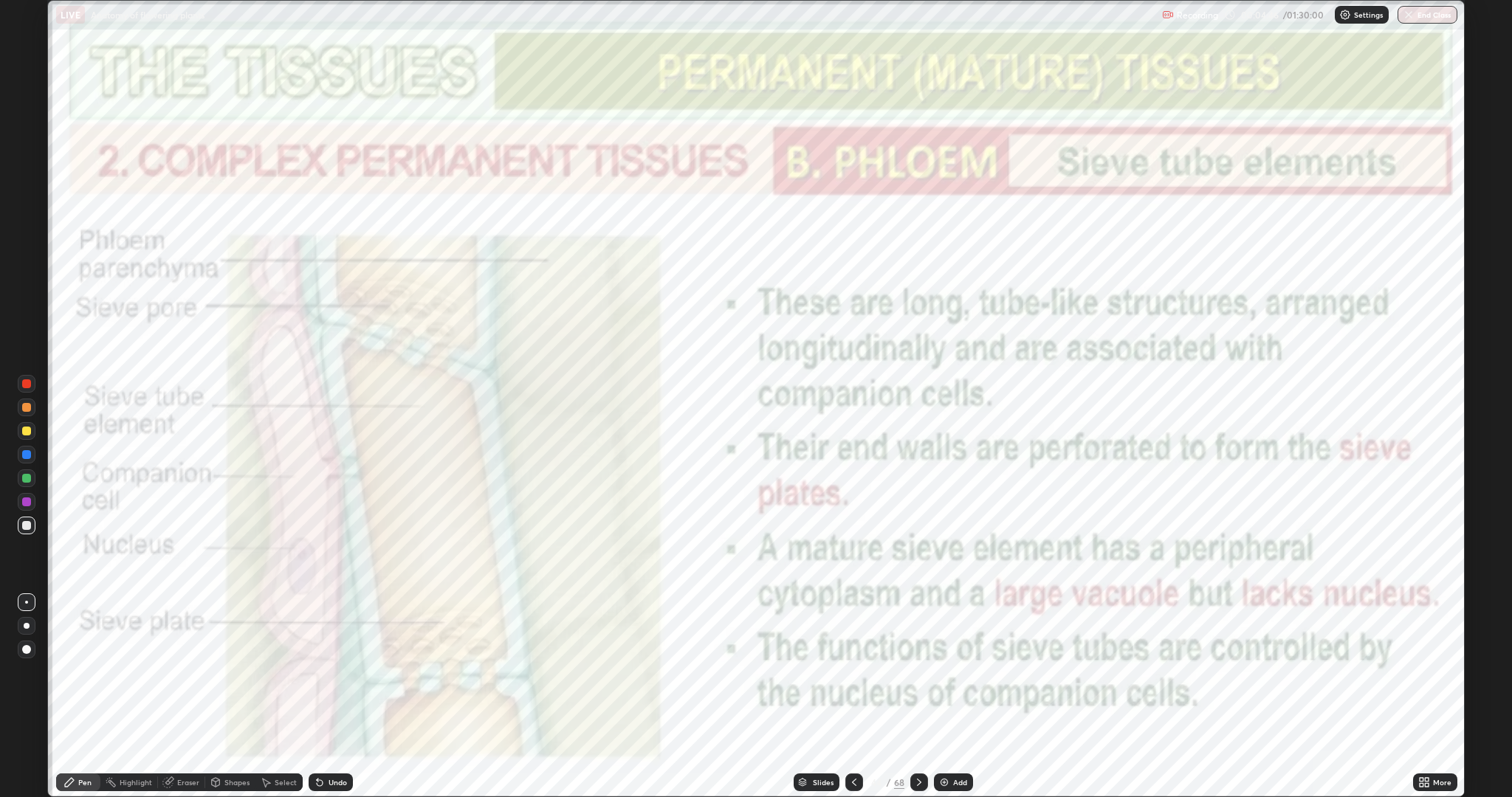
click at [921, 672] on icon at bounding box center [919, 782] width 12 height 12
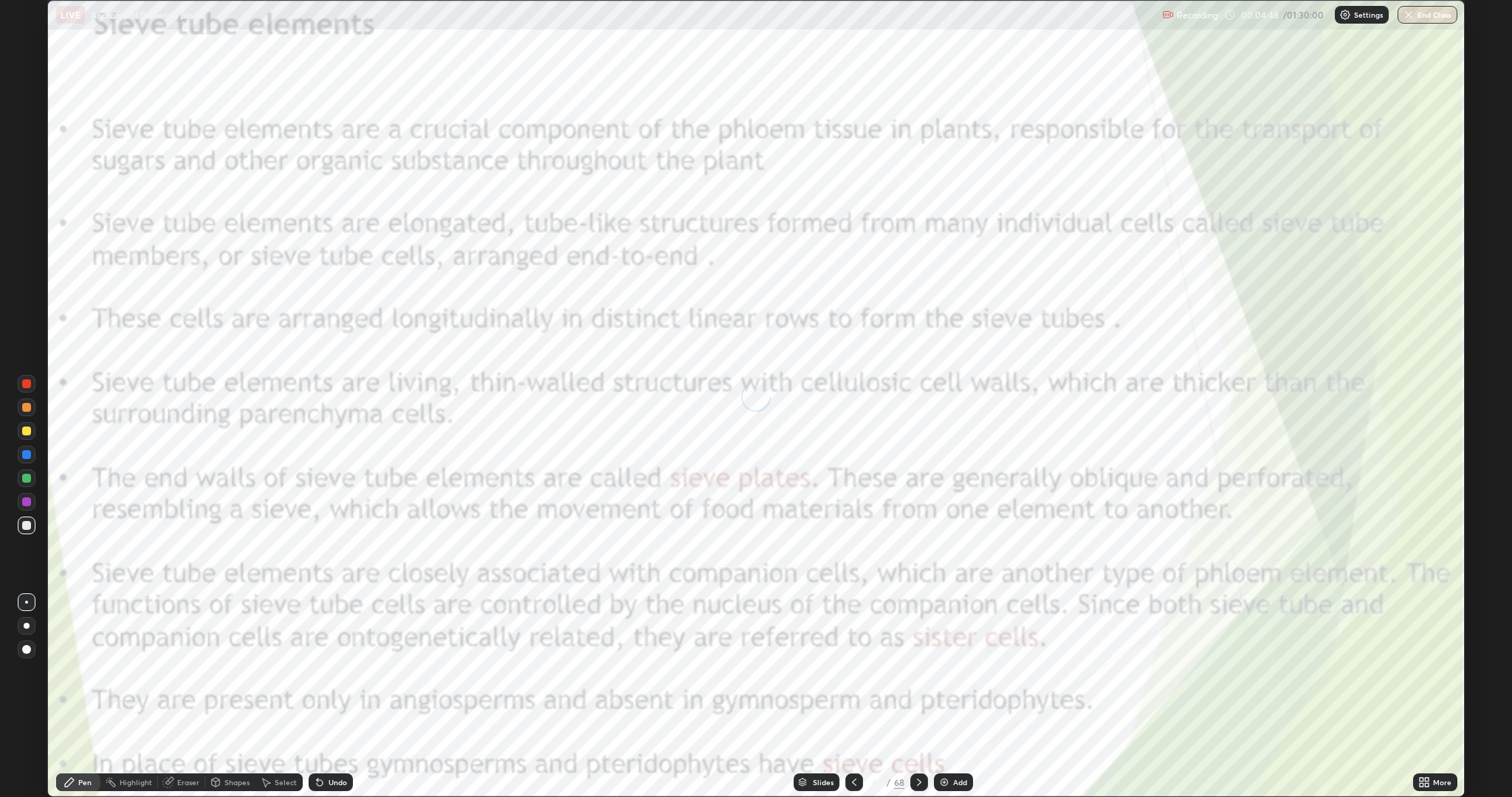
click at [855, 672] on icon at bounding box center [854, 782] width 12 height 12
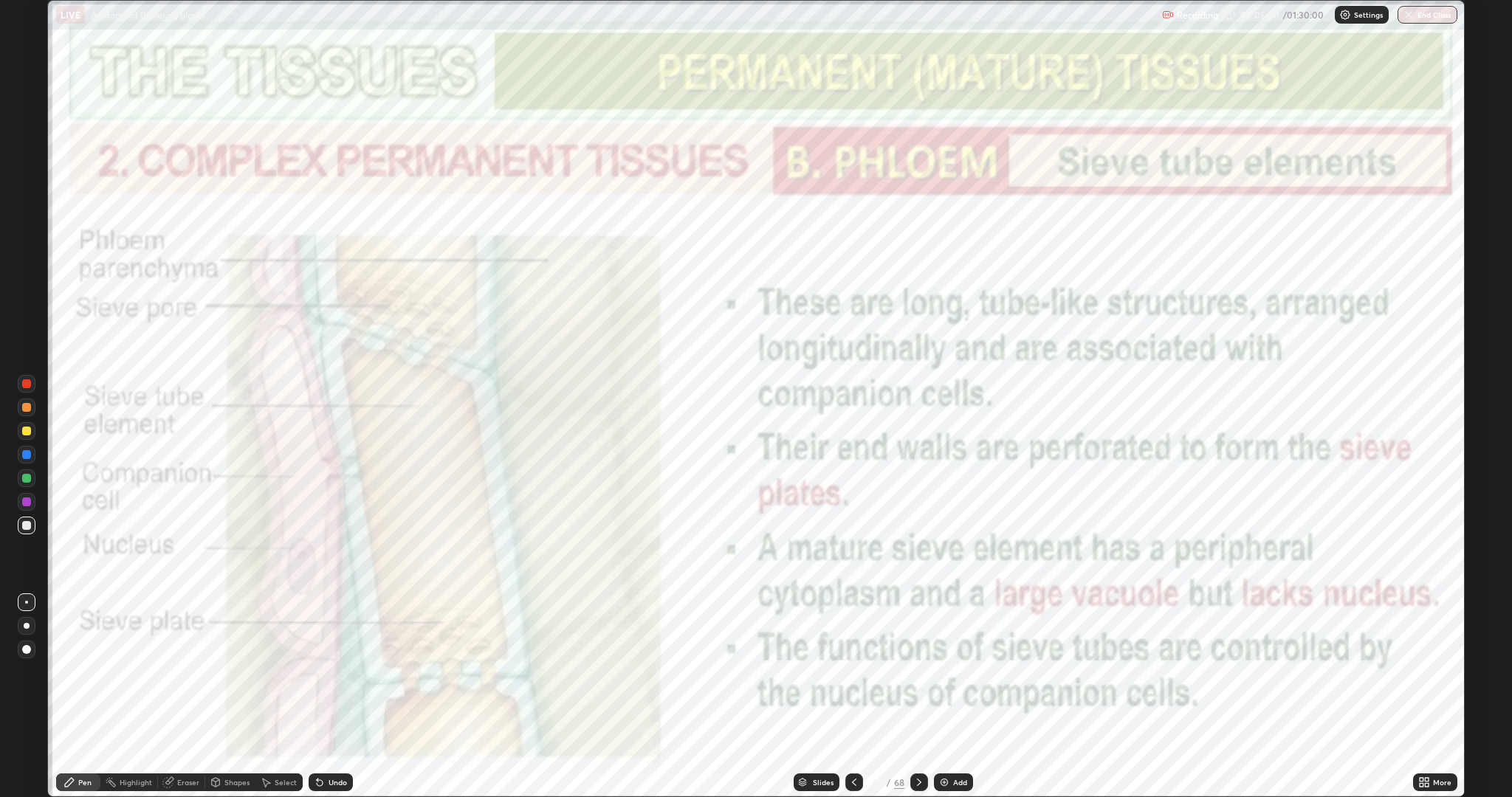
click at [27, 407] on div at bounding box center [27, 407] width 9 height 9
click at [922, 672] on icon at bounding box center [919, 782] width 12 height 12
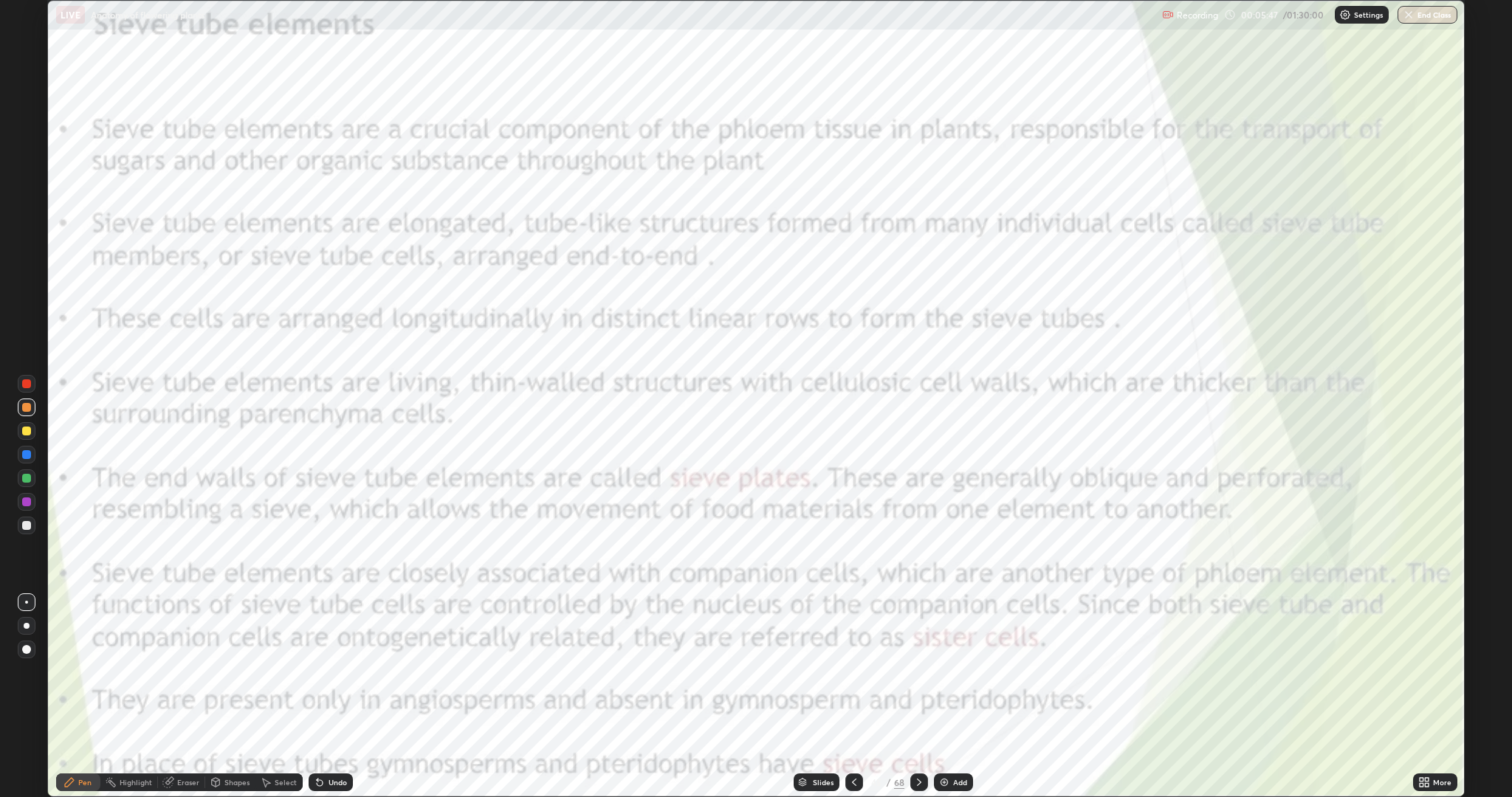
click at [918, 672] on icon at bounding box center [919, 782] width 12 height 12
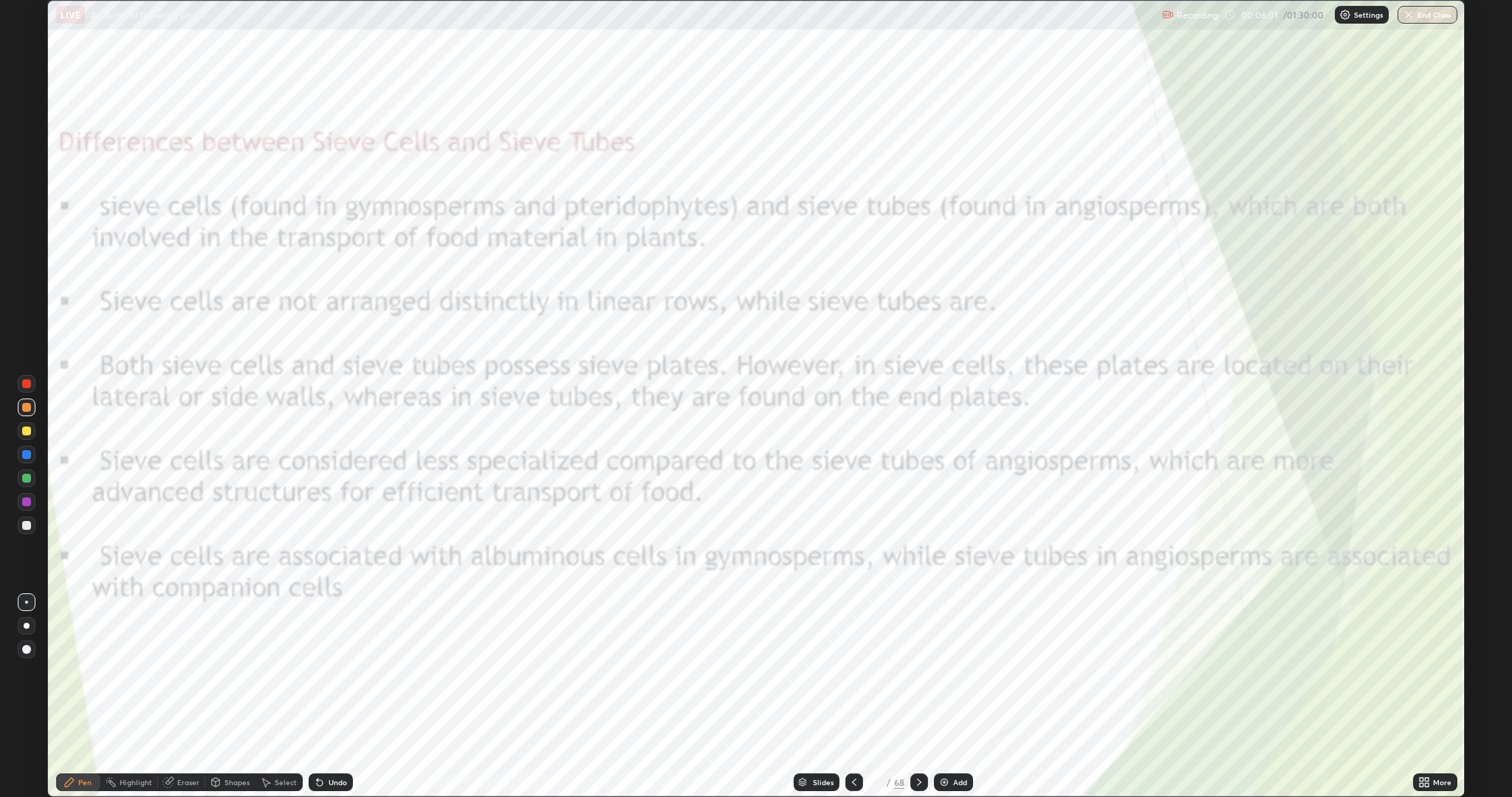
click at [857, 672] on icon at bounding box center [854, 782] width 12 height 12
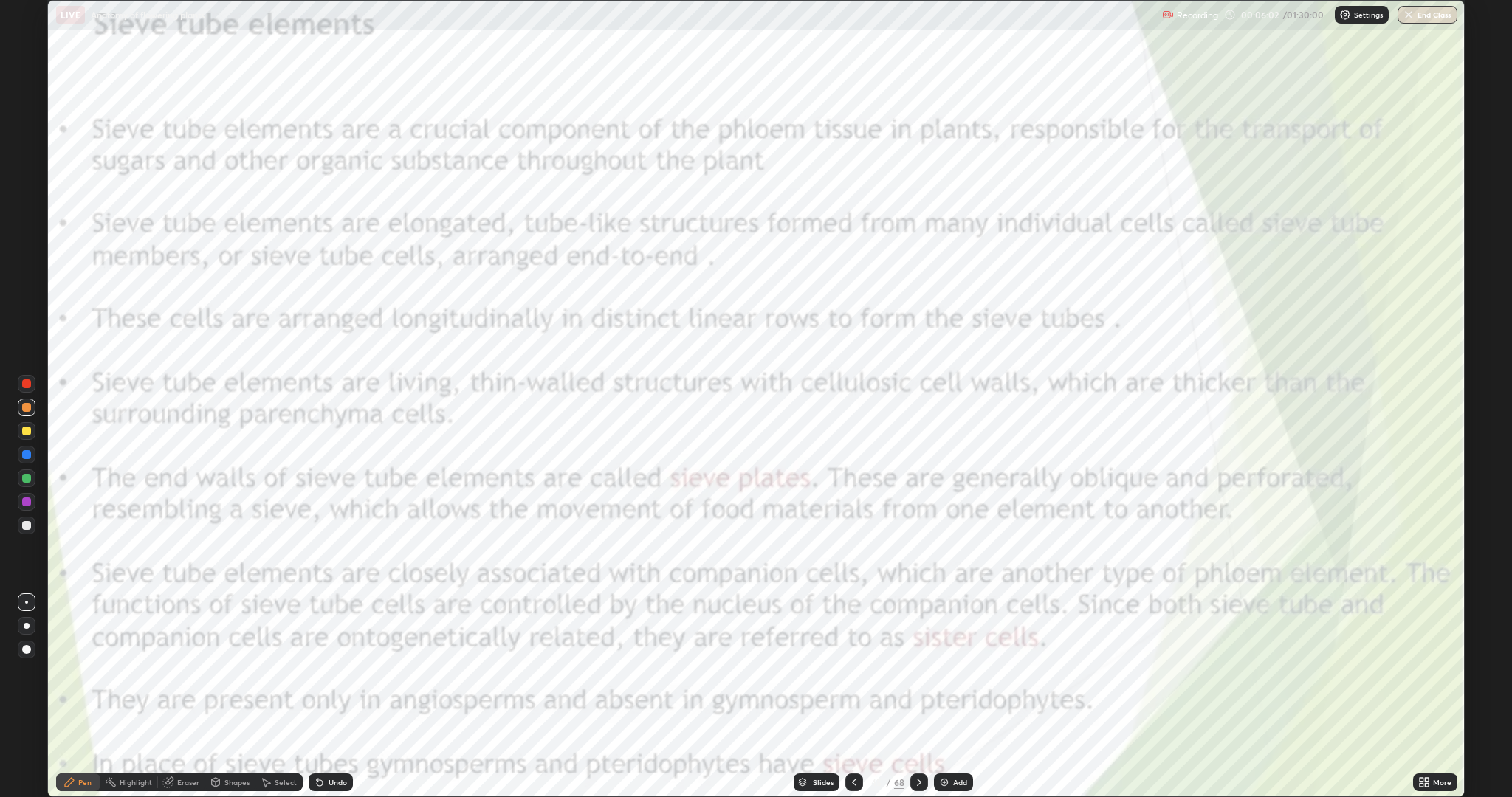
click at [858, 672] on div at bounding box center [854, 782] width 17 height 17
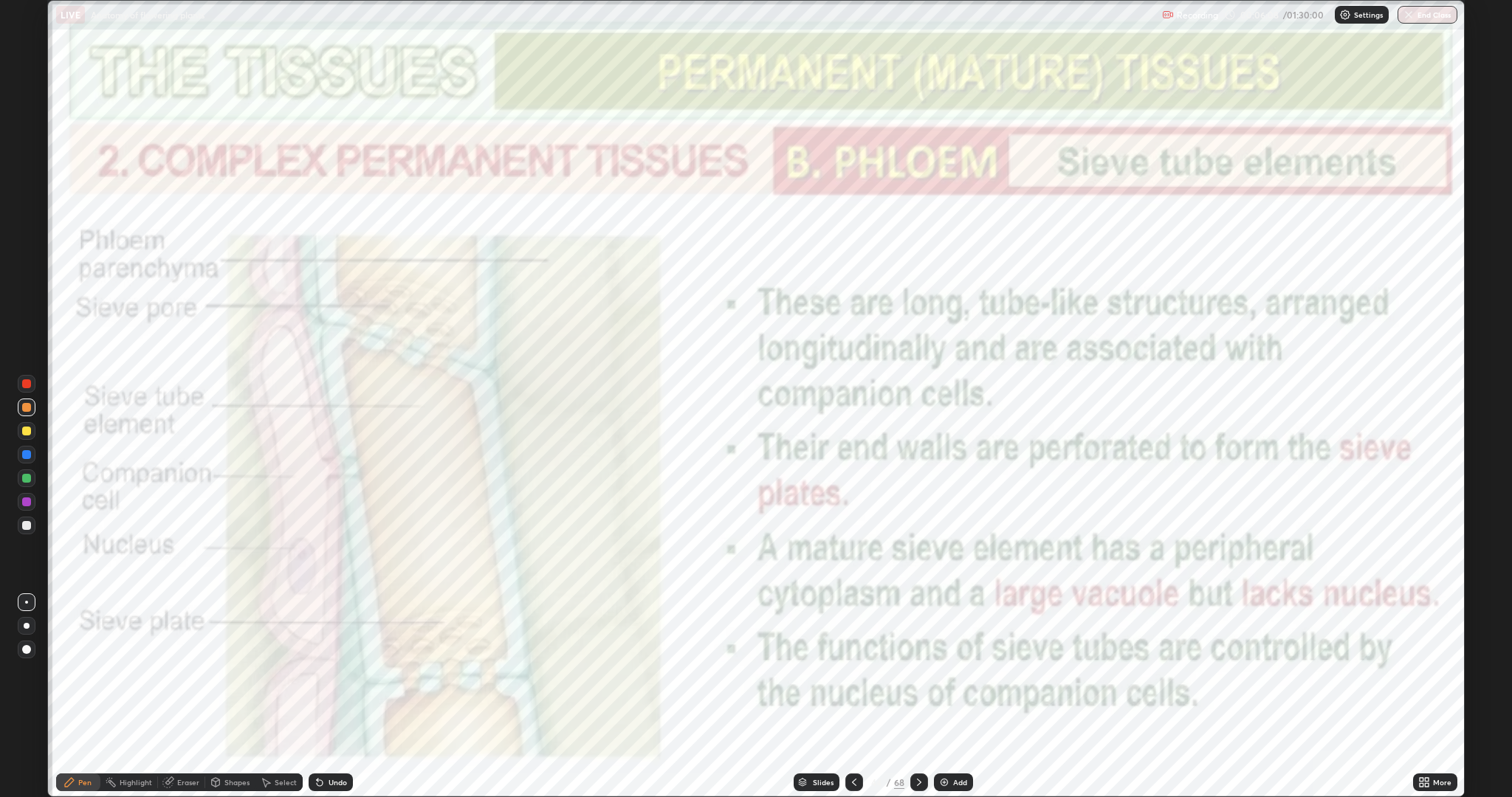
click at [857, 672] on icon at bounding box center [854, 782] width 12 height 12
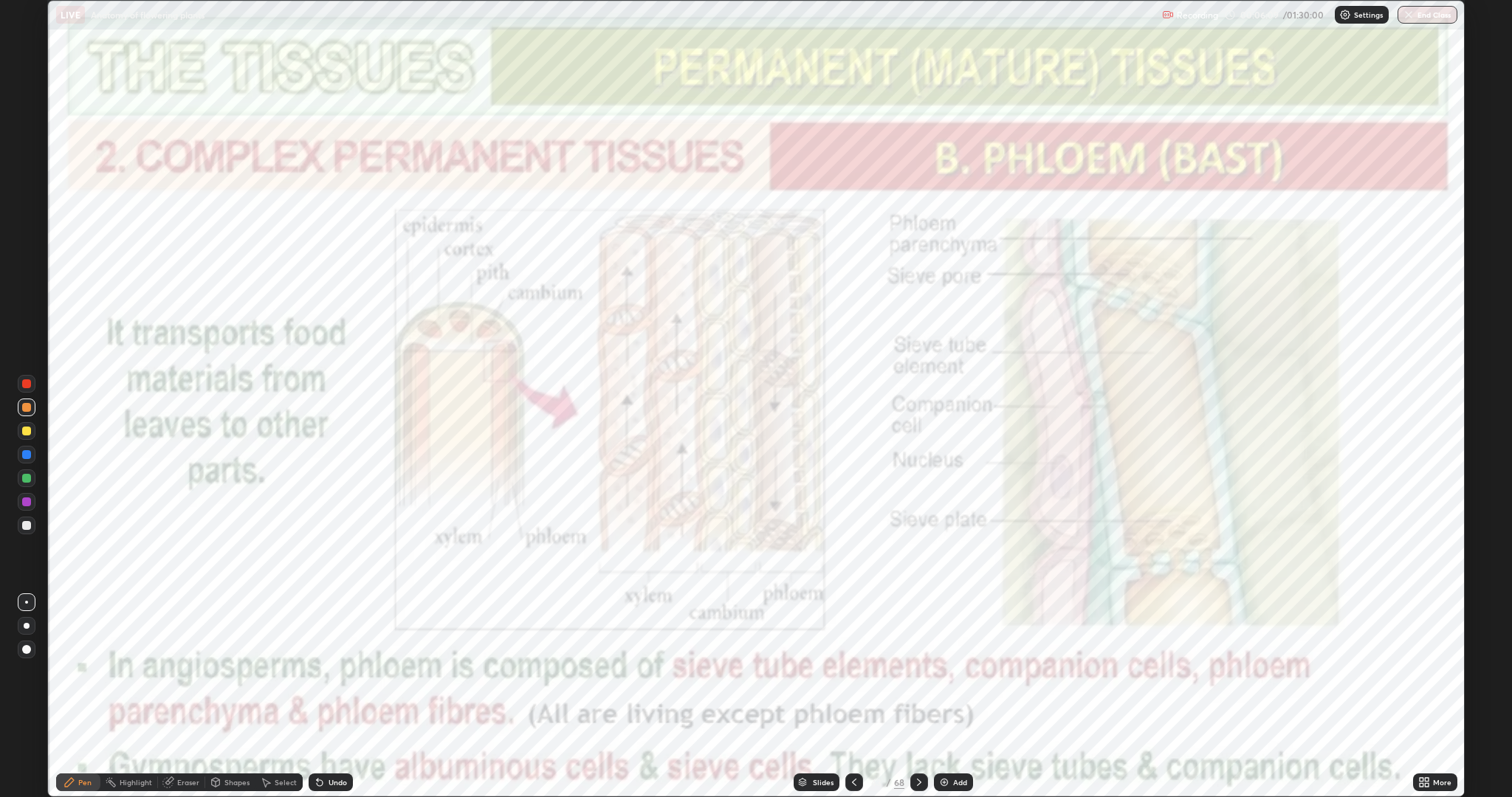
click at [857, 672] on icon at bounding box center [854, 782] width 12 height 12
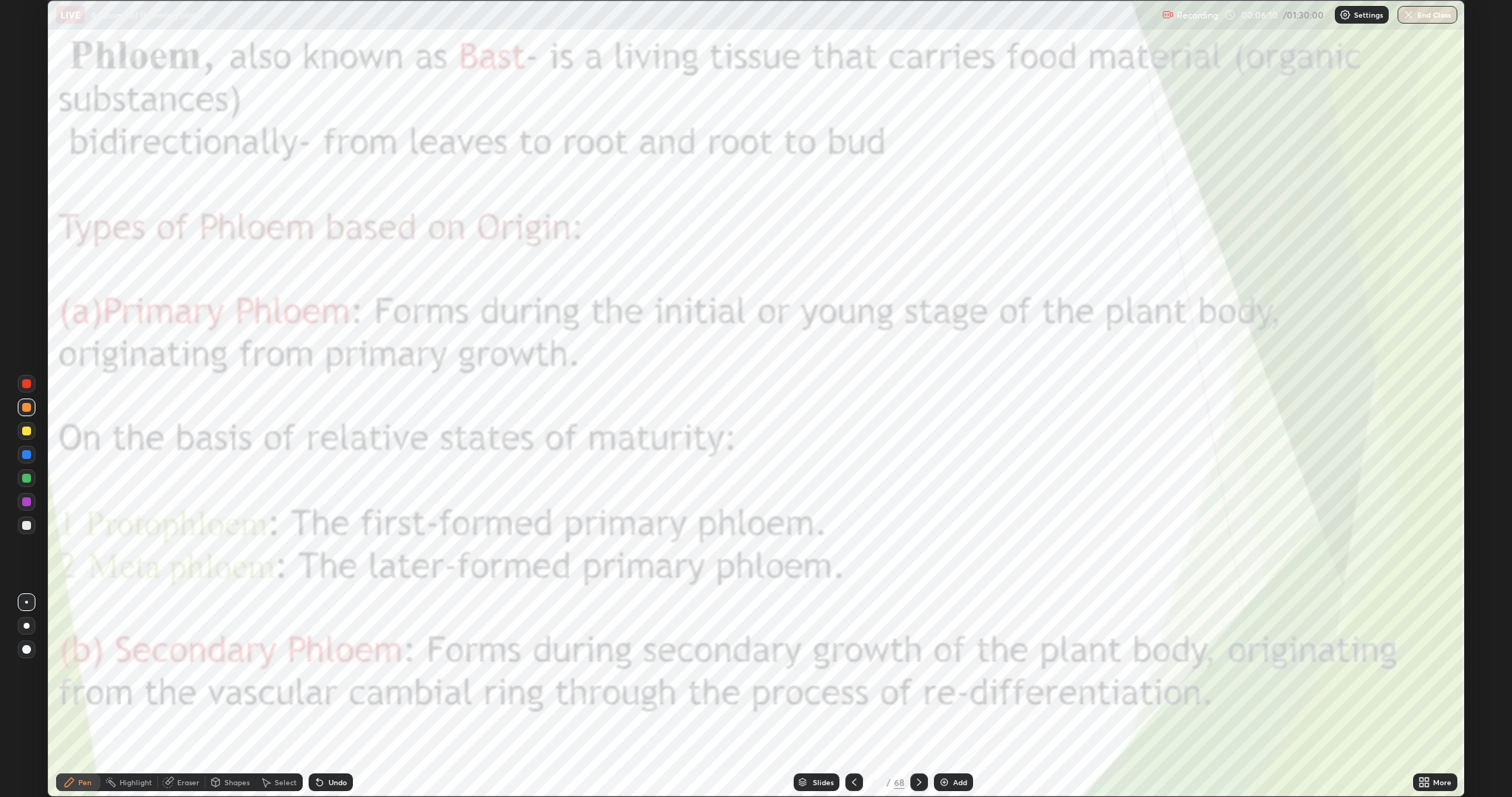
click at [853, 672] on icon at bounding box center [854, 782] width 12 height 12
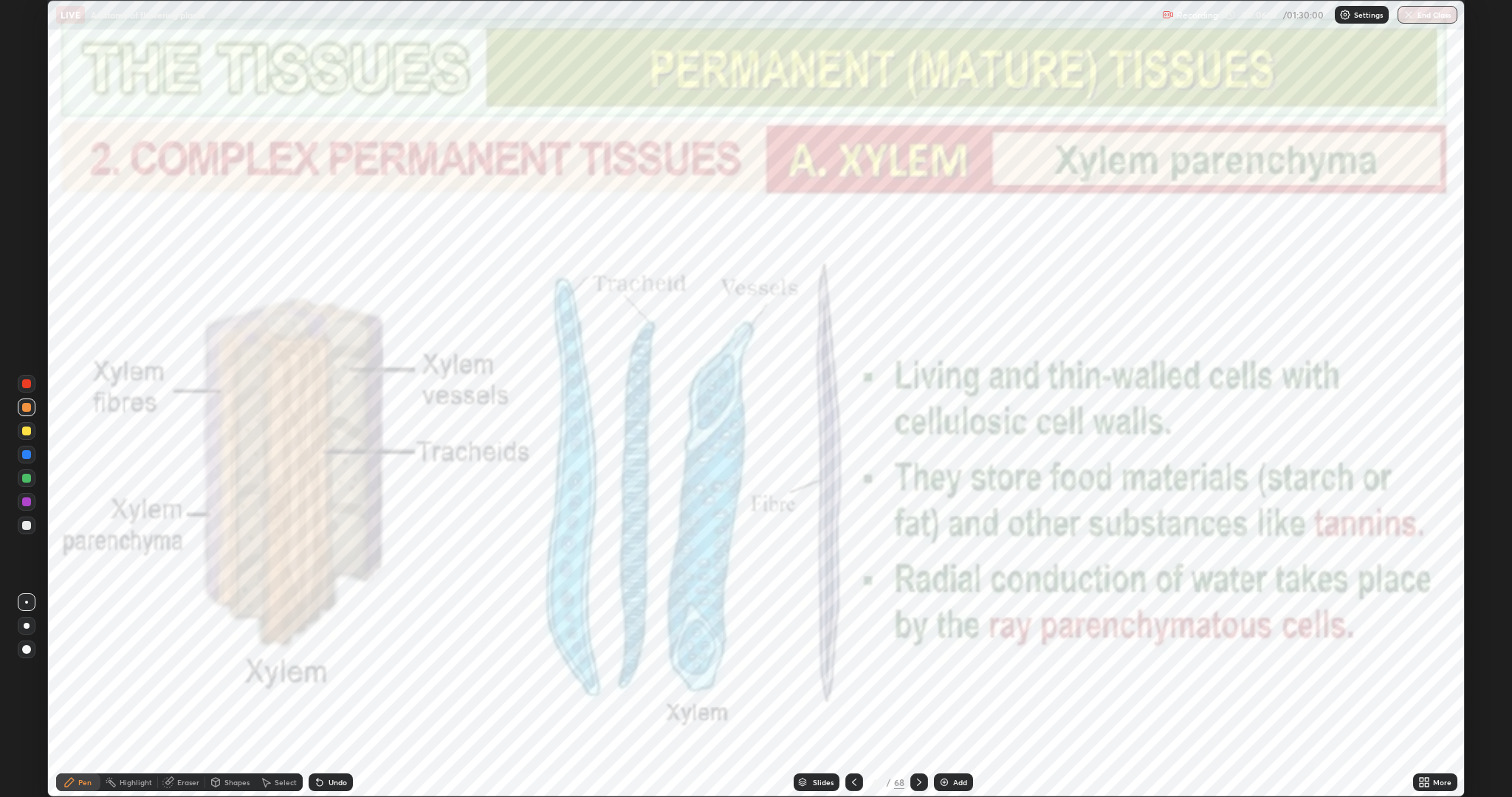
click at [918, 672] on icon at bounding box center [919, 782] width 12 height 12
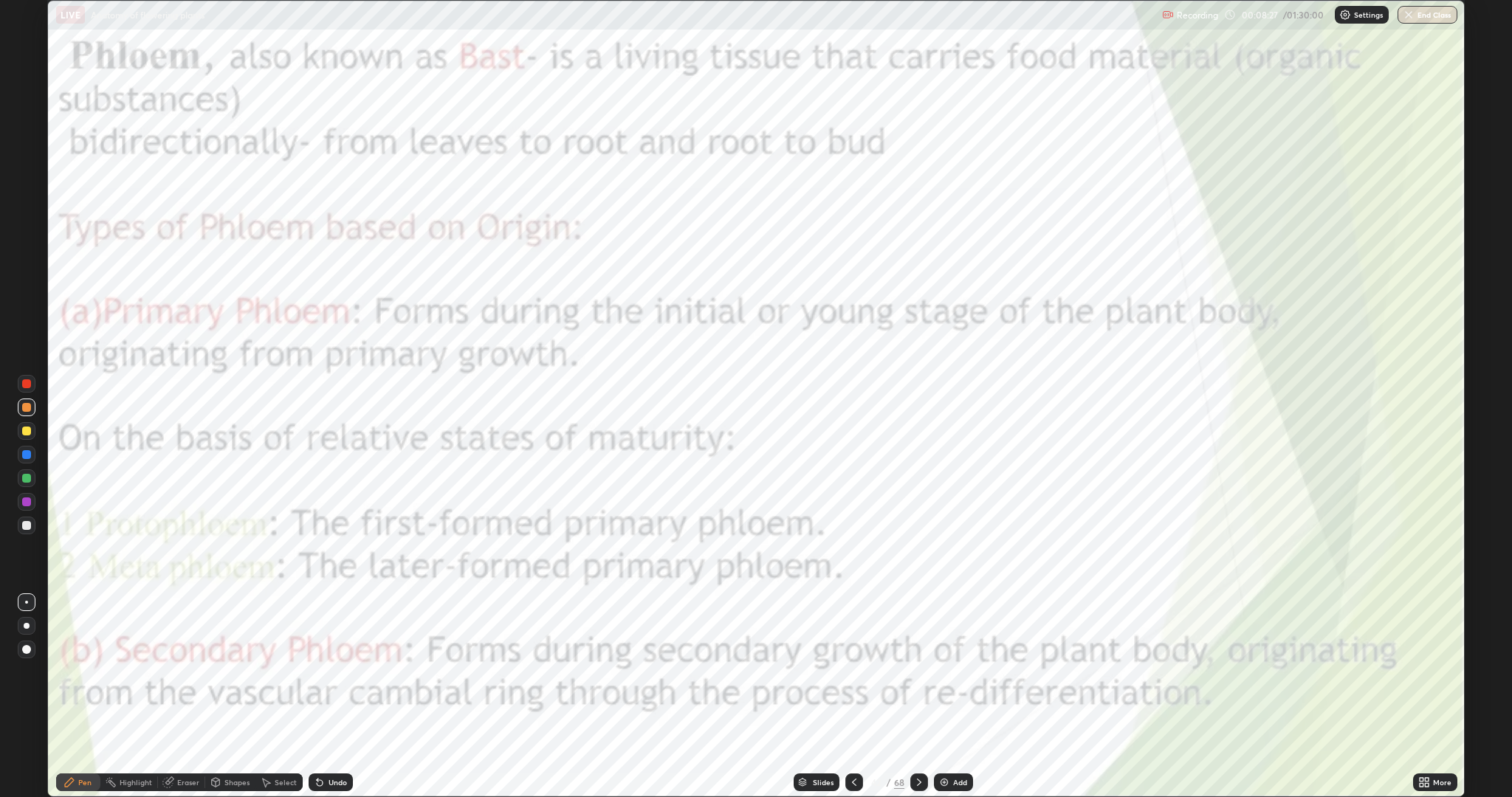
click at [918, 672] on icon at bounding box center [919, 782] width 12 height 12
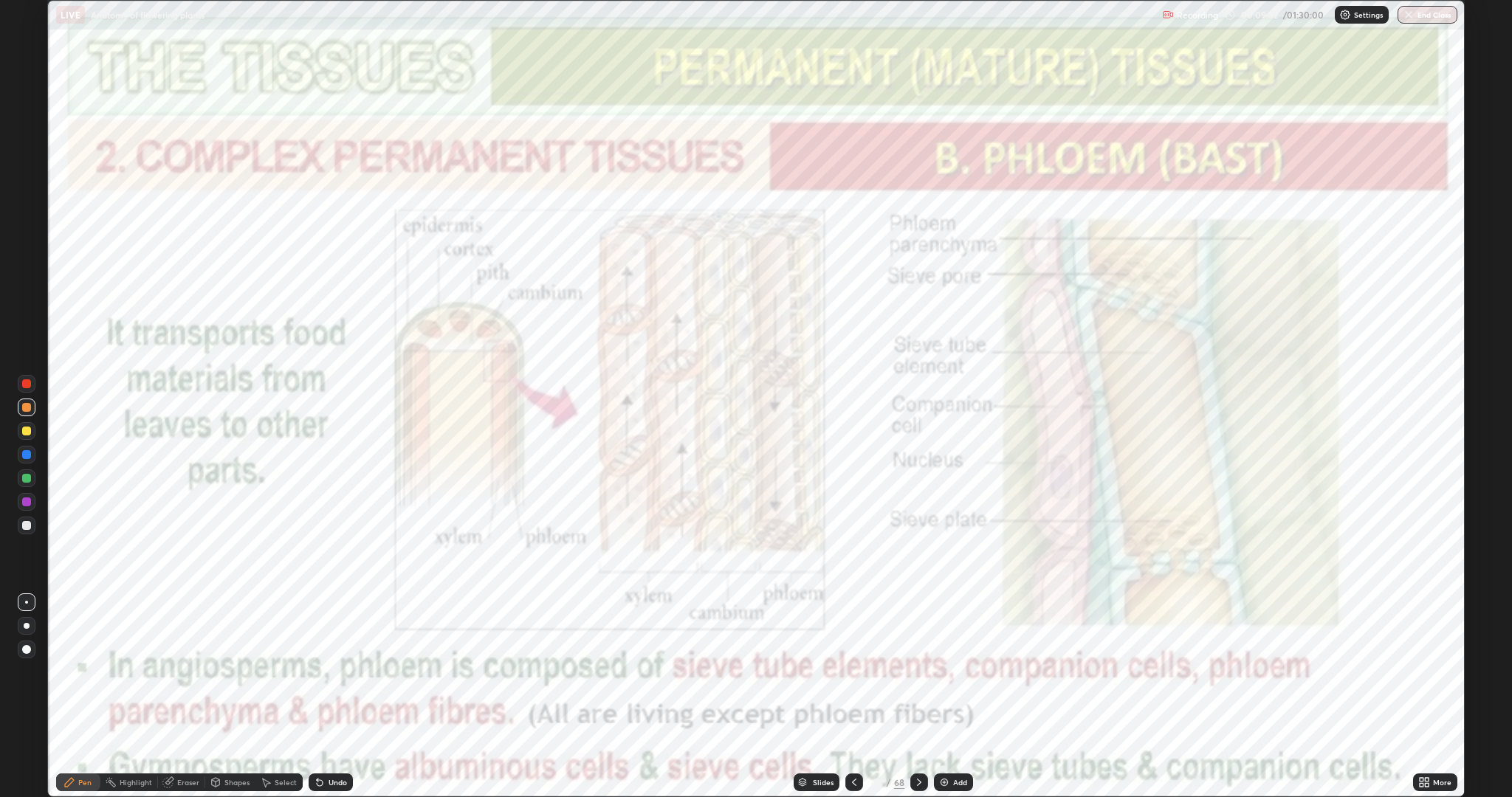
click at [924, 672] on icon at bounding box center [919, 782] width 12 height 12
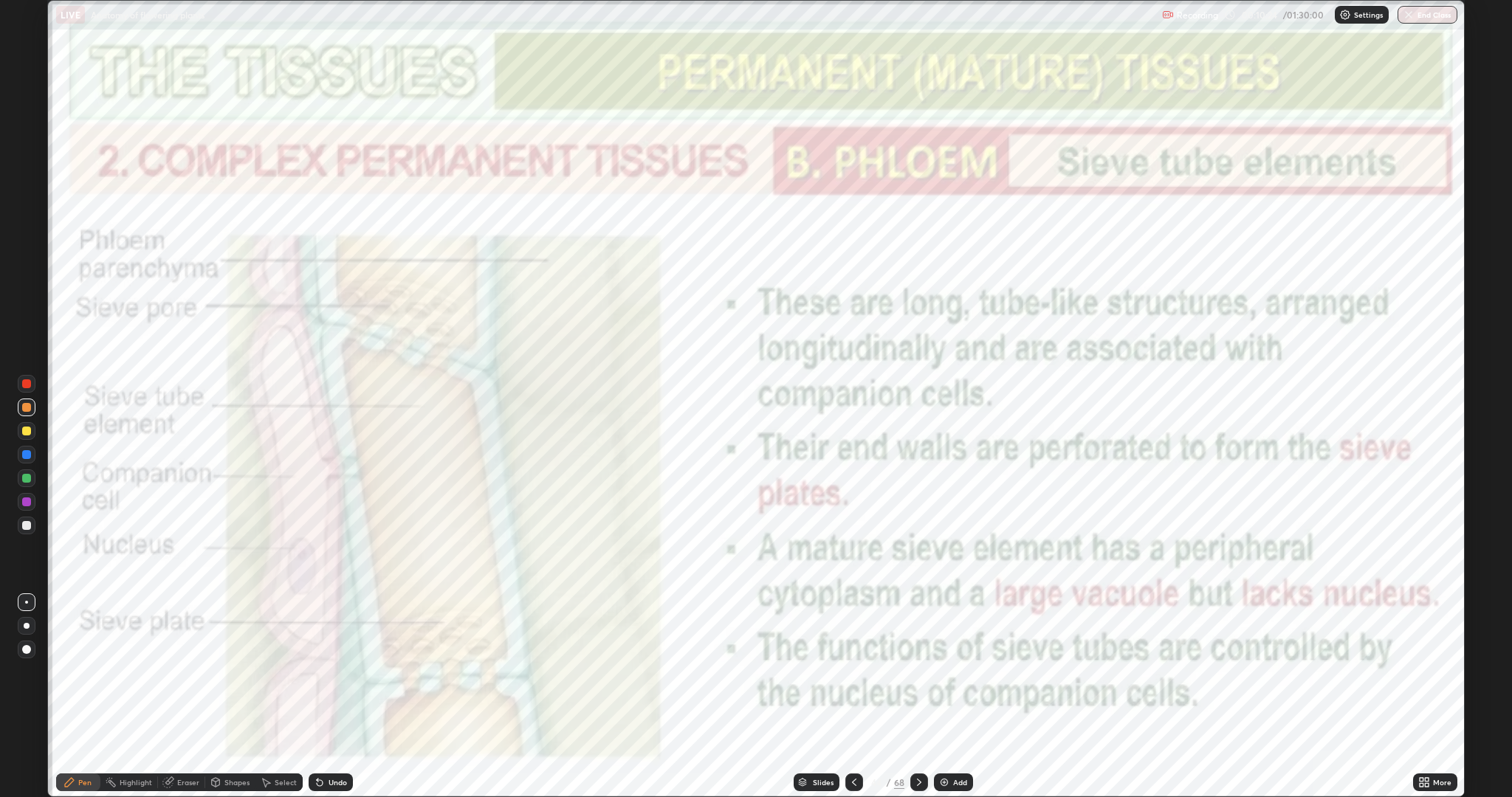
click at [27, 381] on div at bounding box center [27, 384] width 9 height 9
click at [918, 672] on icon at bounding box center [919, 782] width 12 height 12
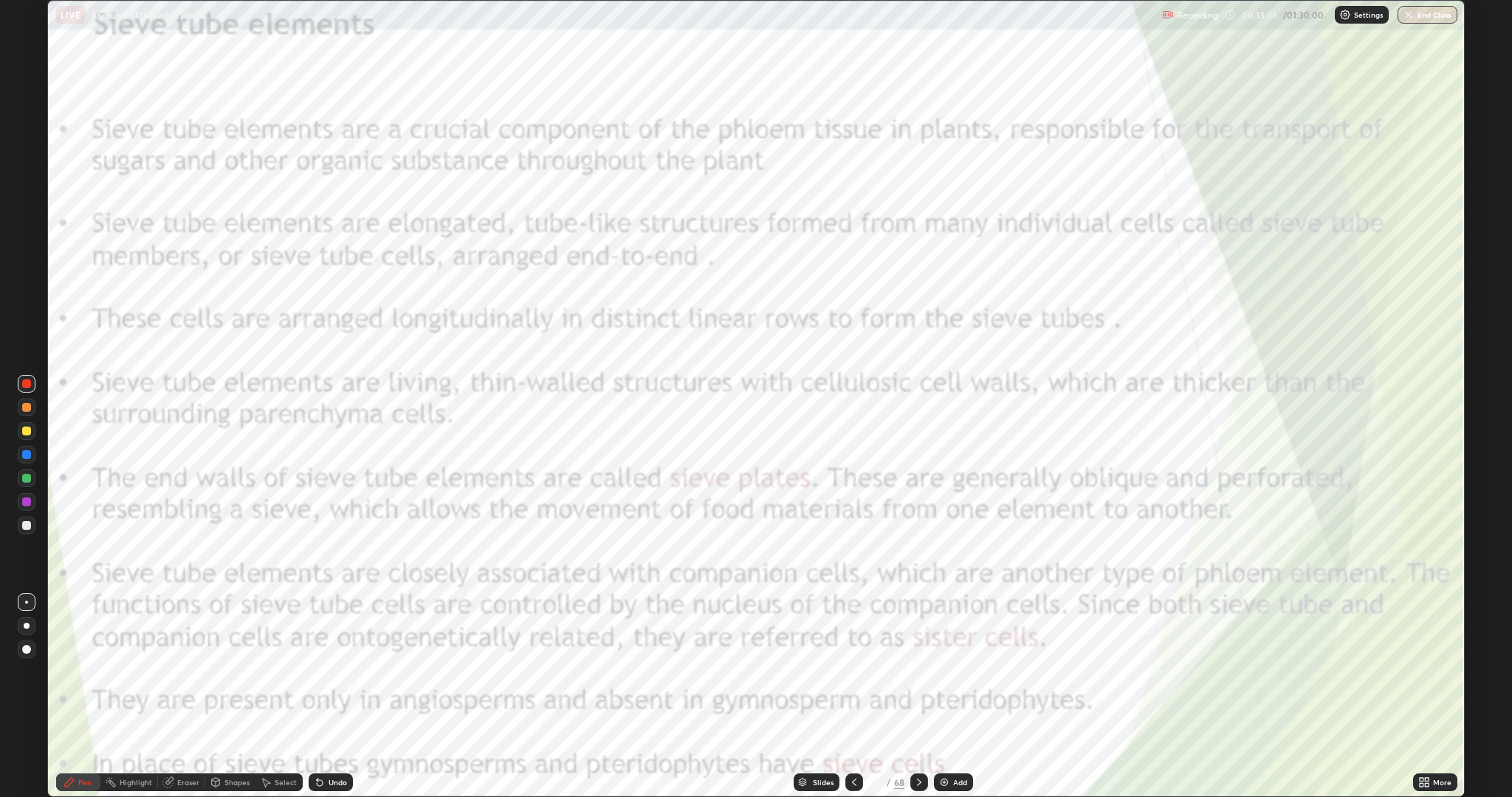
click at [855, 672] on icon at bounding box center [854, 782] width 12 height 12
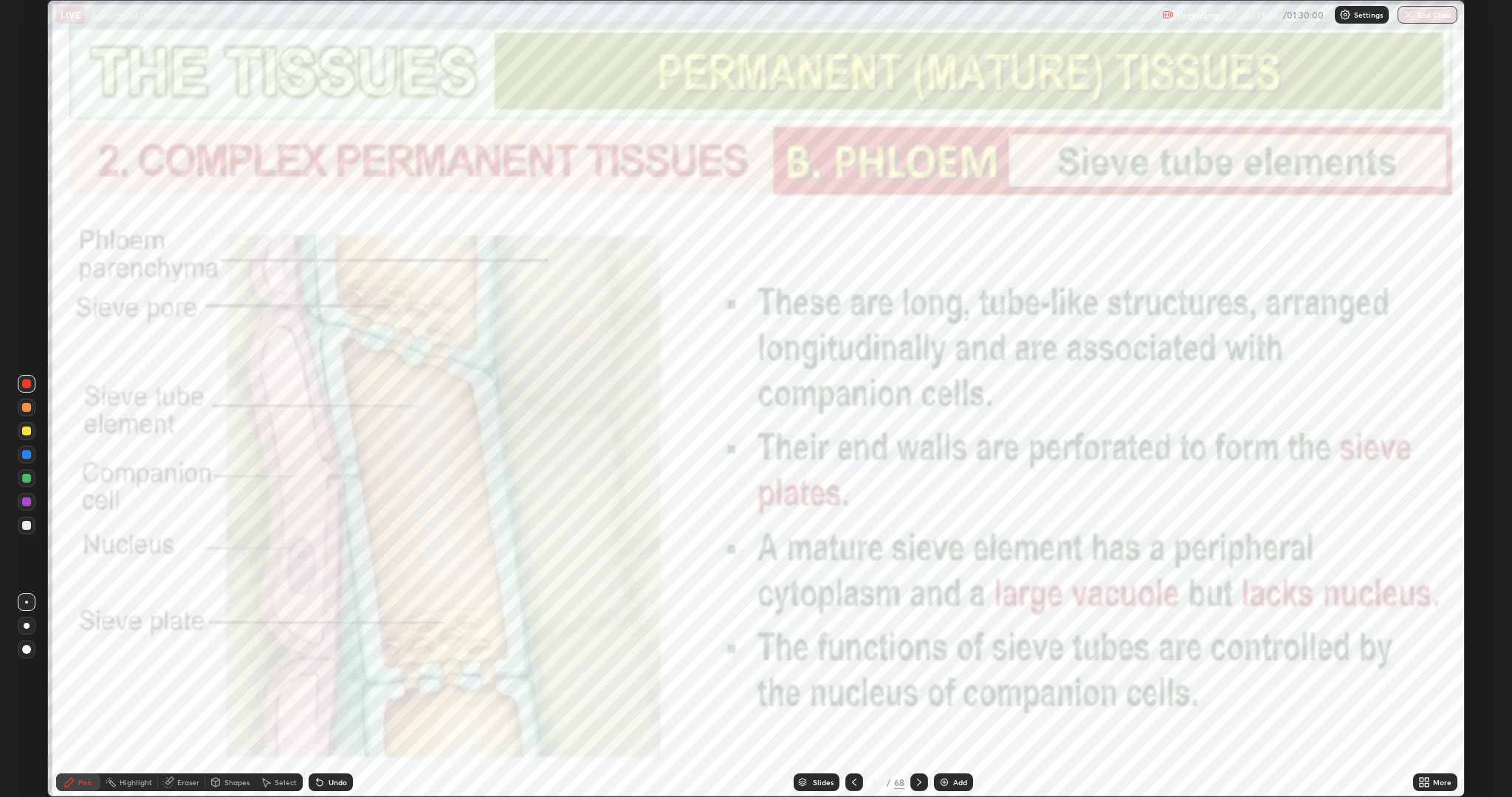
click at [918, 672] on icon at bounding box center [919, 782] width 12 height 12
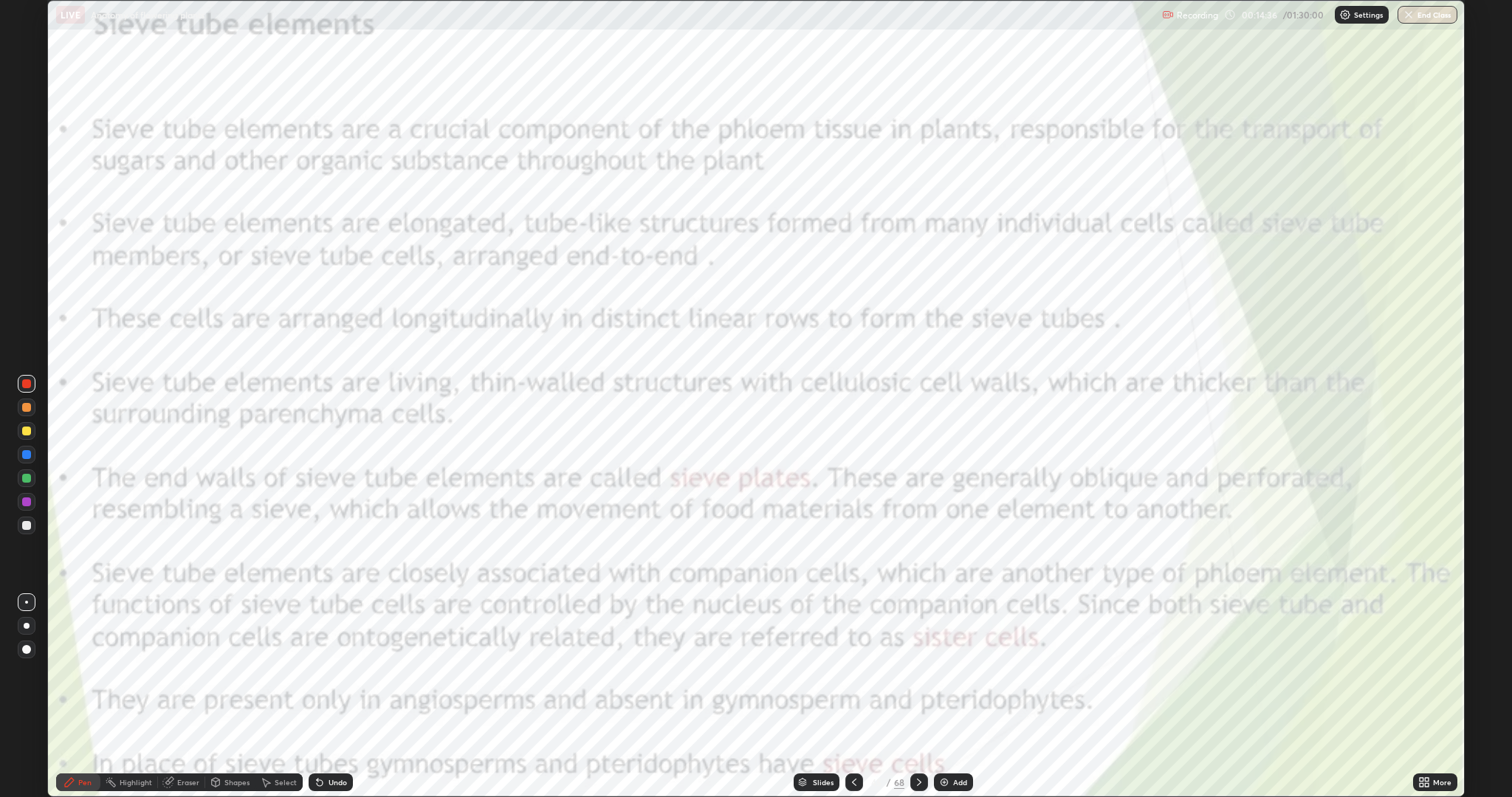
click at [853, 672] on icon at bounding box center [854, 782] width 12 height 12
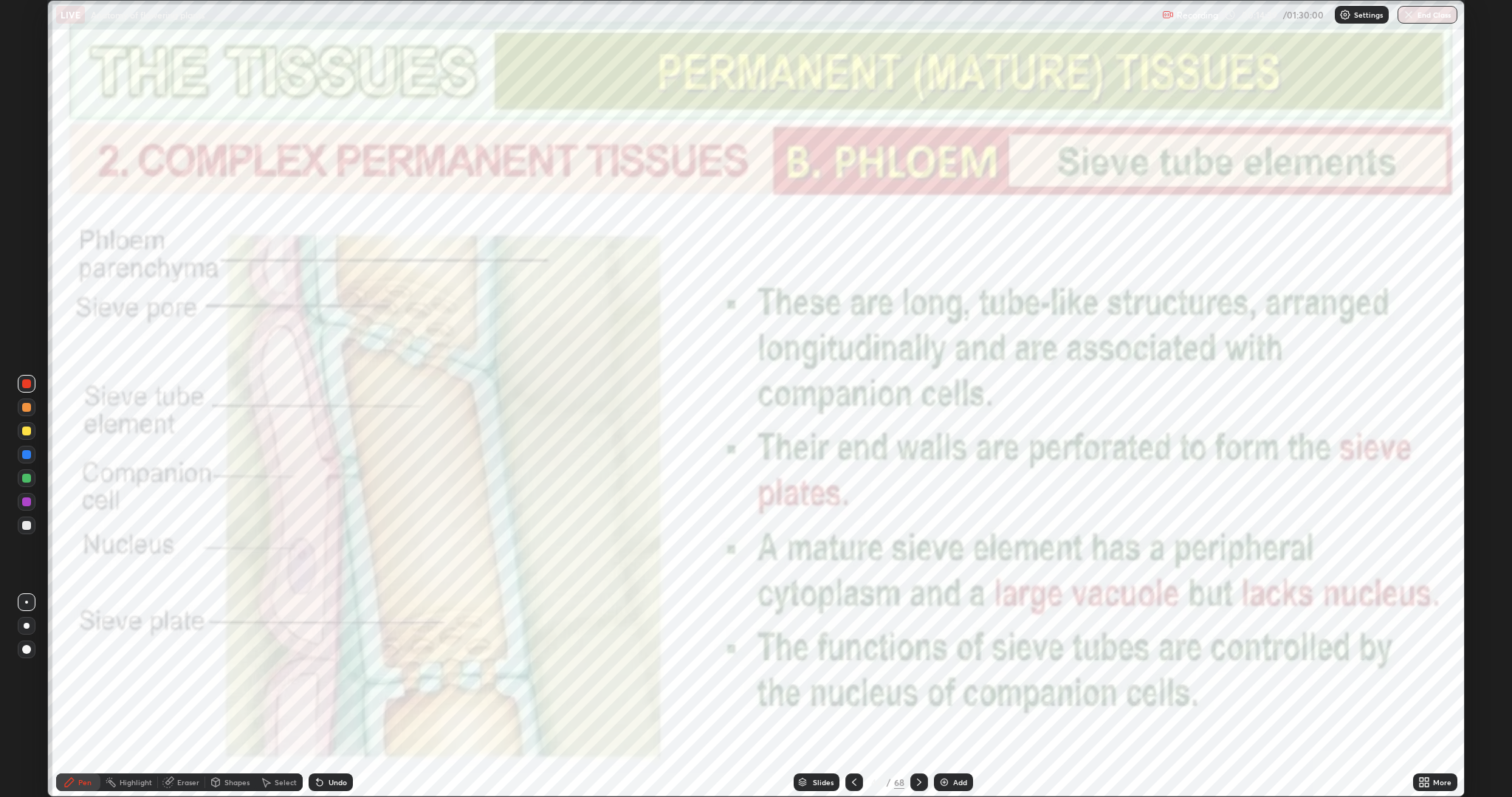
click at [169, 672] on icon at bounding box center [168, 782] width 10 height 10
click at [84, 672] on div "Pen" at bounding box center [84, 782] width 13 height 8
click at [853, 672] on icon at bounding box center [854, 782] width 12 height 12
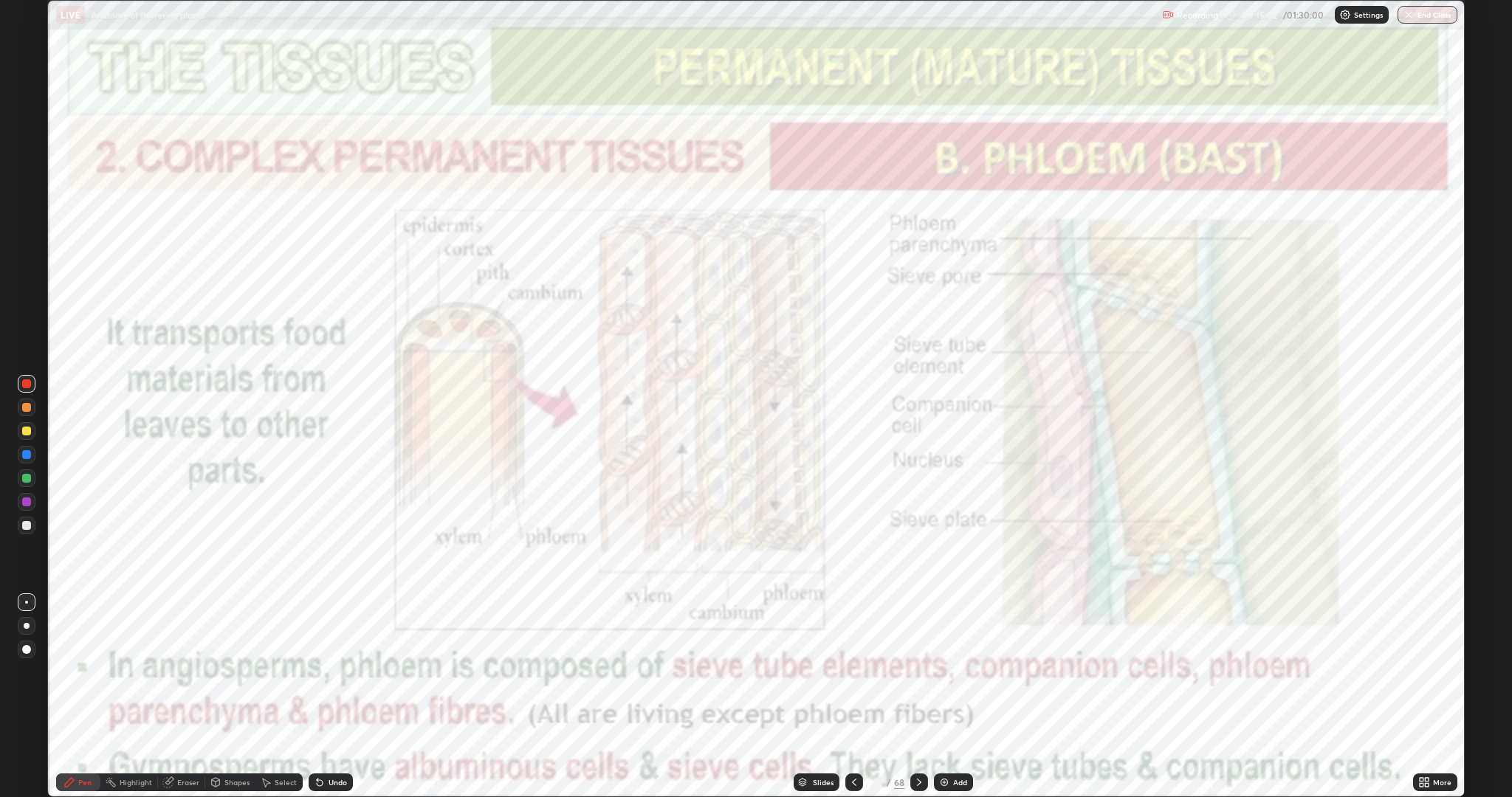
click at [918, 672] on icon at bounding box center [919, 782] width 12 height 12
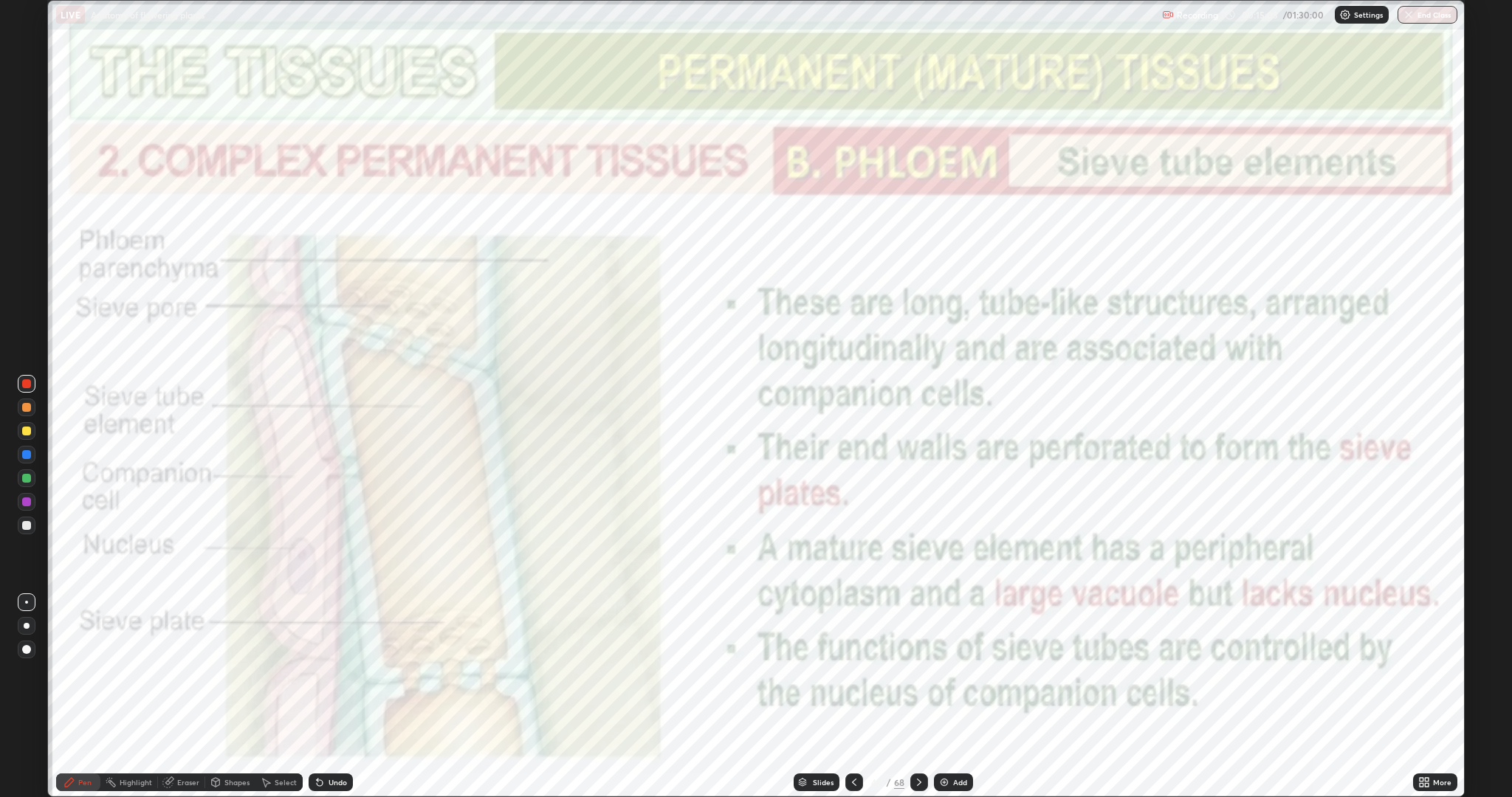
click at [918, 672] on icon at bounding box center [919, 782] width 12 height 12
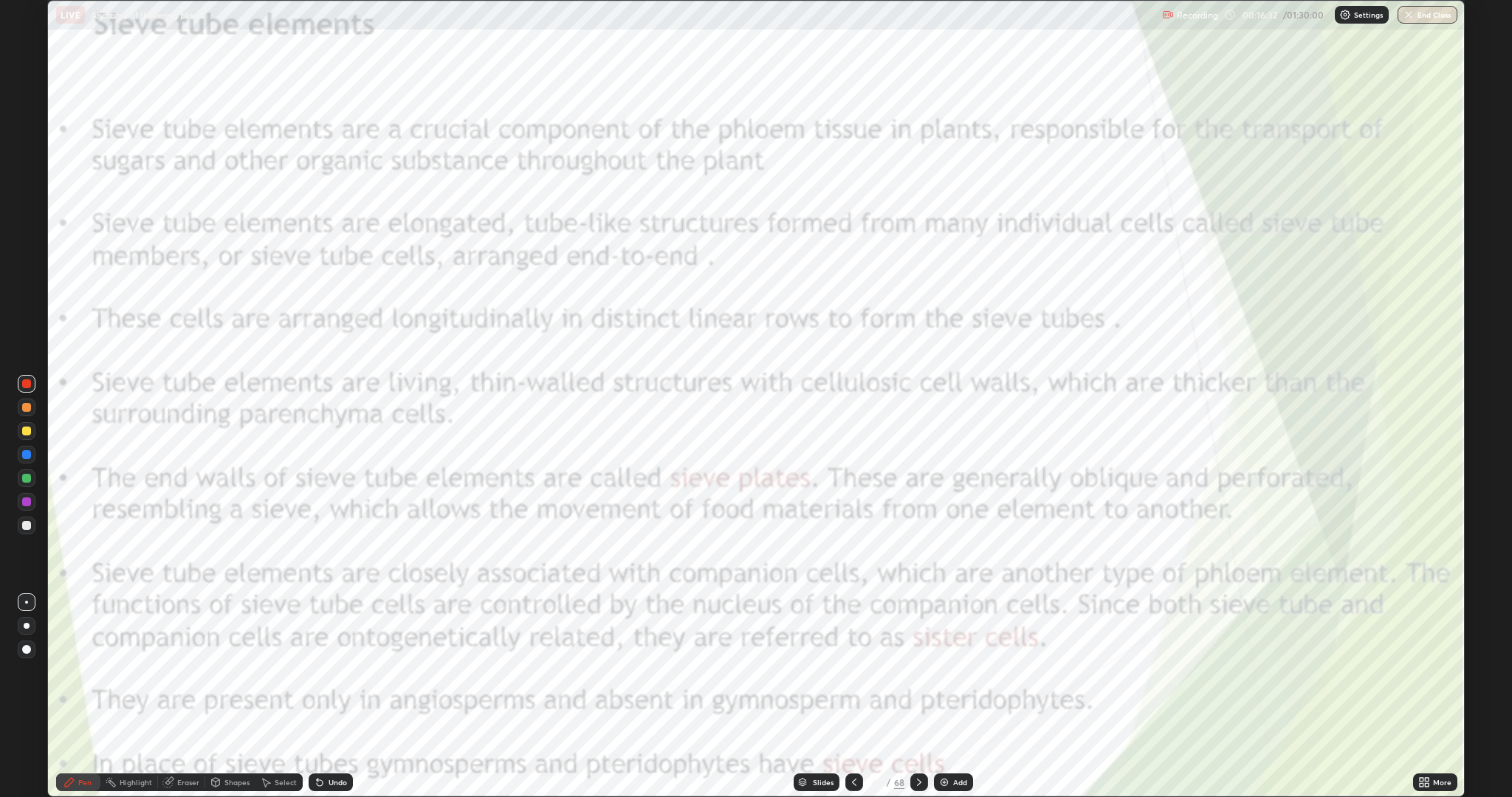
click at [918, 672] on icon at bounding box center [919, 782] width 12 height 12
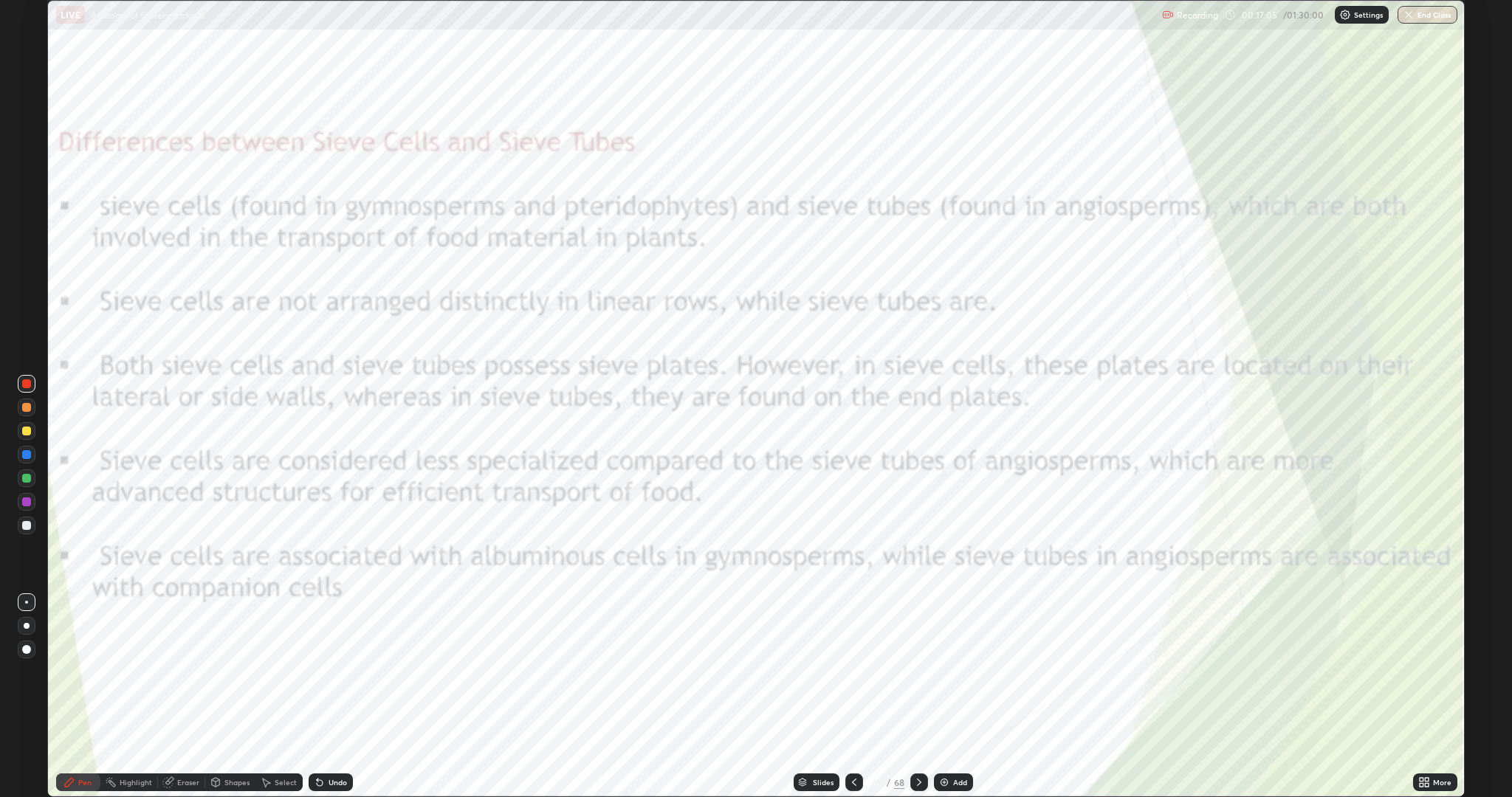
click at [27, 407] on div at bounding box center [27, 407] width 9 height 9
click at [28, 505] on div at bounding box center [27, 501] width 9 height 9
click at [29, 453] on div at bounding box center [27, 454] width 9 height 9
click at [922, 672] on icon at bounding box center [919, 782] width 12 height 12
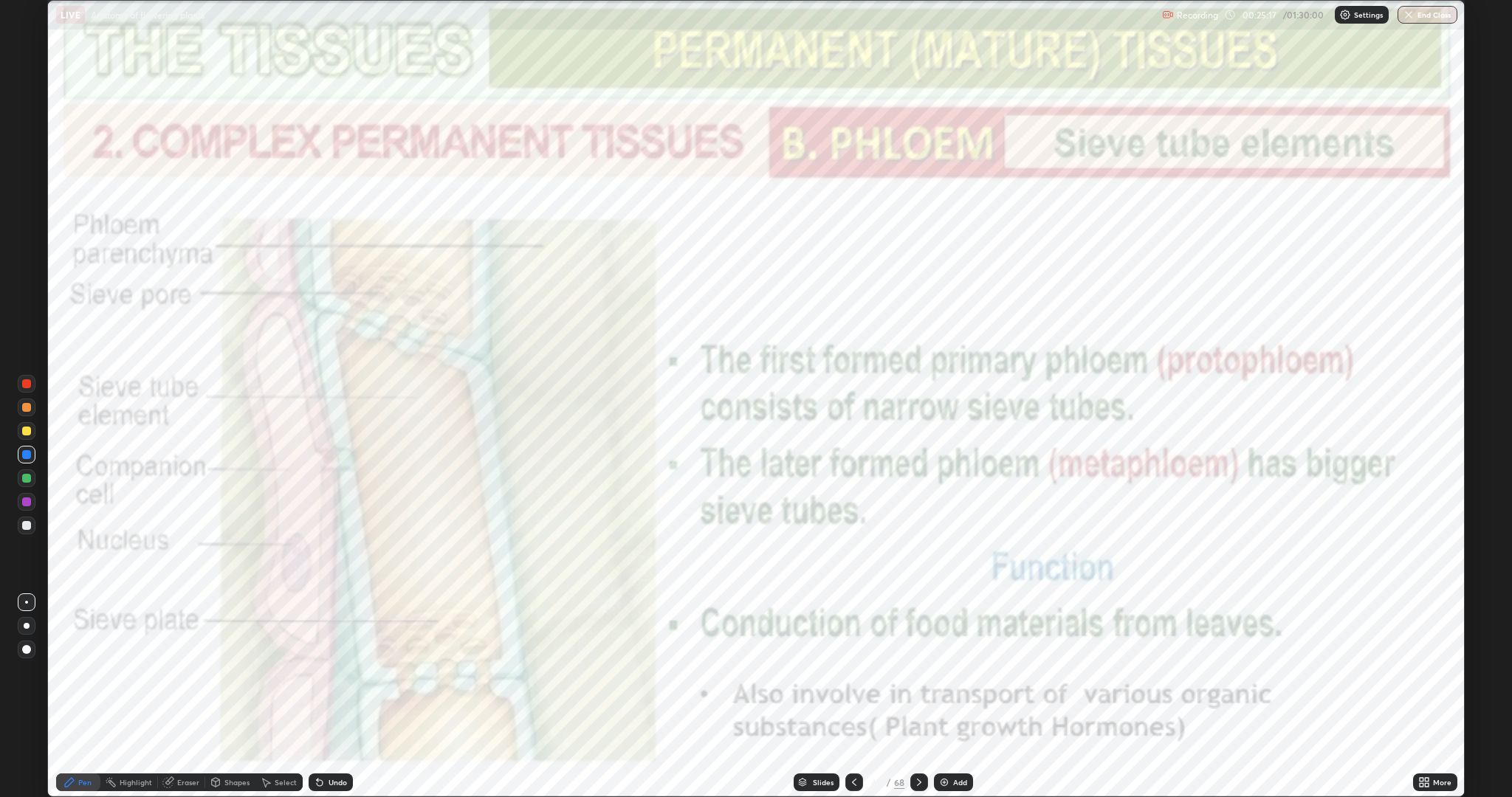
click at [923, 672] on icon at bounding box center [919, 782] width 12 height 12
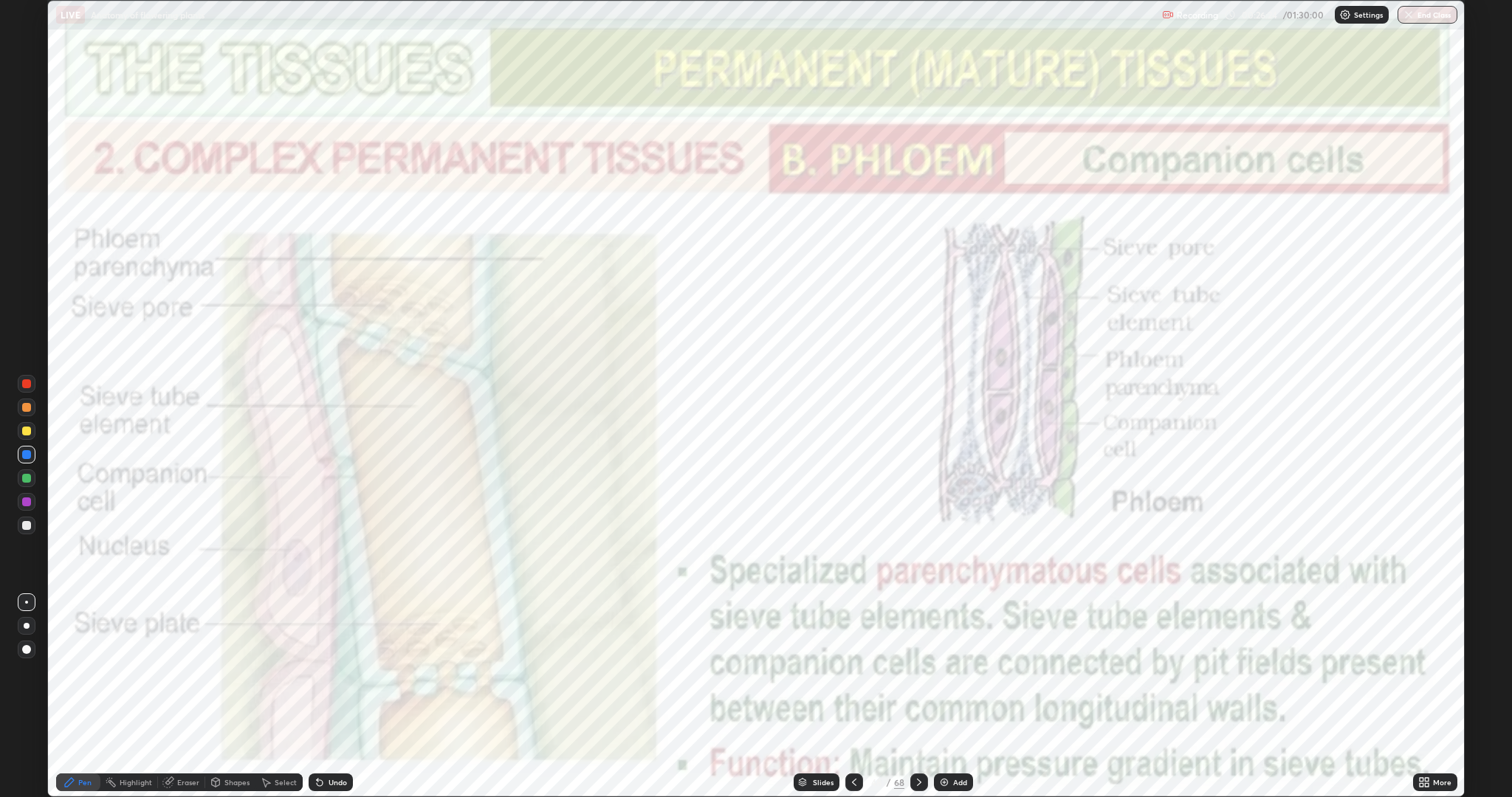
click at [27, 384] on div at bounding box center [27, 384] width 9 height 9
click at [918, 672] on icon at bounding box center [919, 782] width 12 height 12
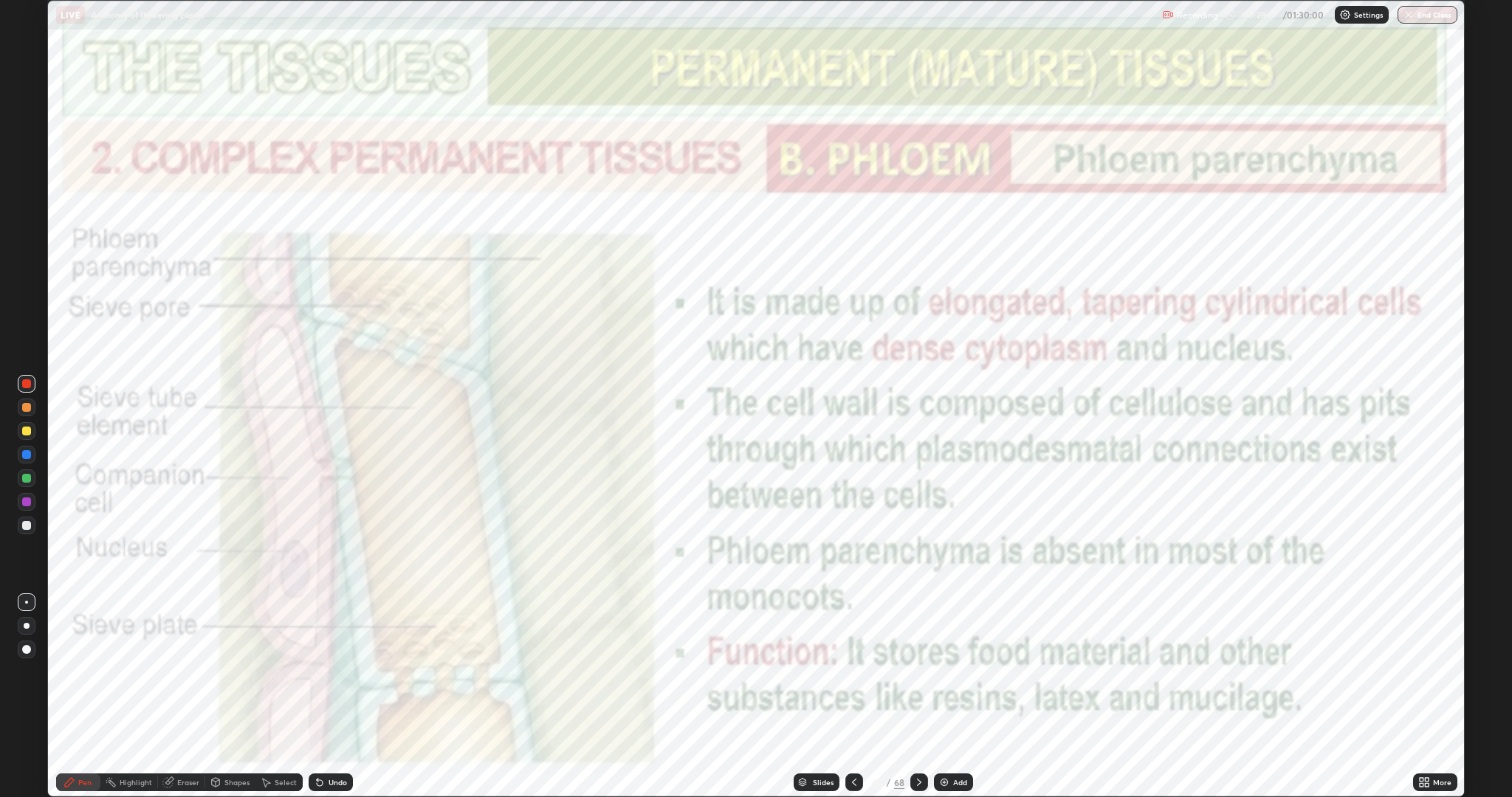
click at [27, 454] on div at bounding box center [27, 454] width 9 height 9
click at [918, 672] on icon at bounding box center [919, 782] width 12 height 12
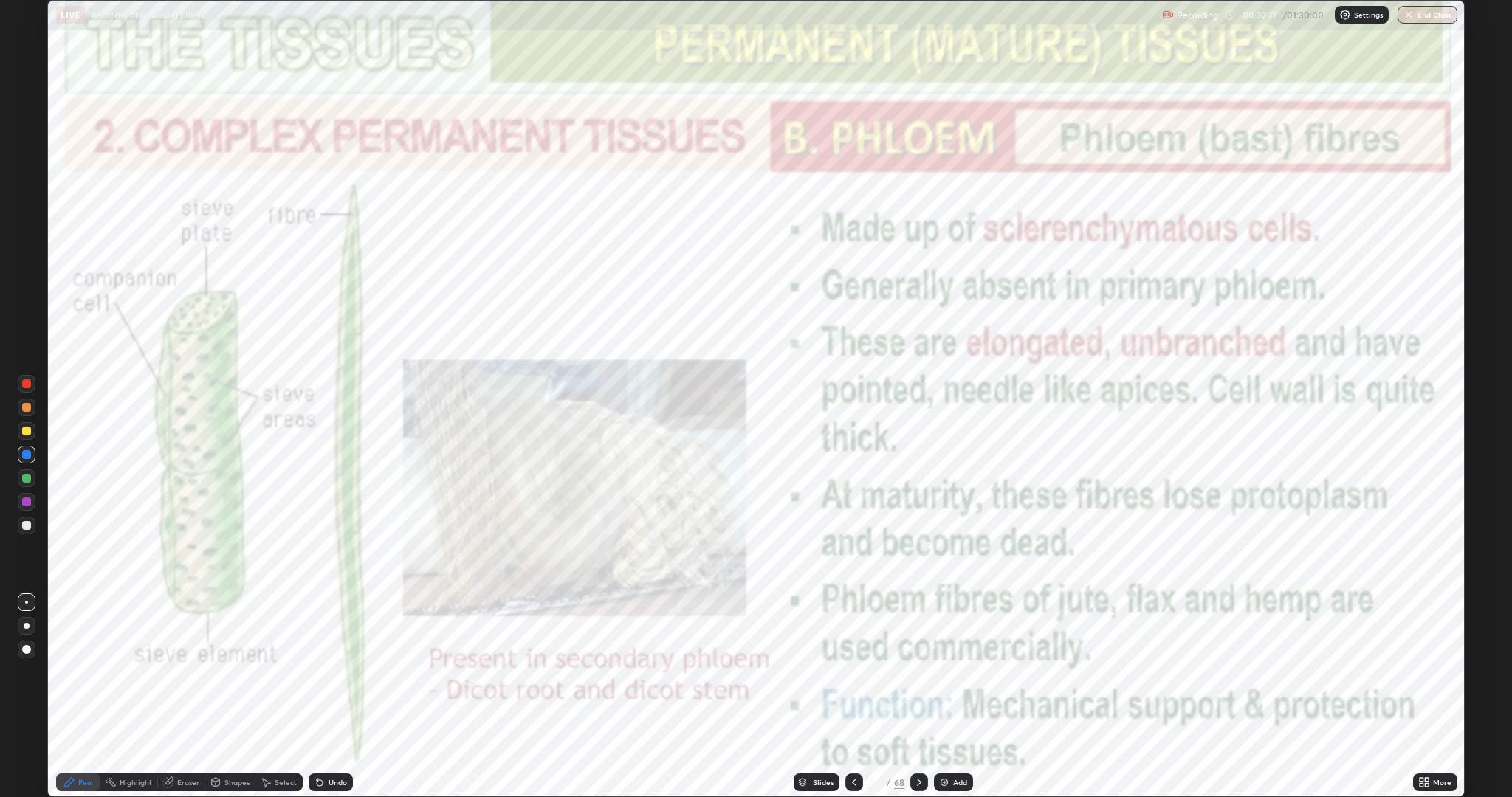
click at [923, 672] on icon at bounding box center [919, 782] width 12 height 12
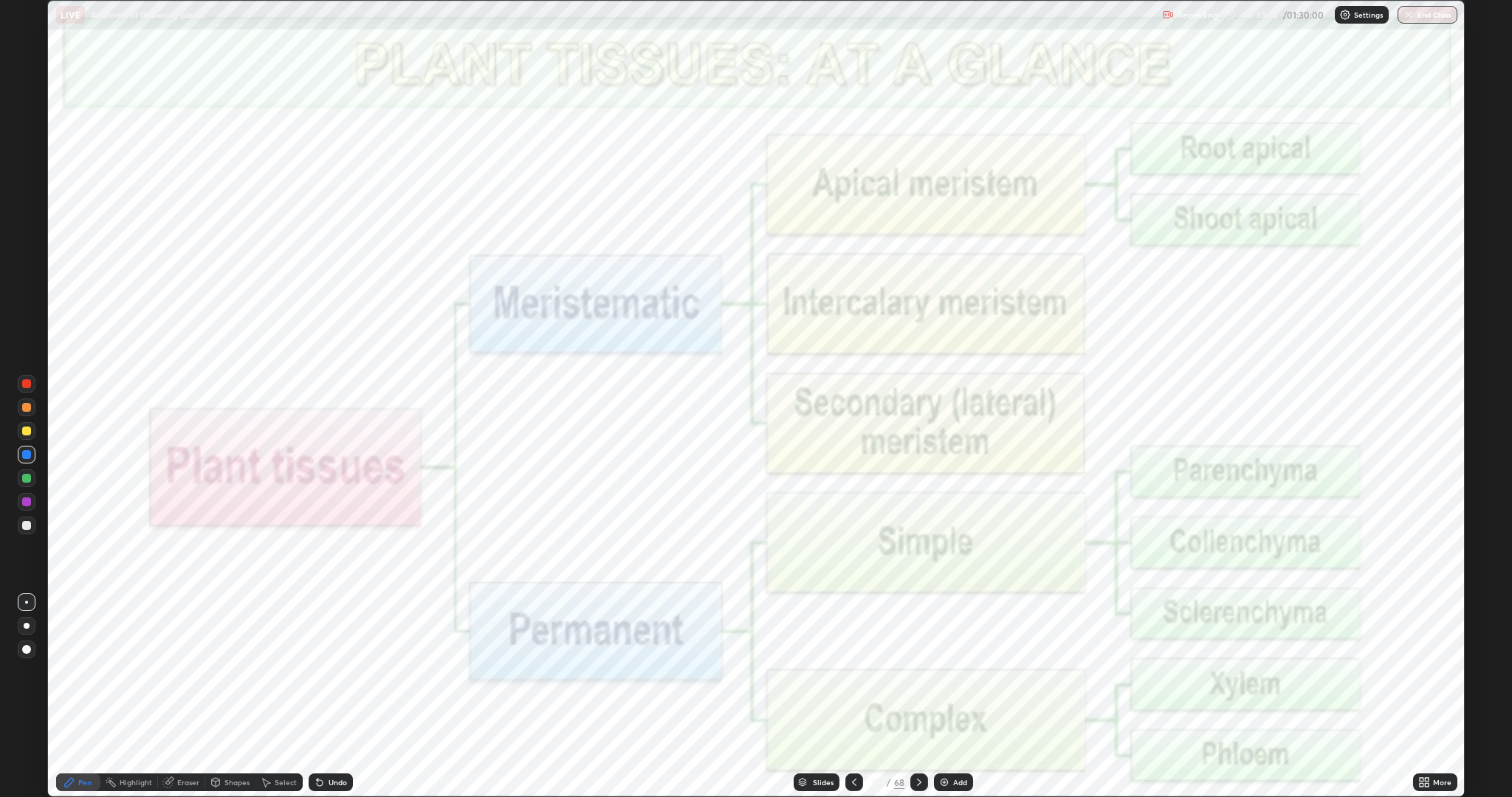
click at [922, 672] on icon at bounding box center [919, 782] width 12 height 12
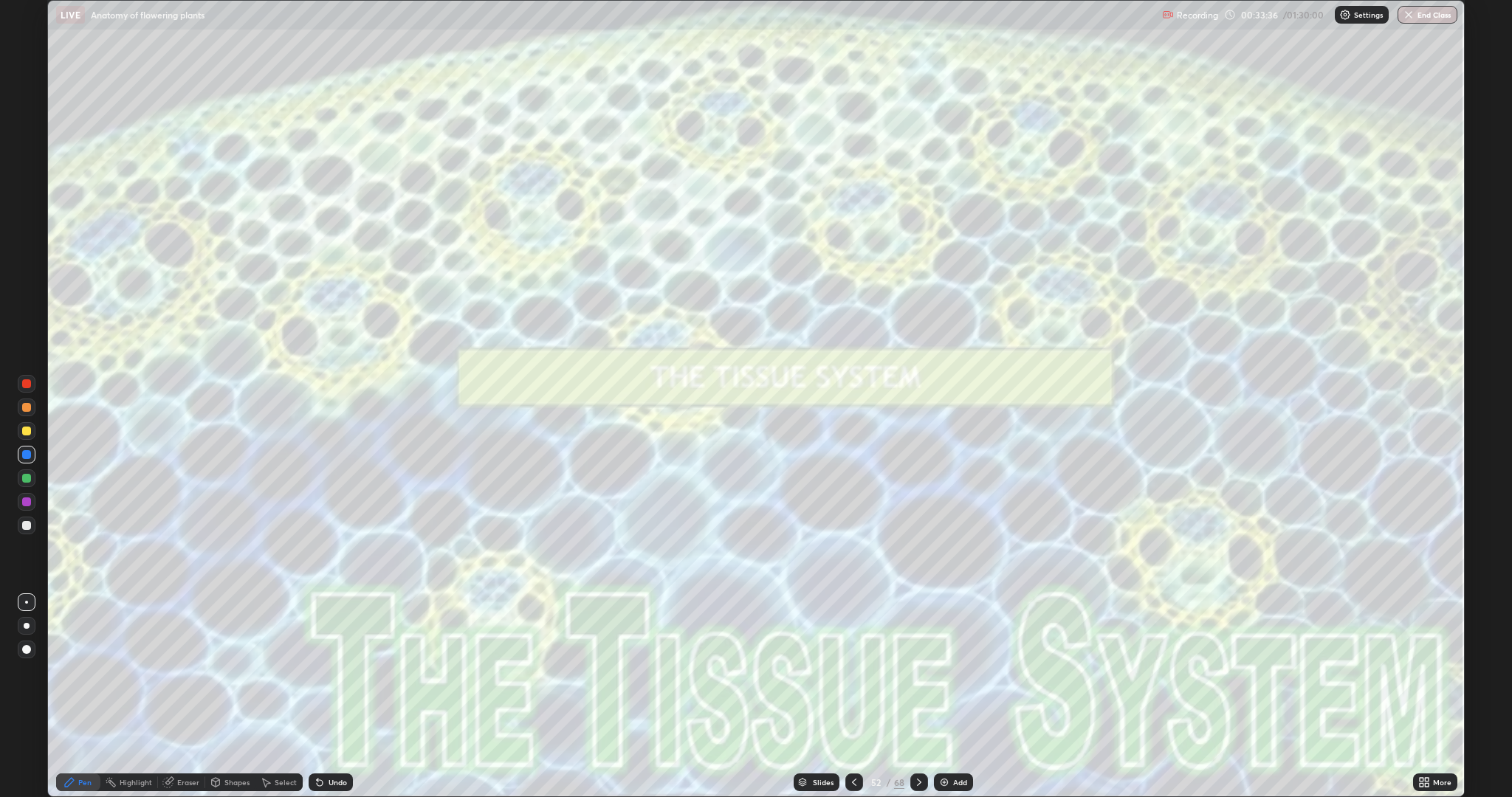
click at [921, 672] on icon at bounding box center [919, 782] width 12 height 12
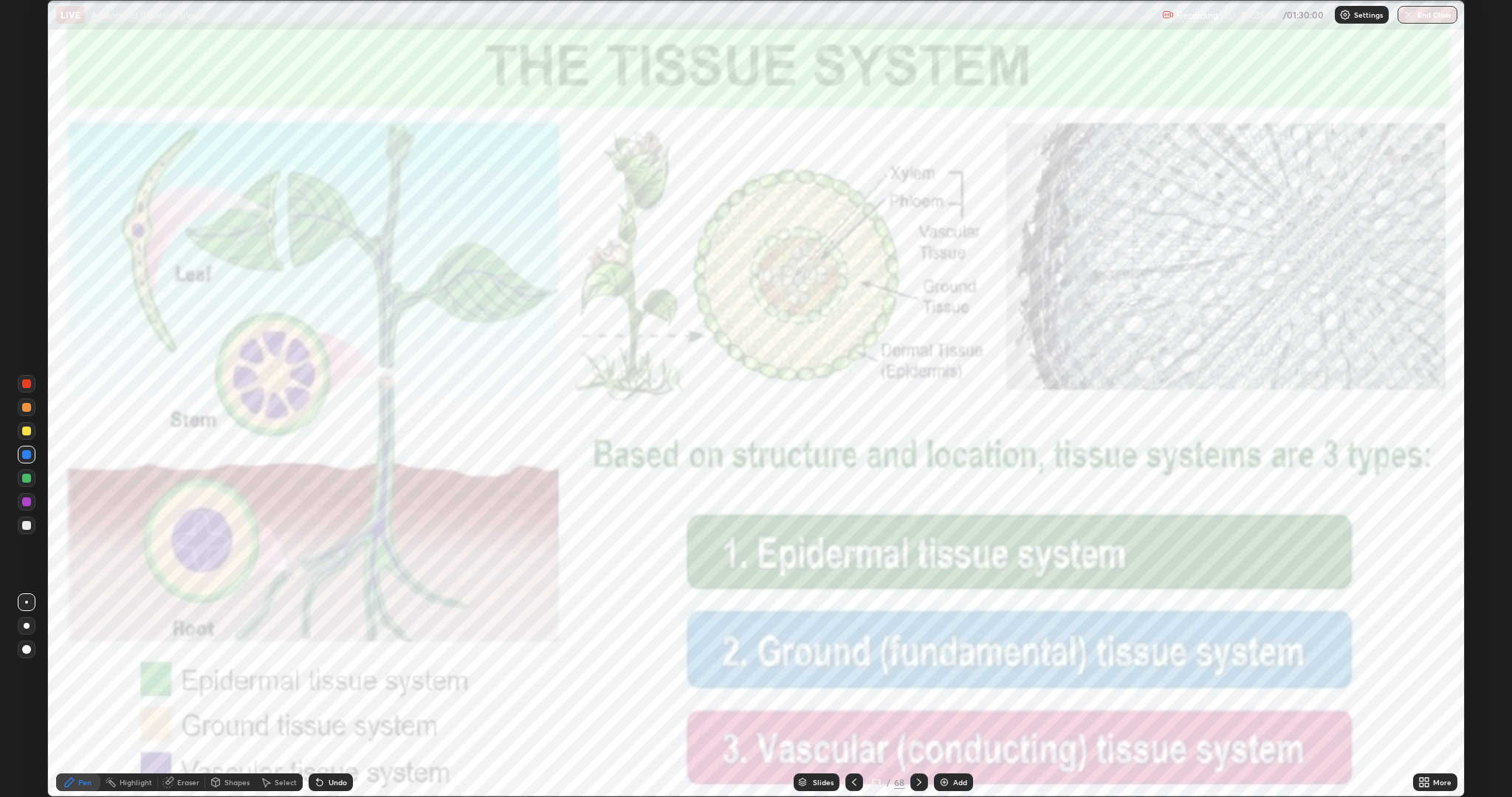
click at [938, 672] on img at bounding box center [944, 782] width 12 height 12
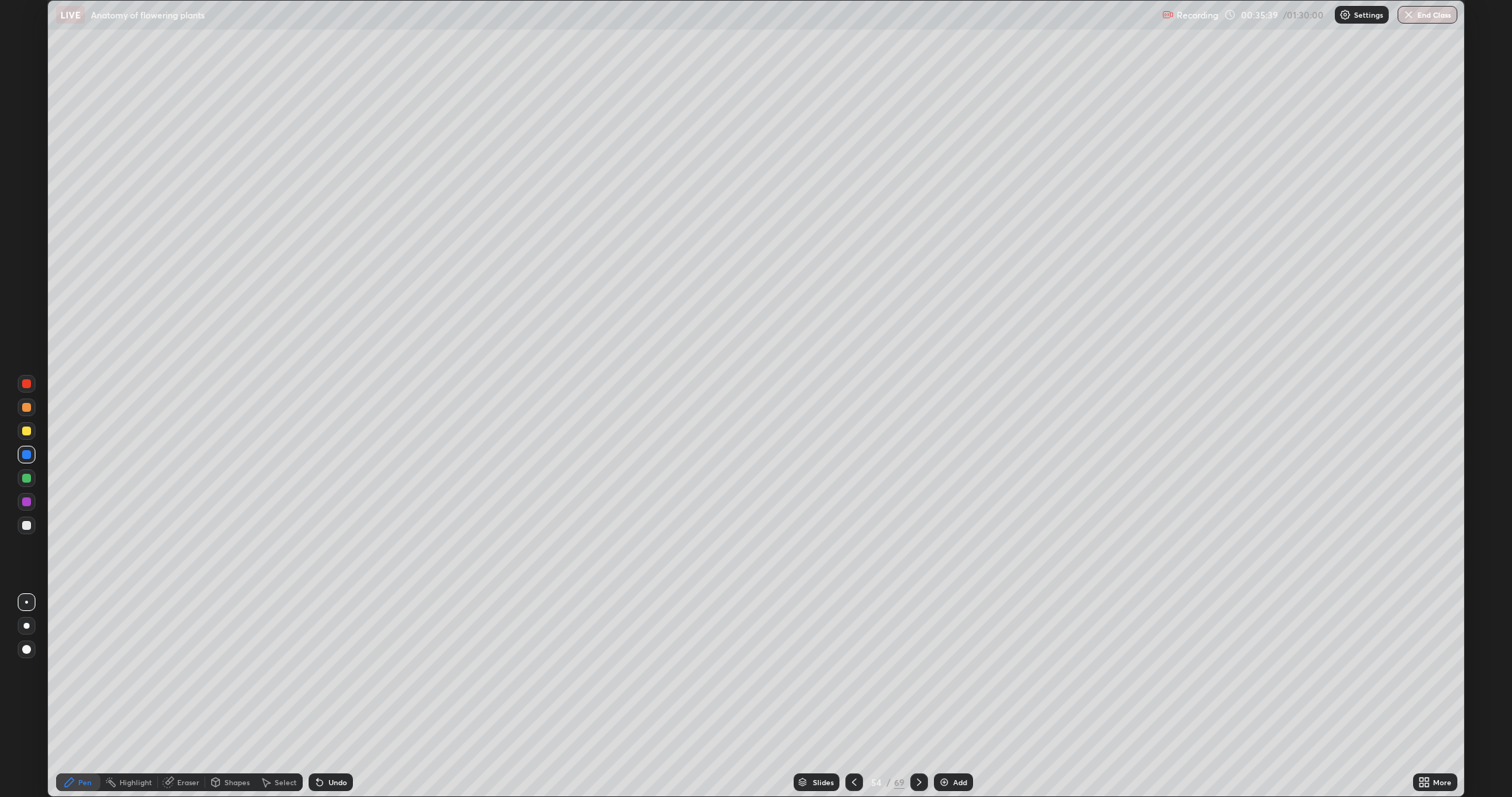
click at [917, 672] on icon at bounding box center [919, 782] width 12 height 12
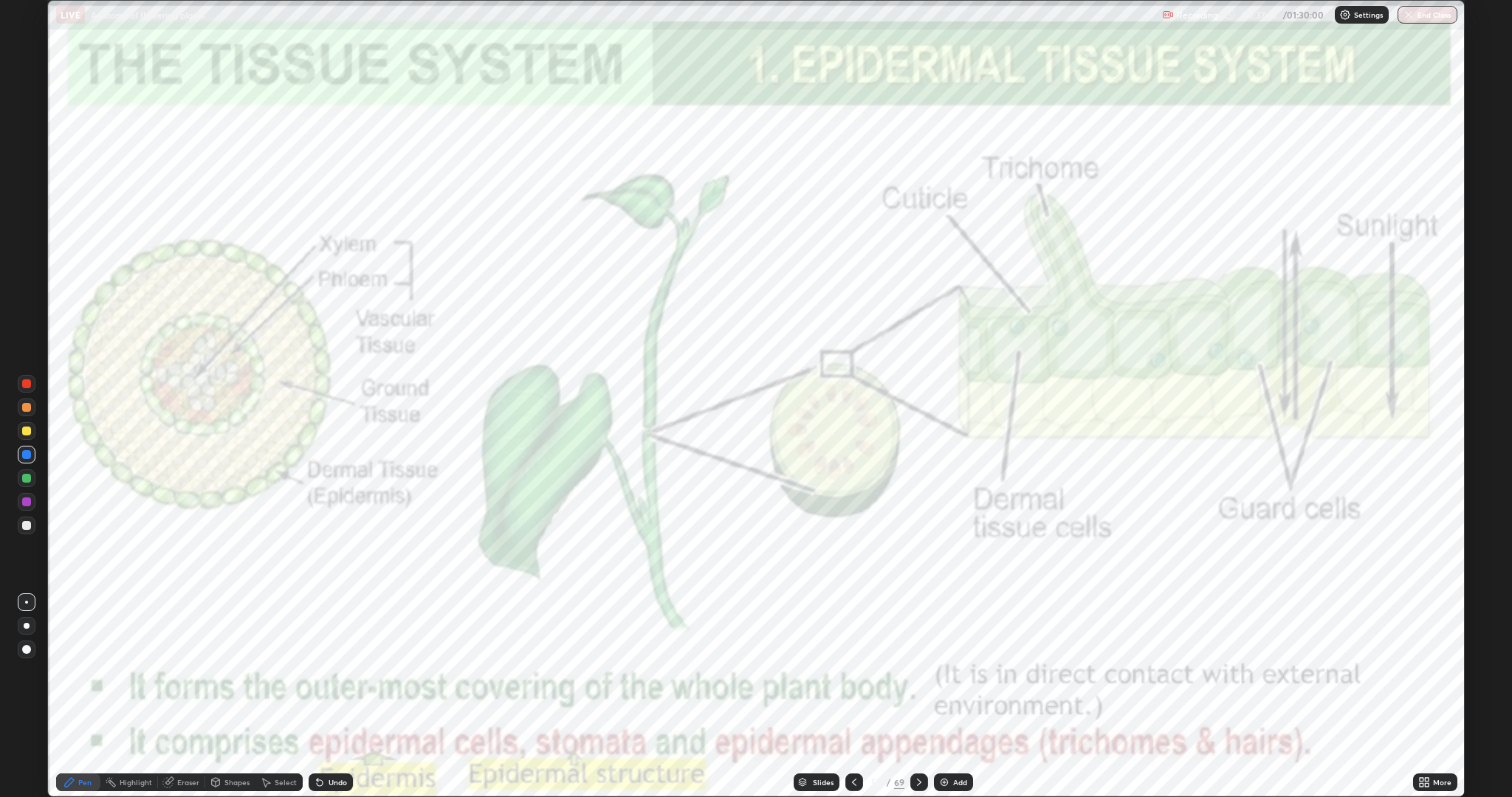
click at [921, 672] on icon at bounding box center [919, 782] width 12 height 12
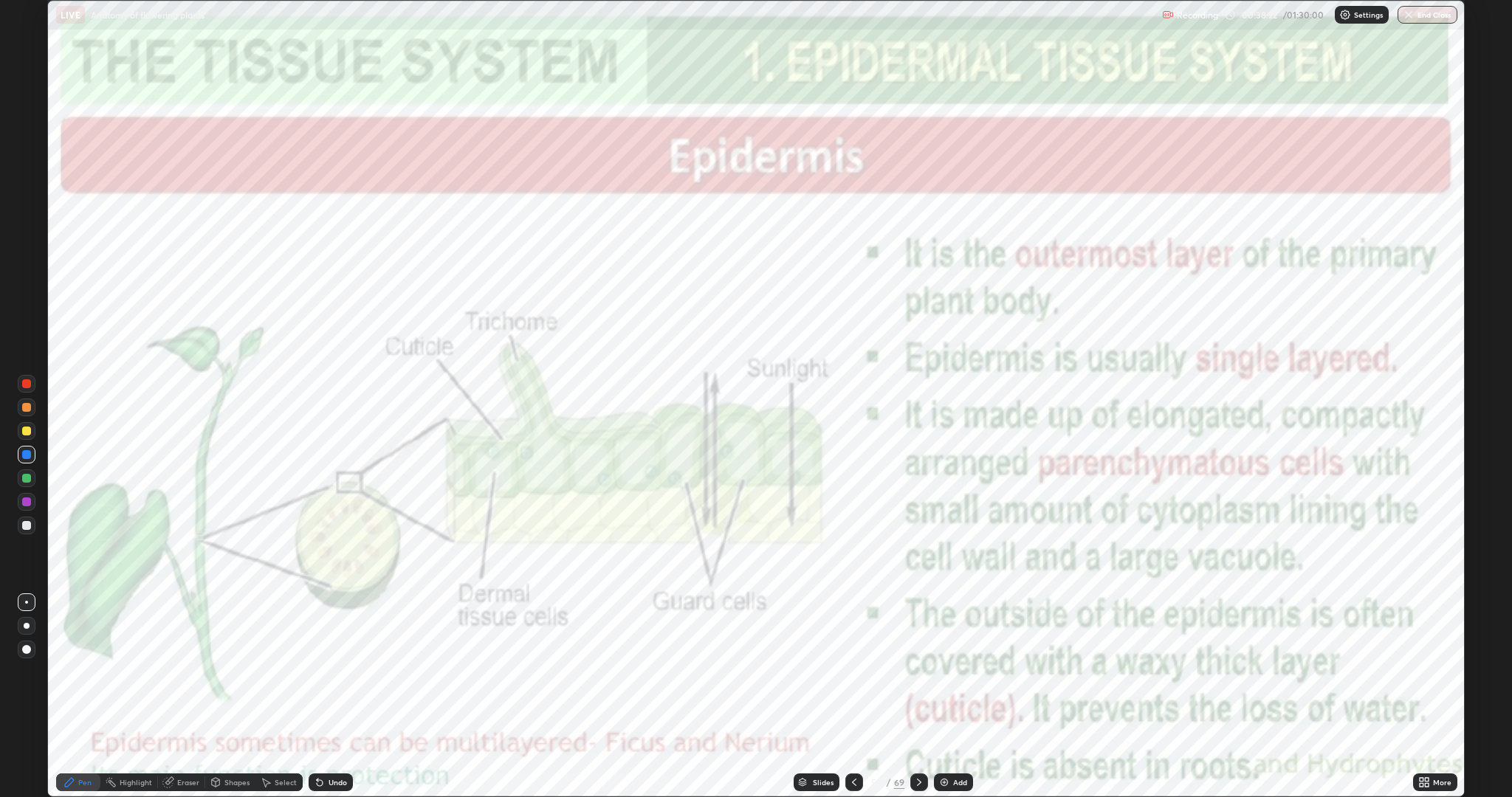
click at [946, 672] on img at bounding box center [944, 782] width 12 height 12
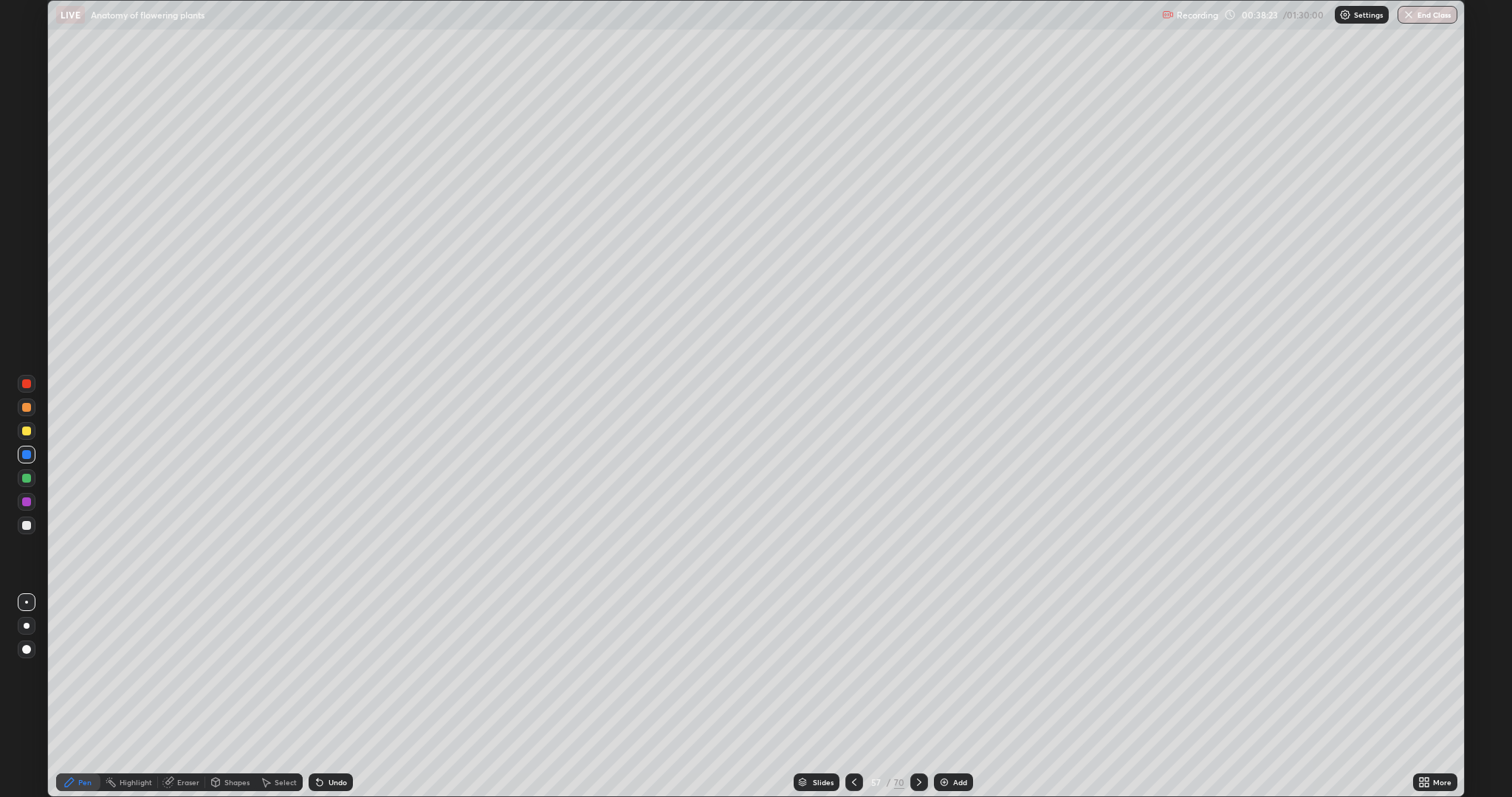
click at [27, 521] on div at bounding box center [27, 526] width 9 height 9
click at [27, 431] on div at bounding box center [27, 431] width 9 height 9
click at [27, 525] on div at bounding box center [27, 526] width 9 height 9
click at [853, 672] on icon at bounding box center [854, 782] width 12 height 12
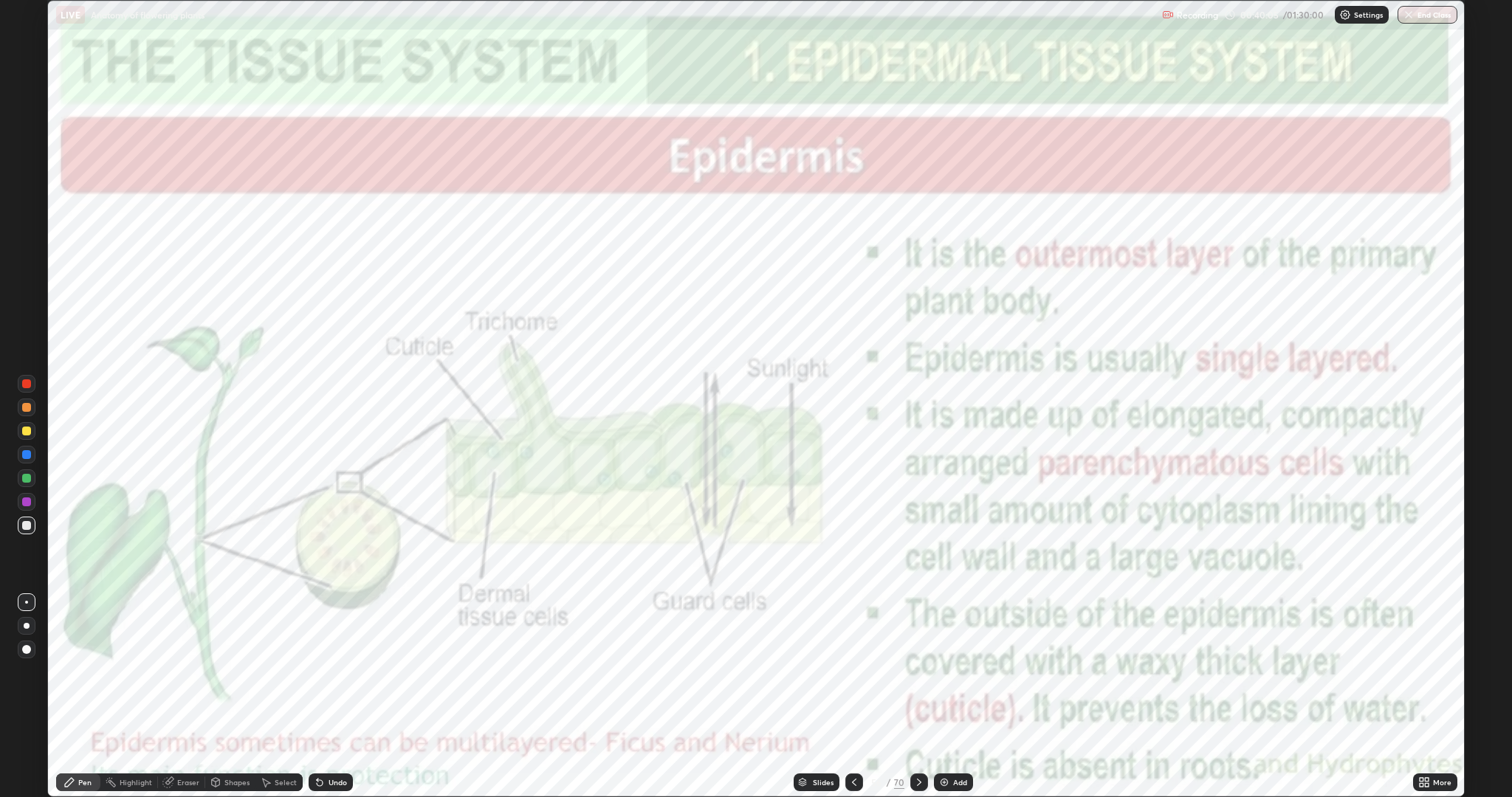
click at [848, 672] on icon at bounding box center [854, 782] width 12 height 12
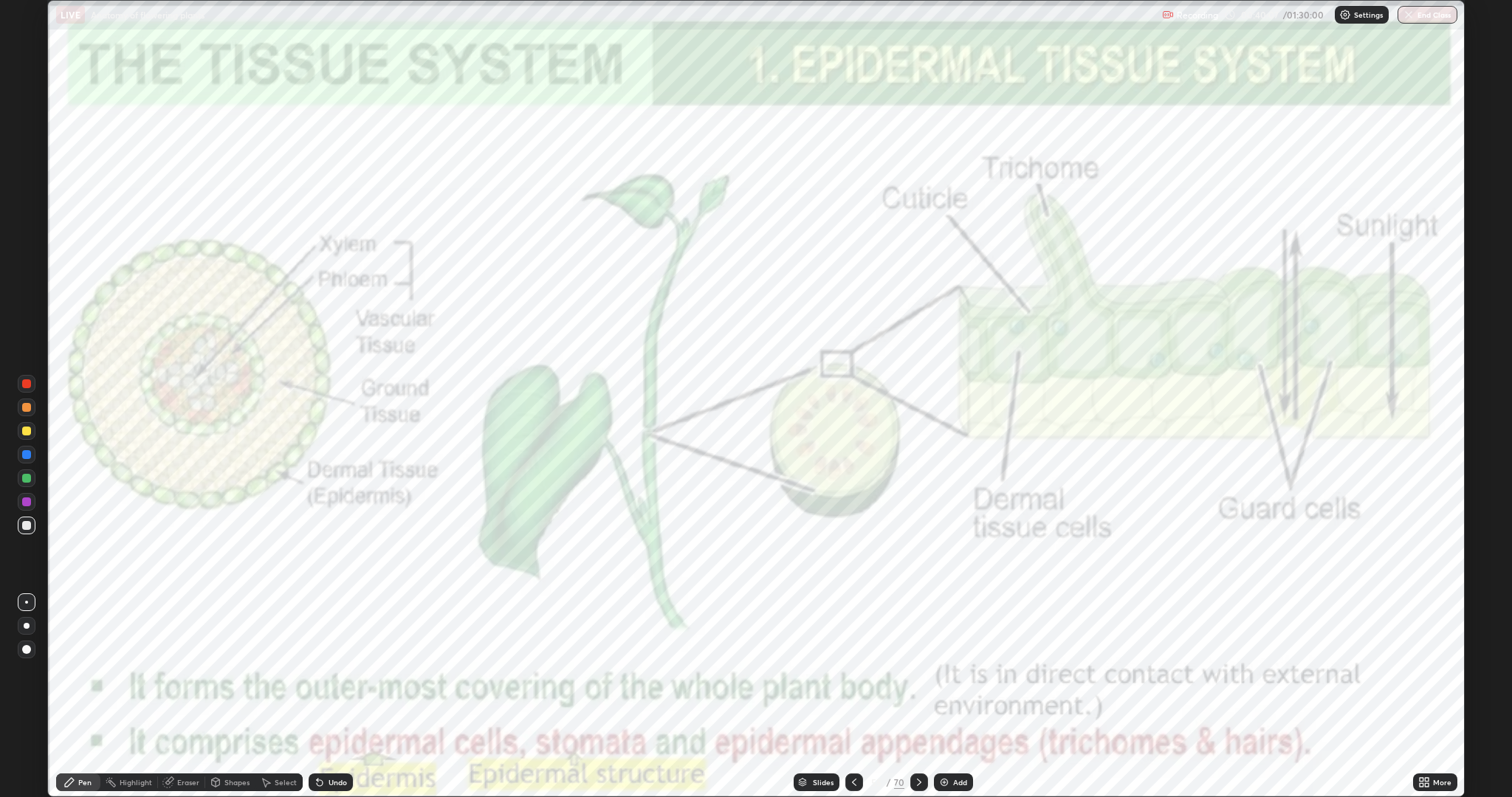
click at [917, 672] on icon at bounding box center [919, 782] width 12 height 12
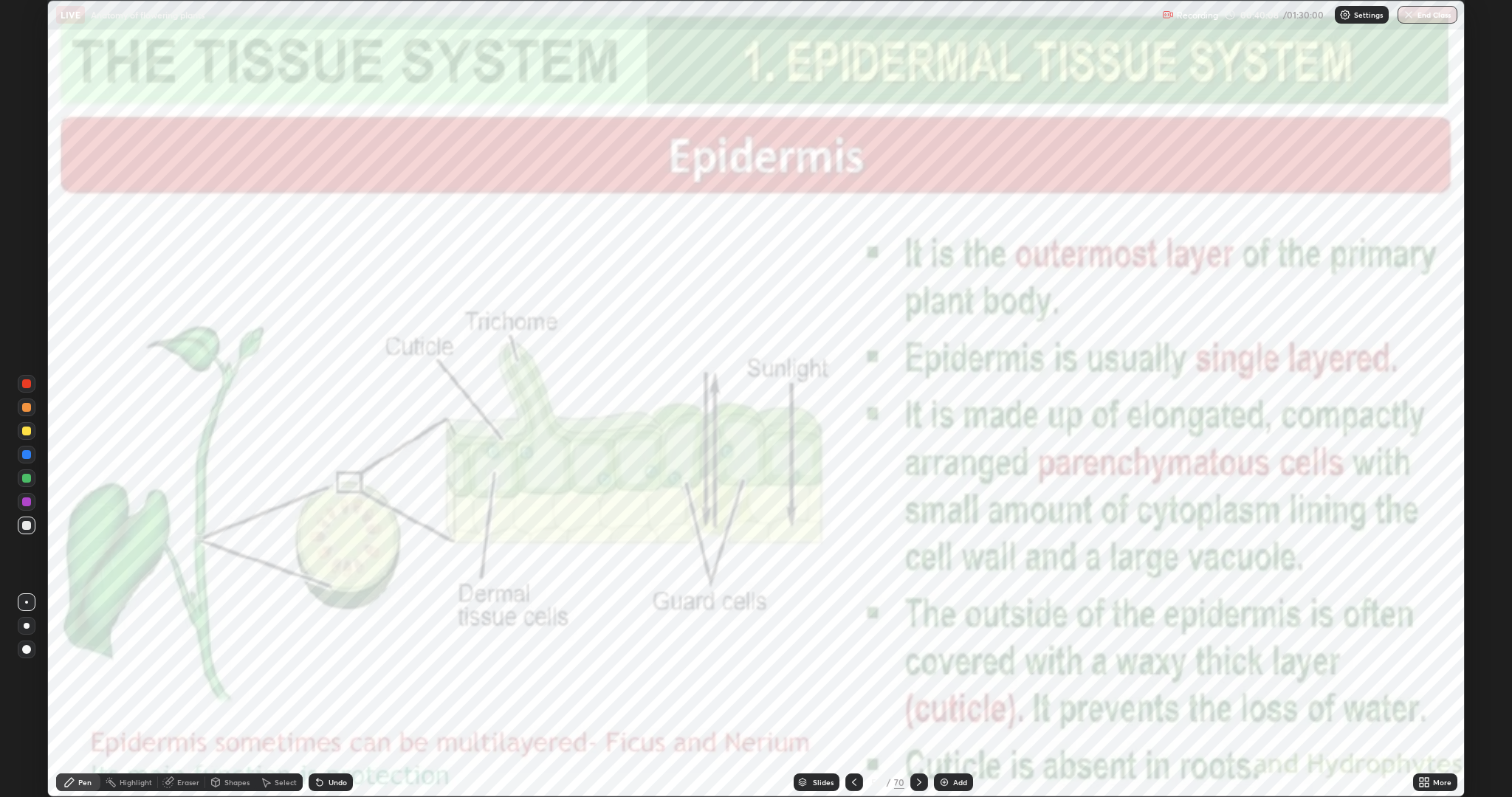
click at [914, 672] on icon at bounding box center [919, 782] width 12 height 12
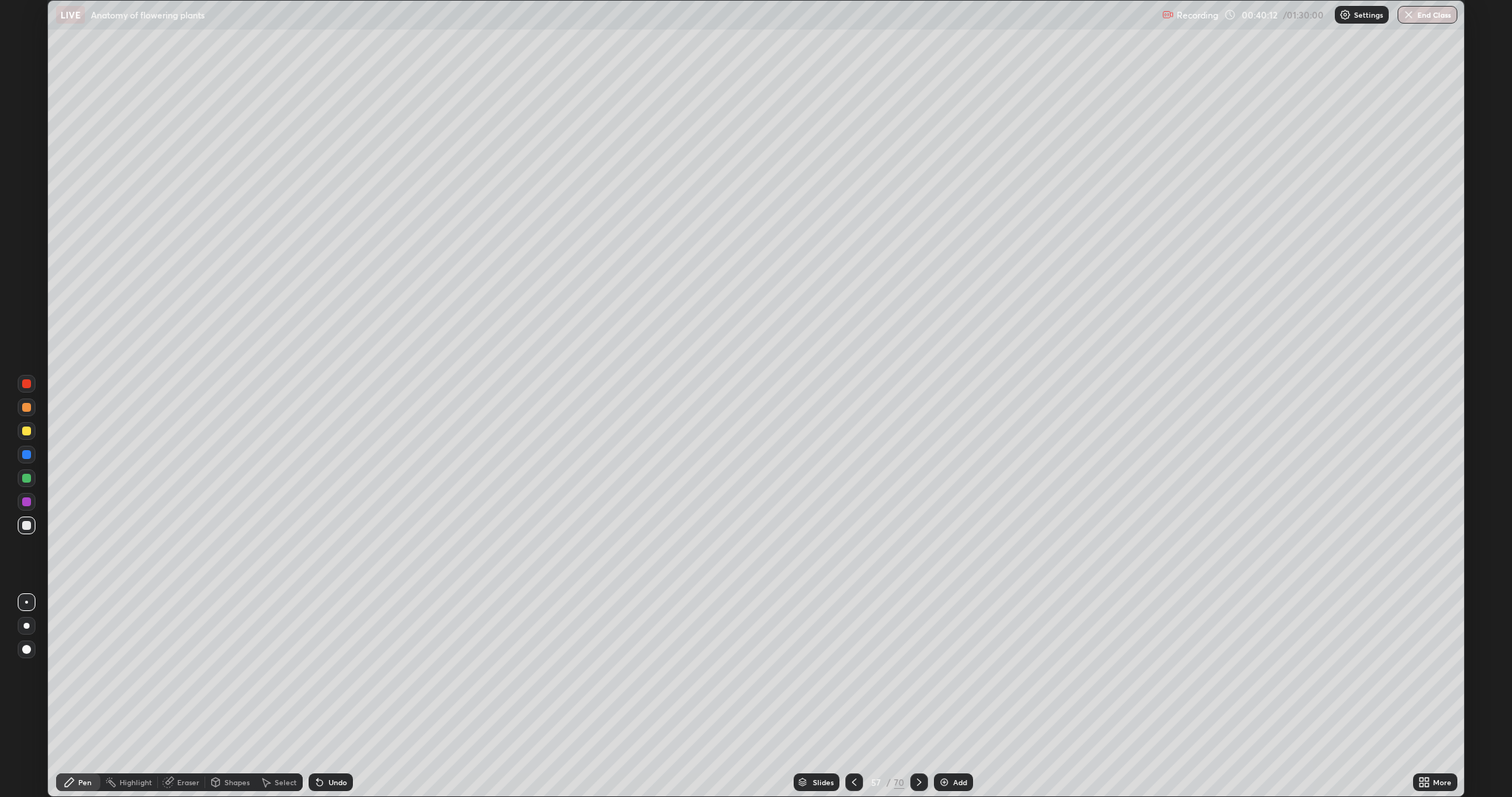
click at [27, 384] on div at bounding box center [27, 384] width 9 height 9
click at [27, 649] on div at bounding box center [27, 650] width 9 height 9
click at [25, 524] on div at bounding box center [27, 526] width 9 height 9
click at [27, 384] on div at bounding box center [27, 384] width 9 height 9
click at [27, 501] on div at bounding box center [27, 501] width 9 height 9
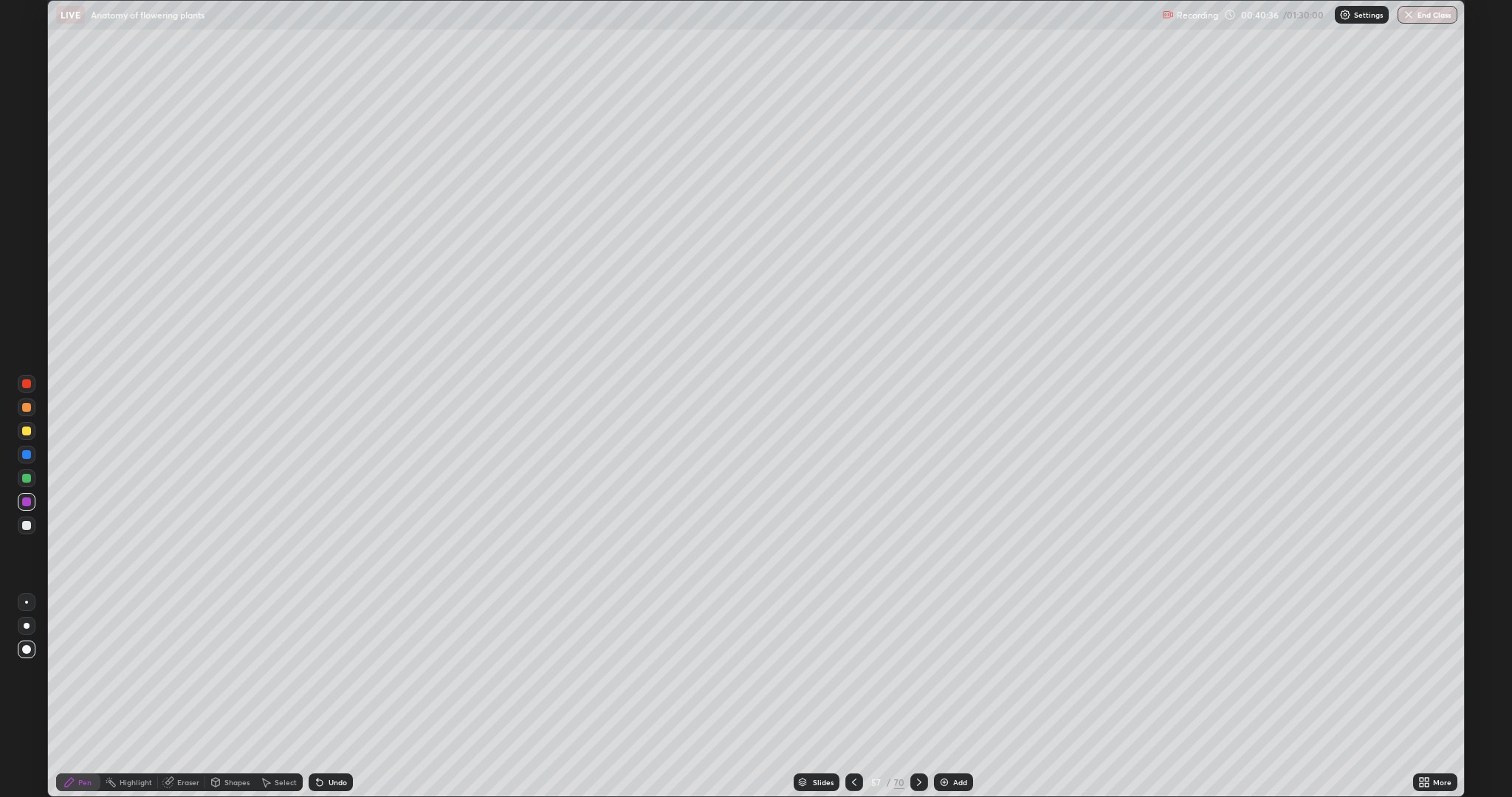
click at [27, 528] on div at bounding box center [27, 526] width 9 height 9
click at [24, 647] on div at bounding box center [27, 650] width 9 height 9
click at [24, 624] on div at bounding box center [27, 626] width 6 height 6
click at [853, 672] on icon at bounding box center [854, 782] width 12 height 12
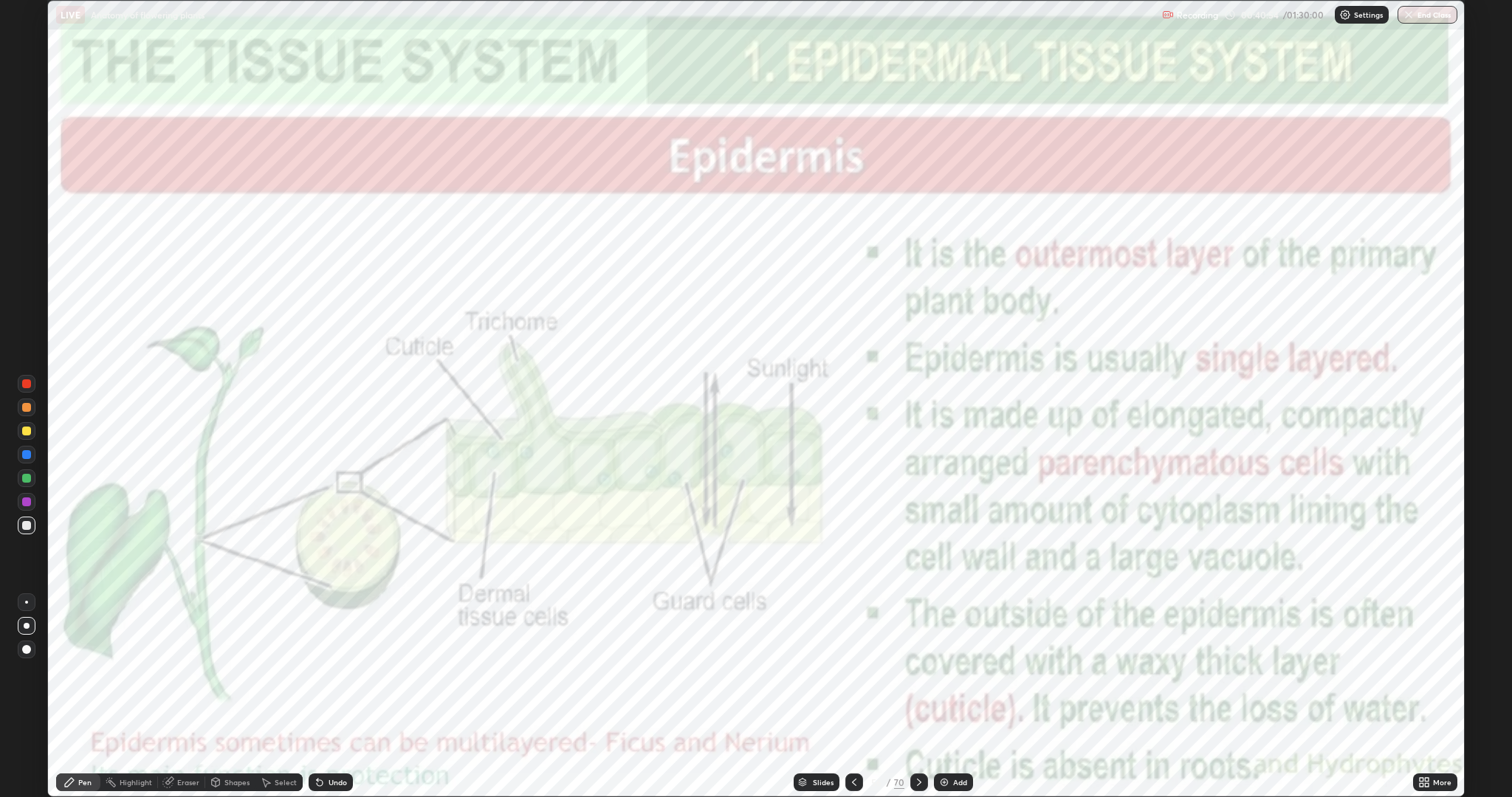
click at [915, 672] on icon at bounding box center [919, 782] width 12 height 12
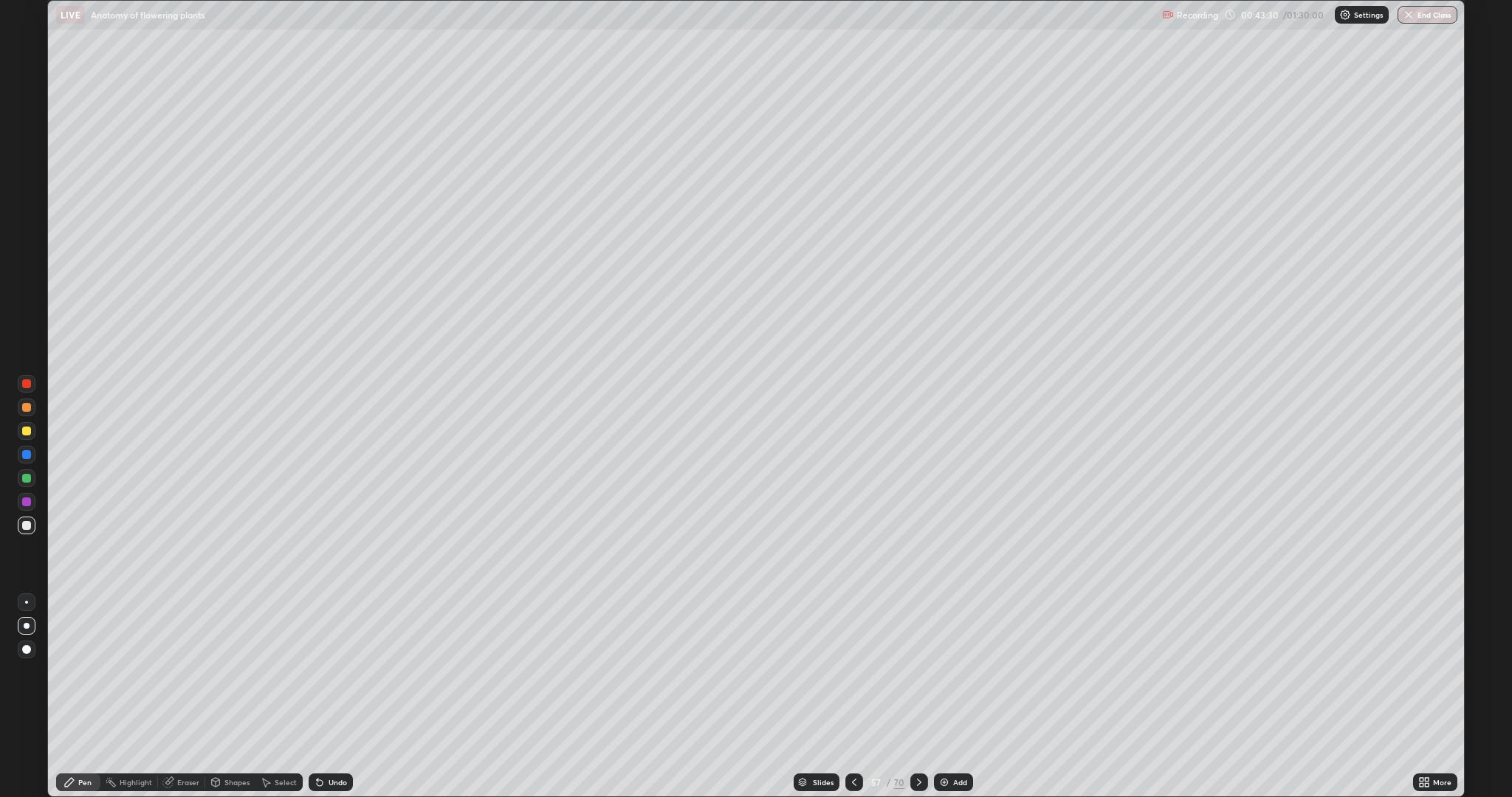
click at [853, 672] on icon at bounding box center [854, 782] width 12 height 12
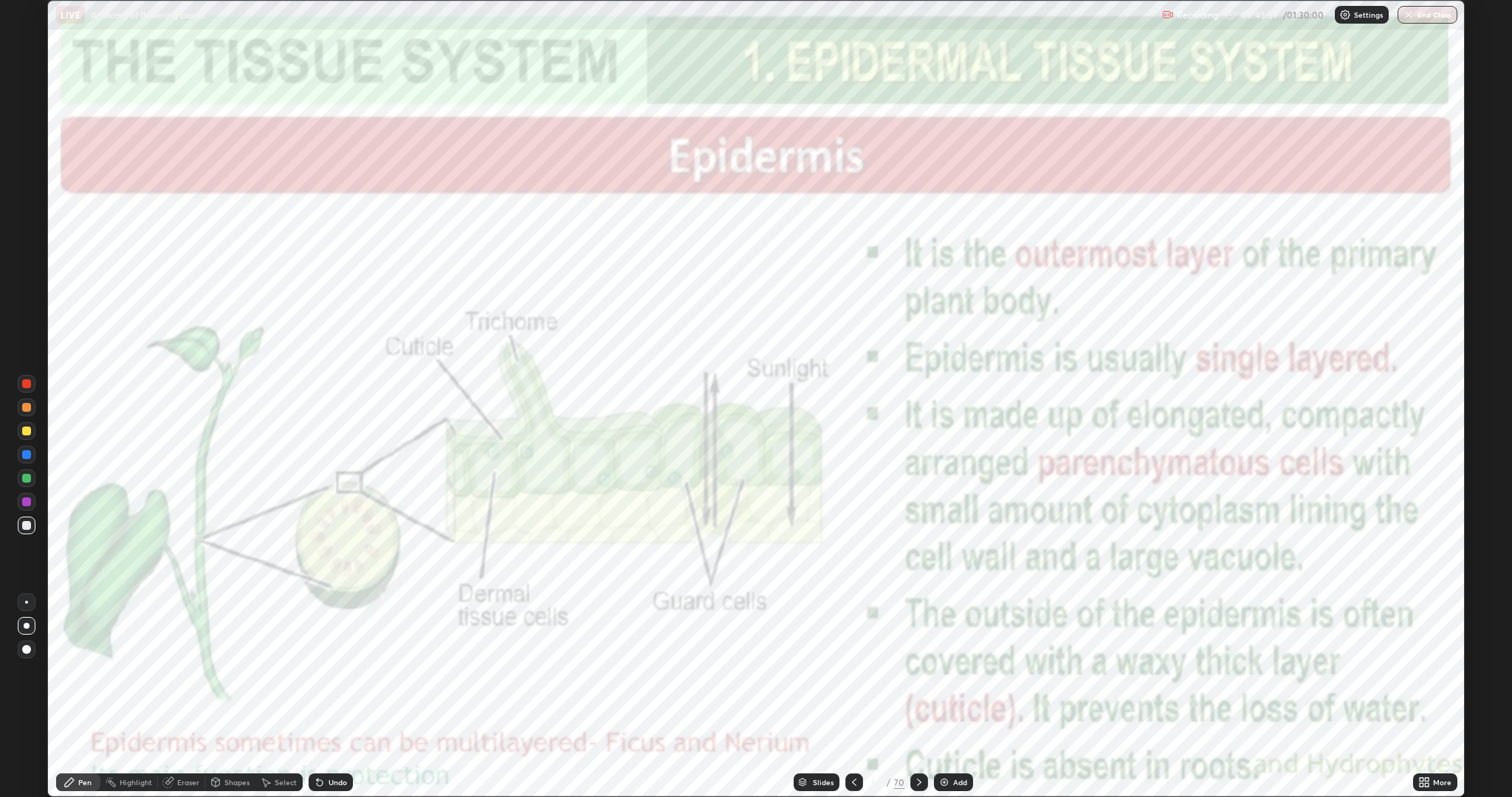
click at [922, 672] on icon at bounding box center [919, 782] width 12 height 12
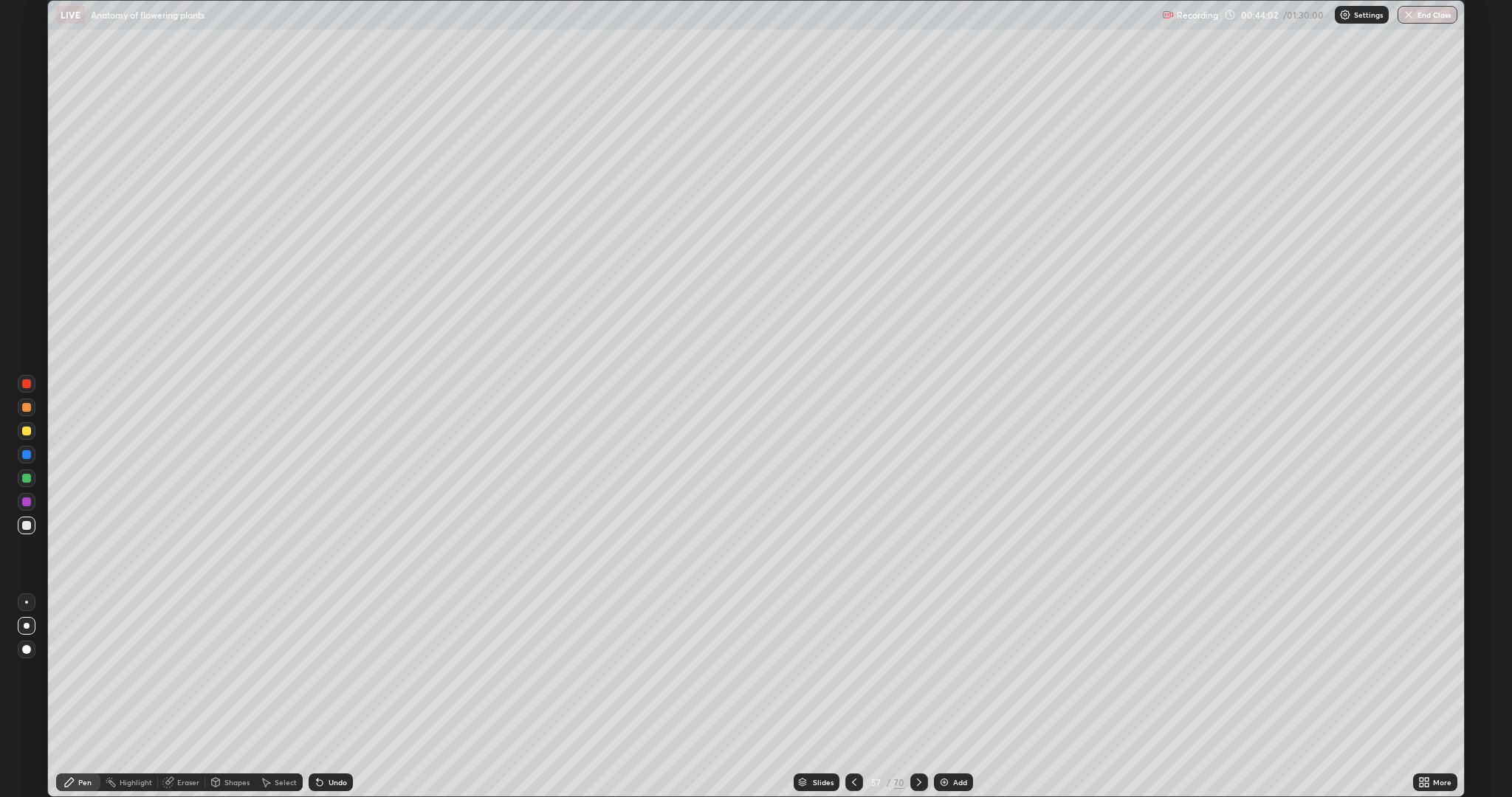
click at [917, 672] on icon at bounding box center [919, 782] width 12 height 12
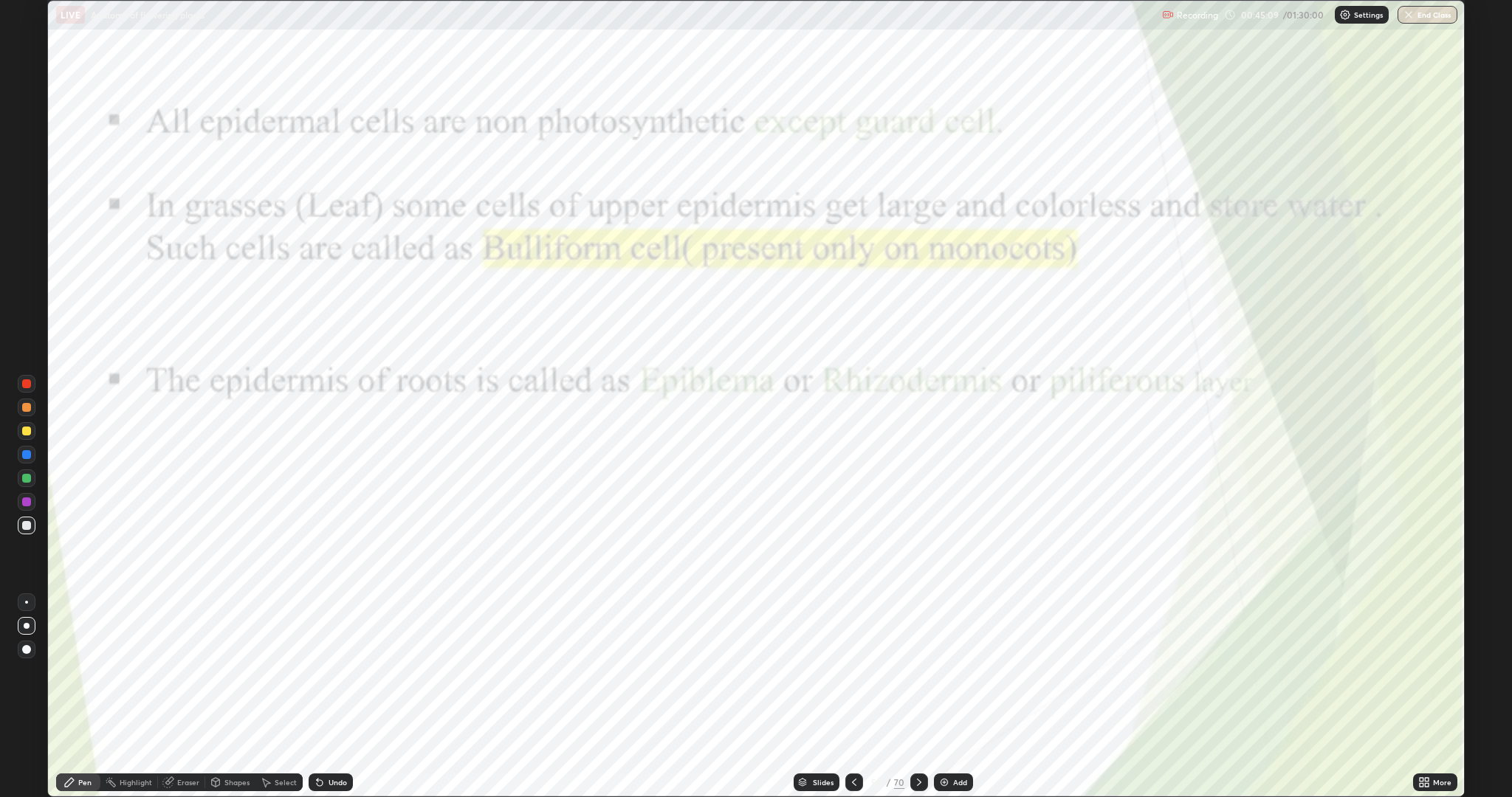
click at [29, 381] on div at bounding box center [27, 384] width 9 height 9
click at [27, 431] on div at bounding box center [27, 431] width 9 height 9
click at [27, 450] on div at bounding box center [27, 454] width 9 height 9
click at [26, 500] on div at bounding box center [27, 501] width 9 height 9
click at [918, 672] on icon at bounding box center [919, 782] width 12 height 12
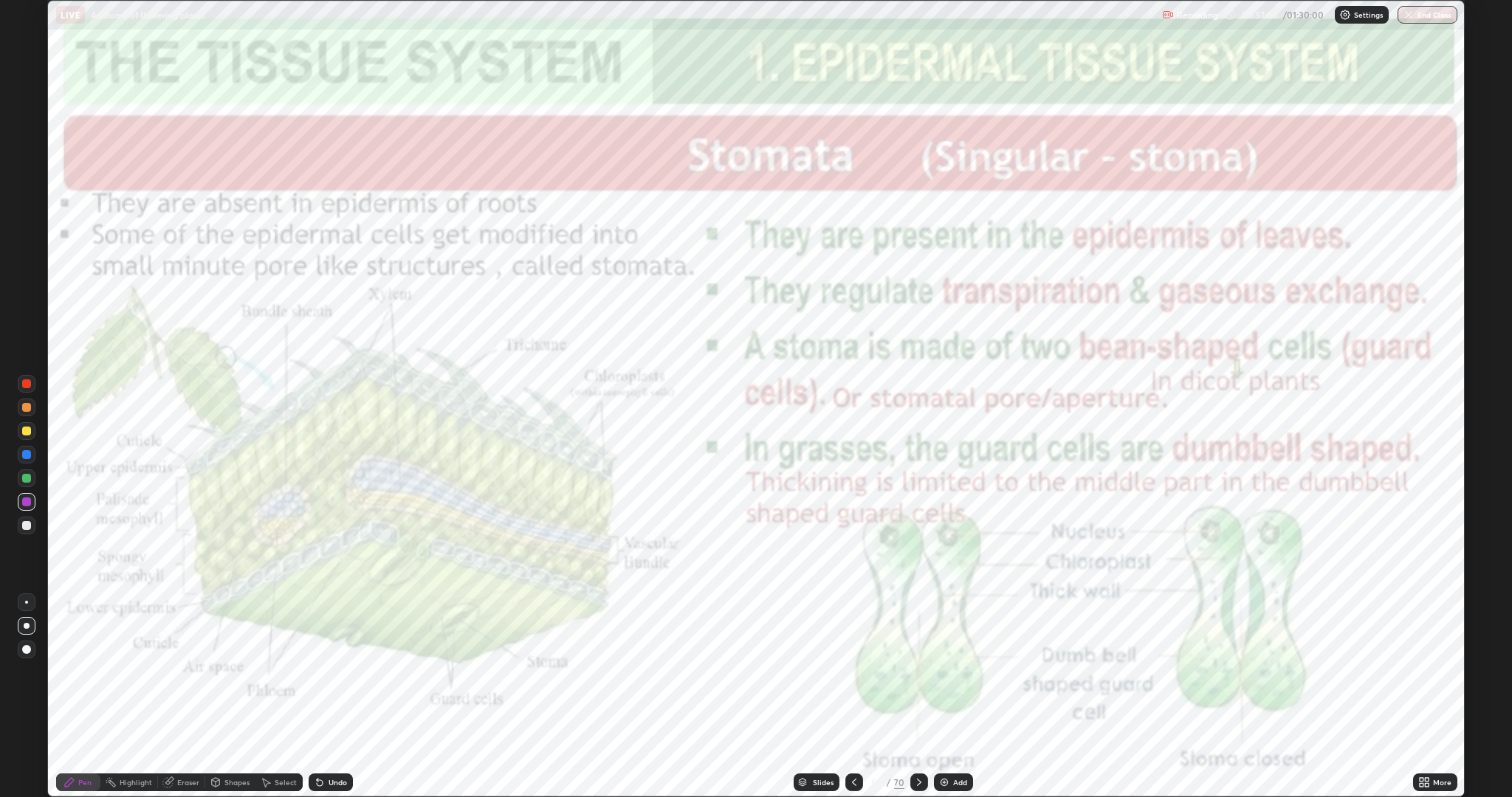
click at [318, 672] on icon at bounding box center [320, 782] width 12 height 12
click at [175, 672] on div "Eraser" at bounding box center [182, 782] width 47 height 17
click at [78, 672] on div "Pen" at bounding box center [84, 782] width 13 height 8
click at [938, 672] on img at bounding box center [944, 782] width 12 height 12
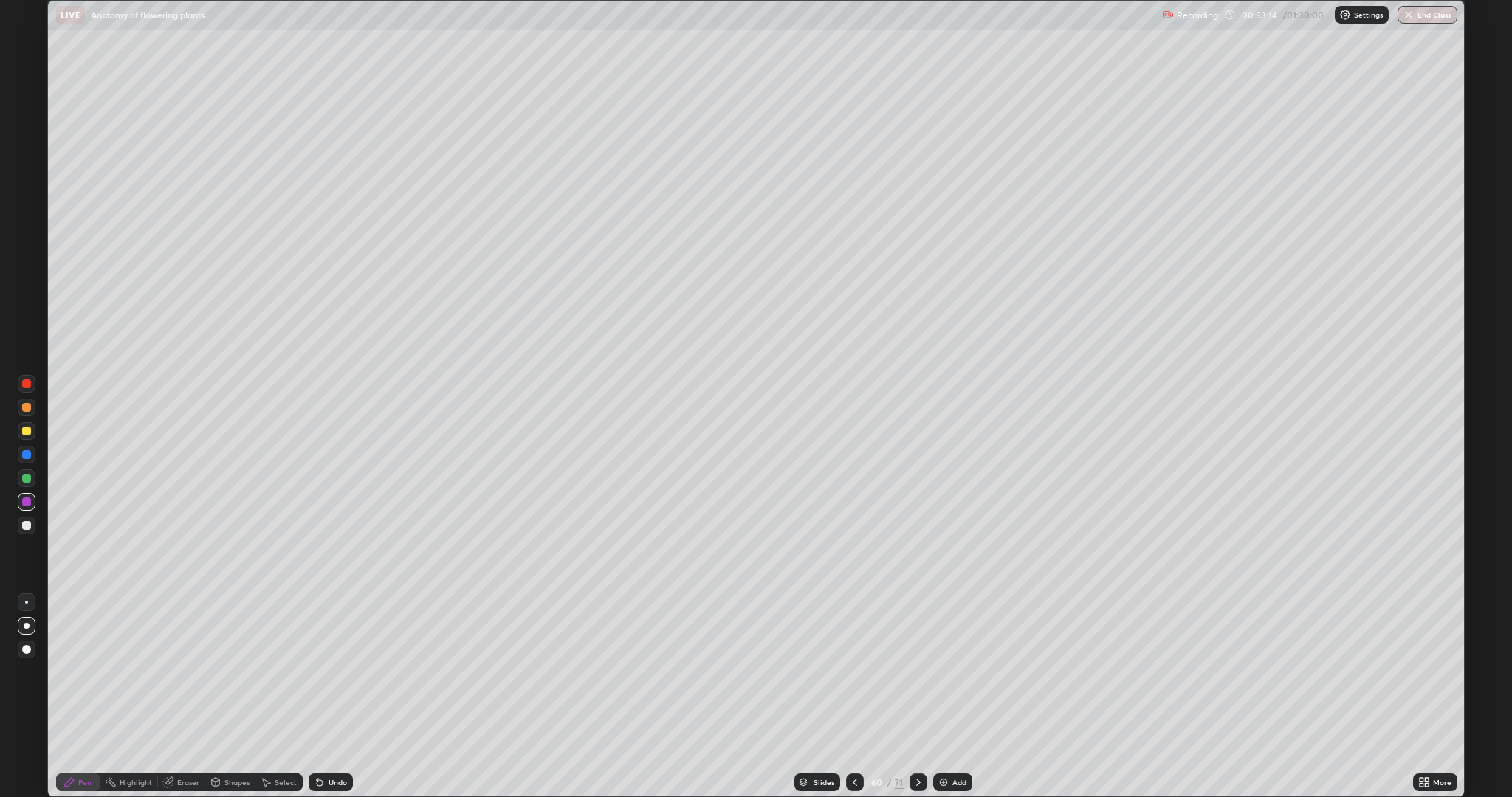
click at [920, 672] on icon at bounding box center [918, 782] width 12 height 12
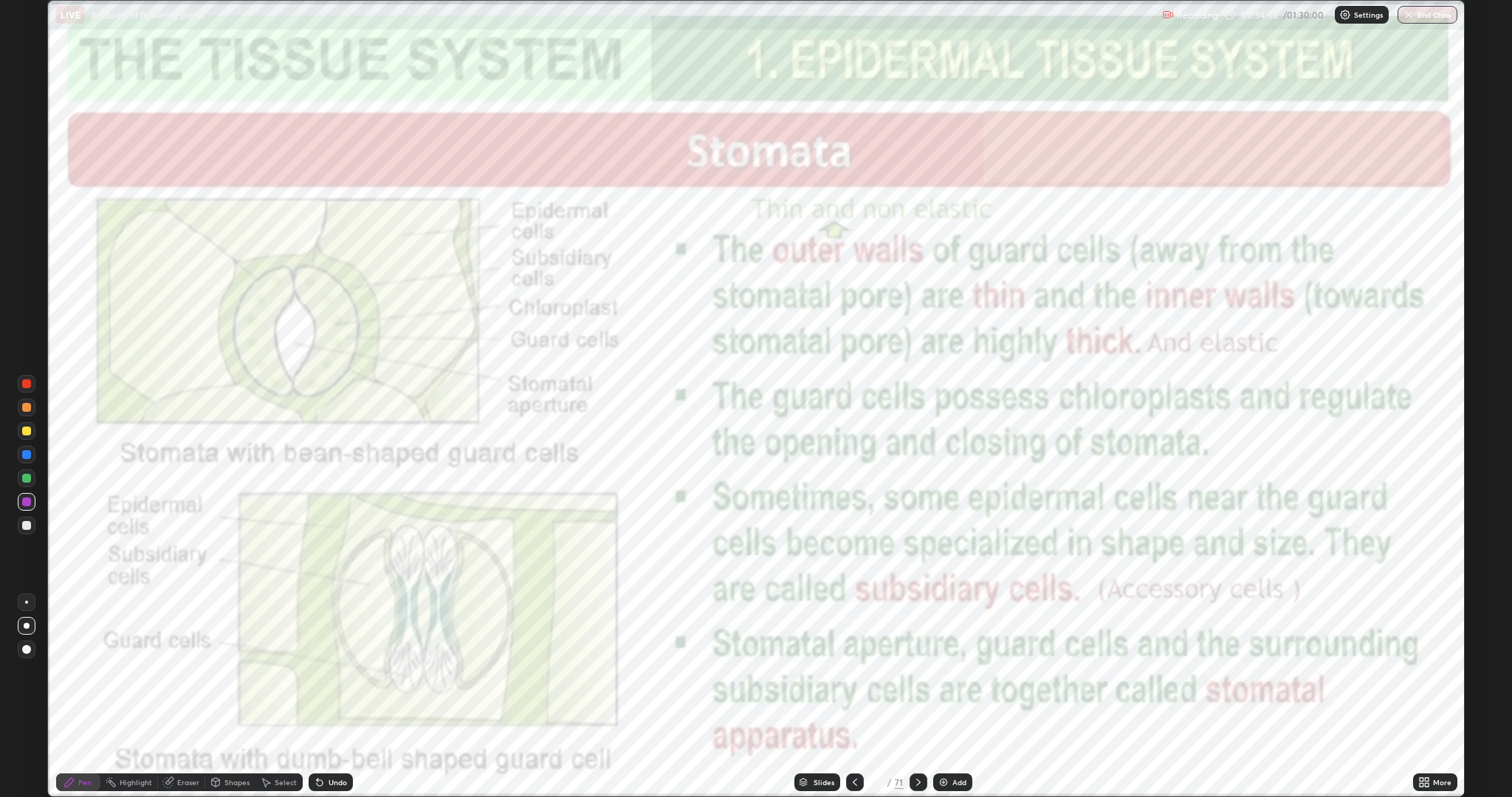
click at [31, 384] on div at bounding box center [26, 383] width 17 height 17
click at [917, 672] on icon at bounding box center [918, 782] width 12 height 12
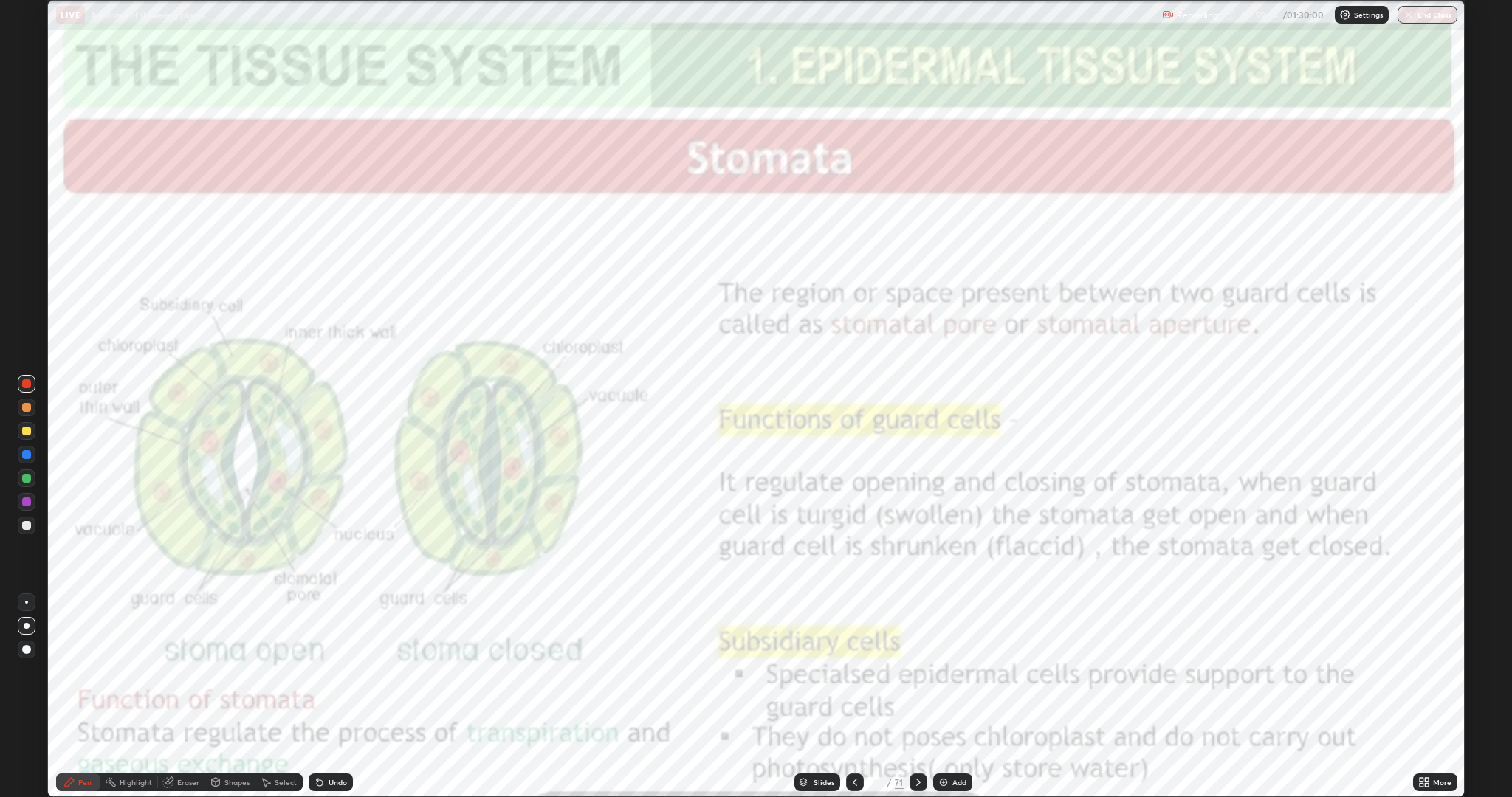
click at [314, 672] on icon at bounding box center [320, 782] width 12 height 12
click at [1225, 672] on div "LIVE Anatomy of flowering plants Recording 00:59:58 / 01:30:00 Settings End Cla…" at bounding box center [756, 398] width 1512 height 797
click at [619, 672] on div "LIVE Anatomy of flowering plants Recording 01:00:34 / 01:30:00 Settings End Cla…" at bounding box center [756, 398] width 1512 height 797
click at [921, 672] on div "LIVE Anatomy of flowering plants Recording 01:00:44 / 01:30:00 Settings End Cla…" at bounding box center [756, 398] width 1512 height 797
click at [924, 672] on div at bounding box center [918, 782] width 17 height 17
